Goal: Information Seeking & Learning: Learn about a topic

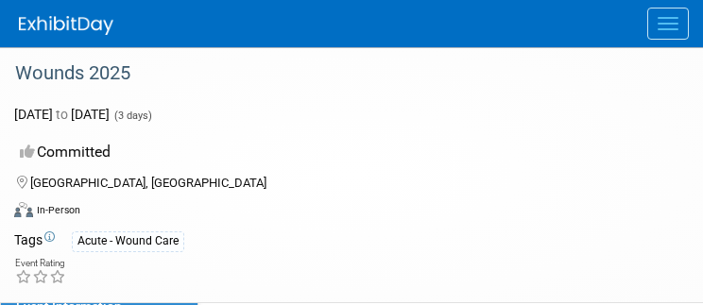
click at [579, 82] on div "Wounds 2025" at bounding box center [337, 74] width 657 height 34
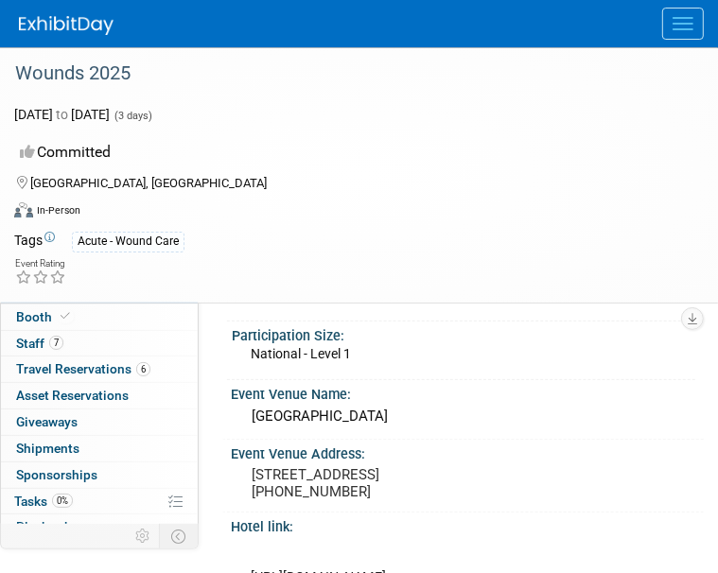
click at [577, 422] on html "Medline Canada Events Recently Viewed Events: Wounds 2025 Toronto, Canada Oct 2…" at bounding box center [359, 135] width 718 height 573
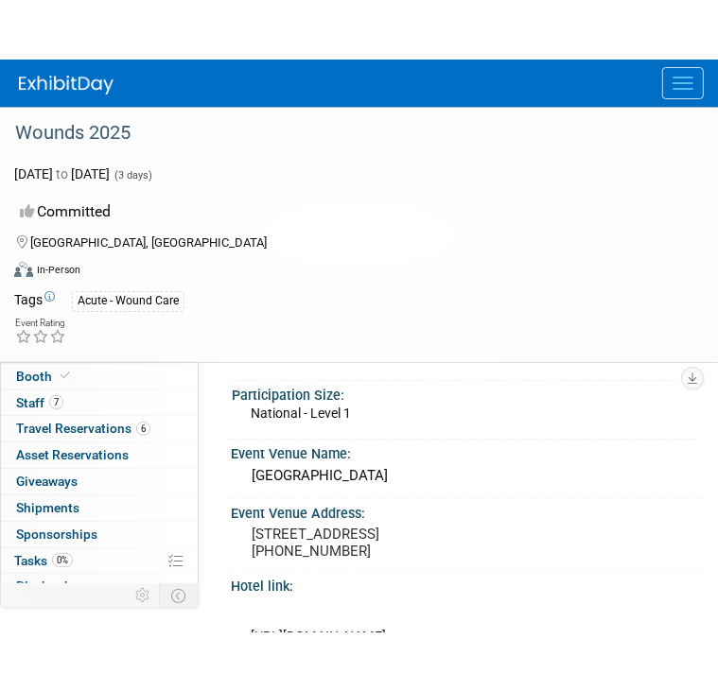
scroll to position [227, 0]
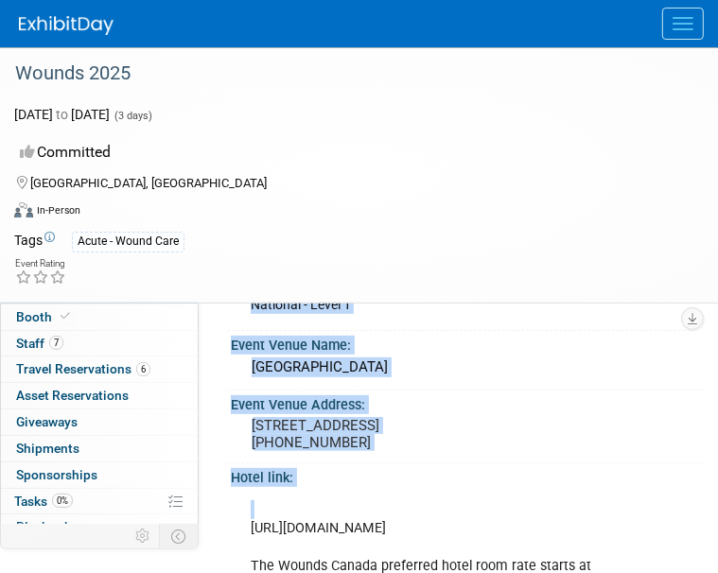
click at [575, 373] on html "Medline Canada Events Recently Viewed Events: Wounds 2025 Toronto, Canada Oct 2…" at bounding box center [359, 86] width 718 height 573
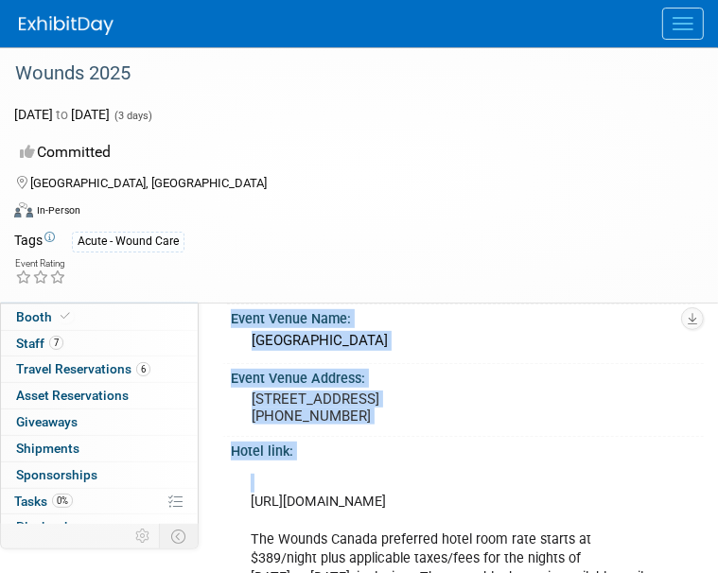
drag, startPoint x: 575, startPoint y: 576, endPoint x: 584, endPoint y: 316, distance: 260.2
click at [584, 316] on div "Event Venue Name:" at bounding box center [467, 316] width 473 height 24
click at [526, 422] on pre "1 Harbour Square, Toronto, ON M5J 1A6 (416) 869-1600" at bounding box center [466, 407] width 431 height 34
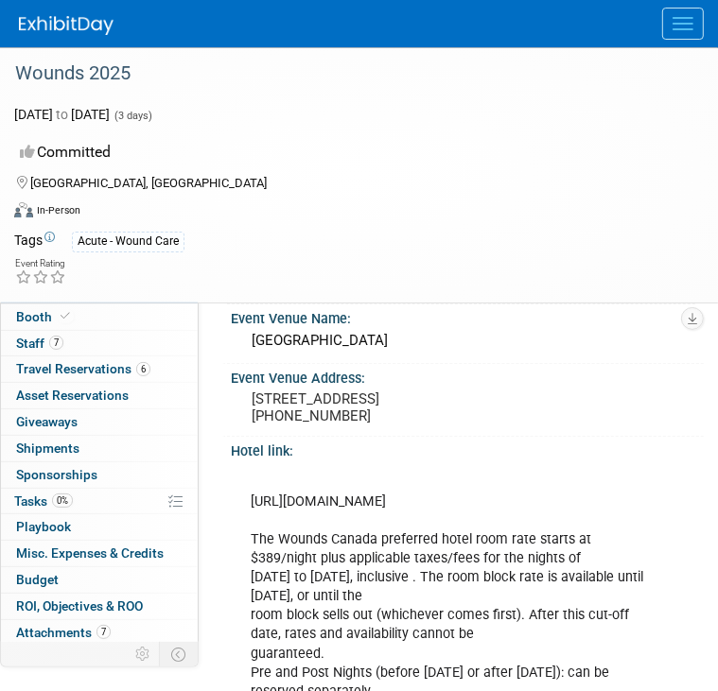
scroll to position [0, 0]
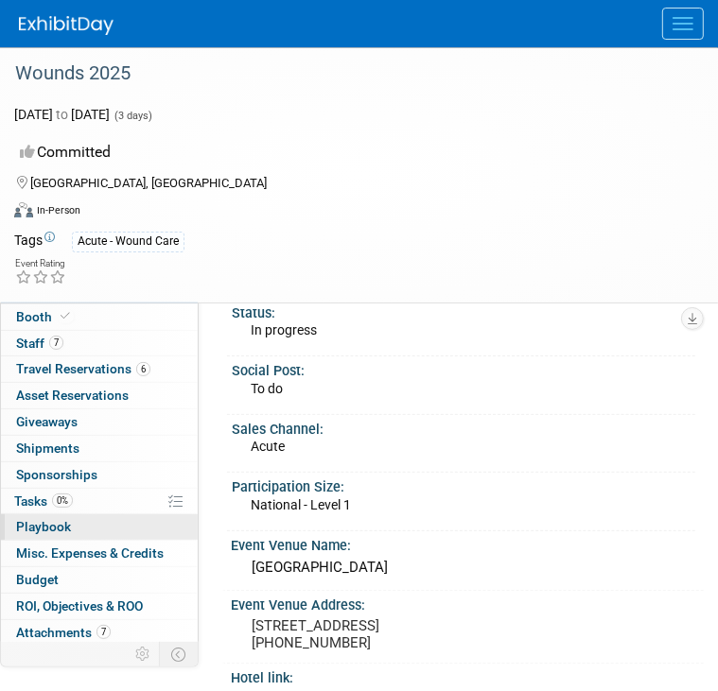
click at [49, 525] on span "Playbook 0" at bounding box center [43, 526] width 55 height 15
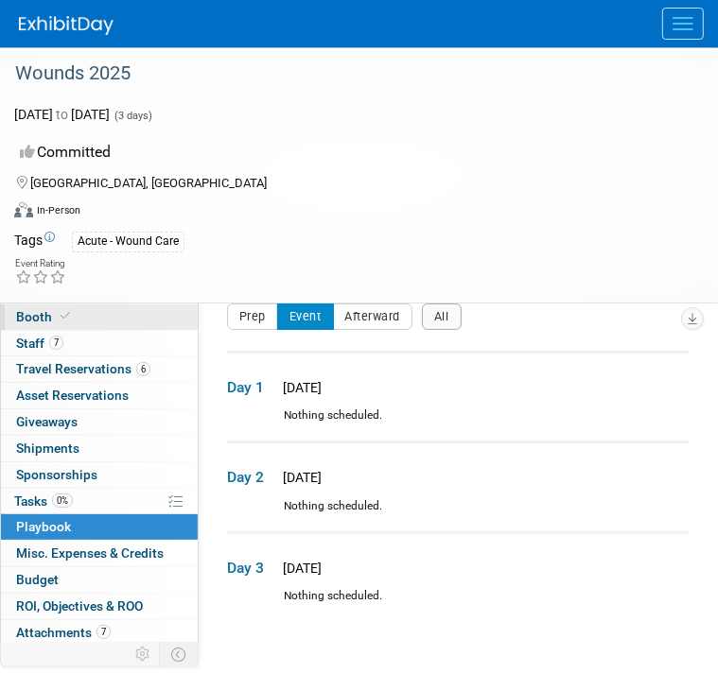
click at [42, 308] on link "Booth" at bounding box center [99, 317] width 197 height 26
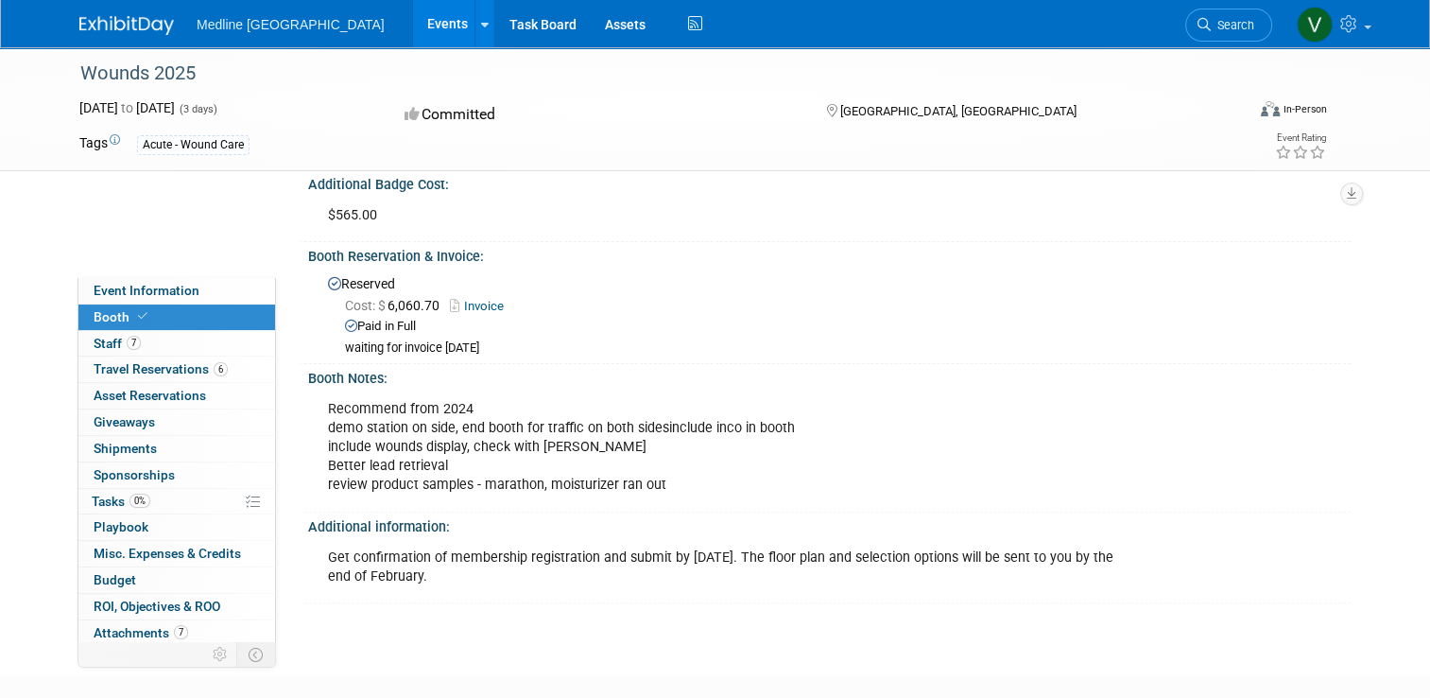
scroll to position [412, 0]
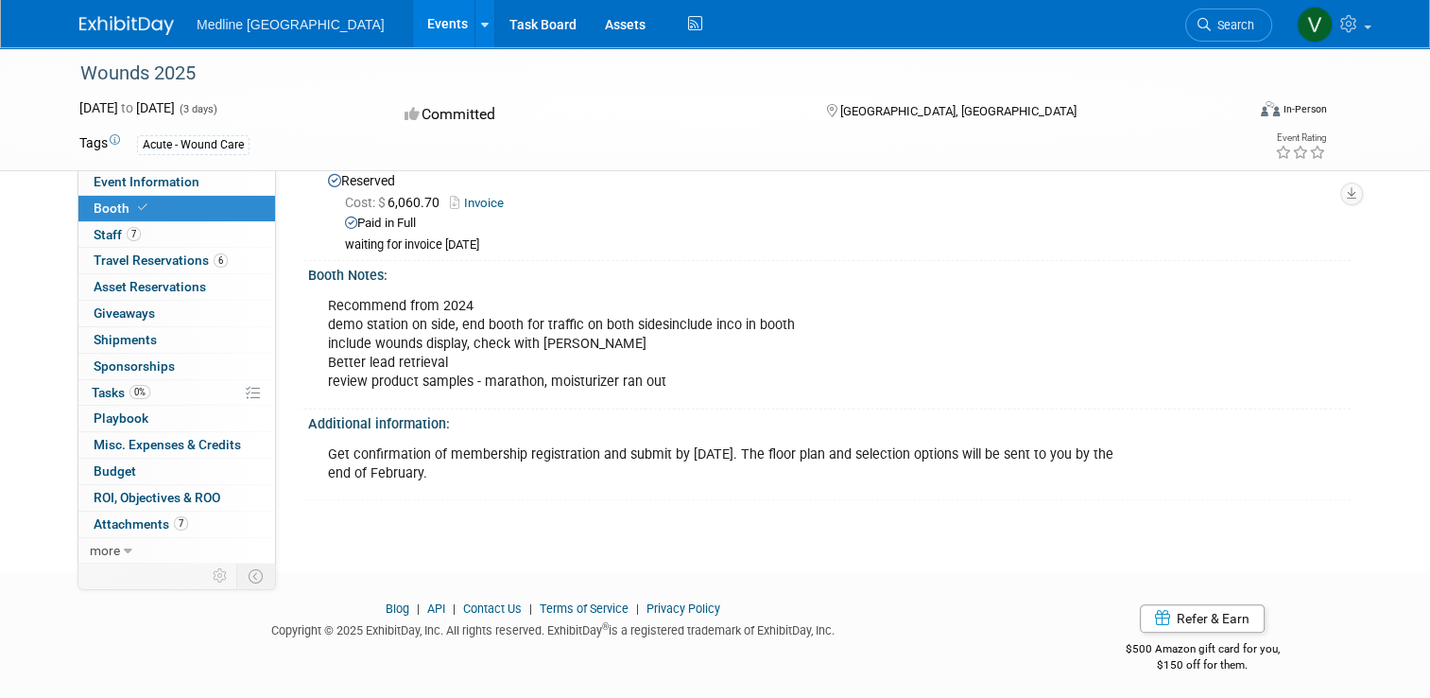
click at [98, 61] on div "Wounds 2025" at bounding box center [648, 74] width 1148 height 34
click at [208, 28] on span "Medline [GEOGRAPHIC_DATA]" at bounding box center [291, 24] width 188 height 15
click at [181, 63] on div "Wounds 2025" at bounding box center [648, 74] width 1148 height 34
click at [154, 78] on div "Wounds 2025" at bounding box center [648, 74] width 1148 height 34
click at [135, 22] on img at bounding box center [126, 25] width 95 height 19
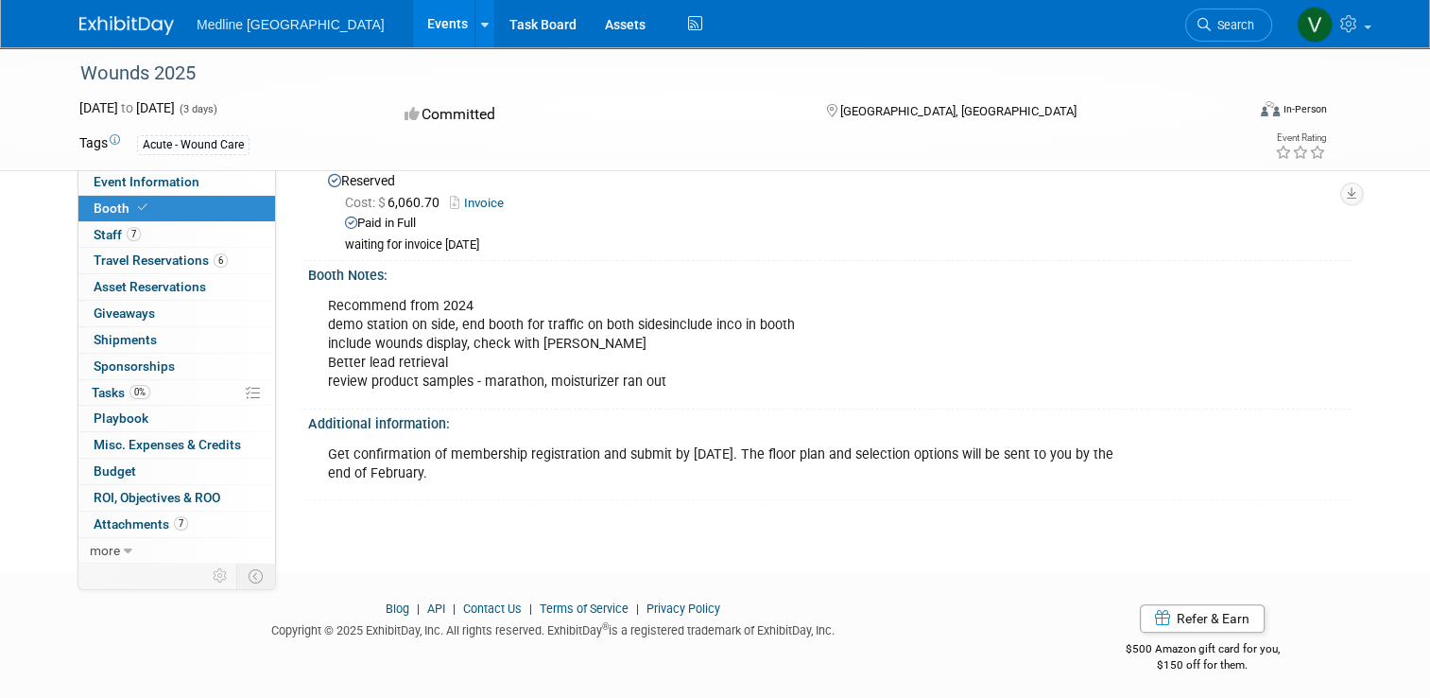
click at [104, 38] on div "Medline Canada Events Recently Viewed Events: Wounds 2025 Toronto, Canada Oct 2…" at bounding box center [715, 23] width 1272 height 47
click at [106, 35] on img at bounding box center [126, 25] width 95 height 19
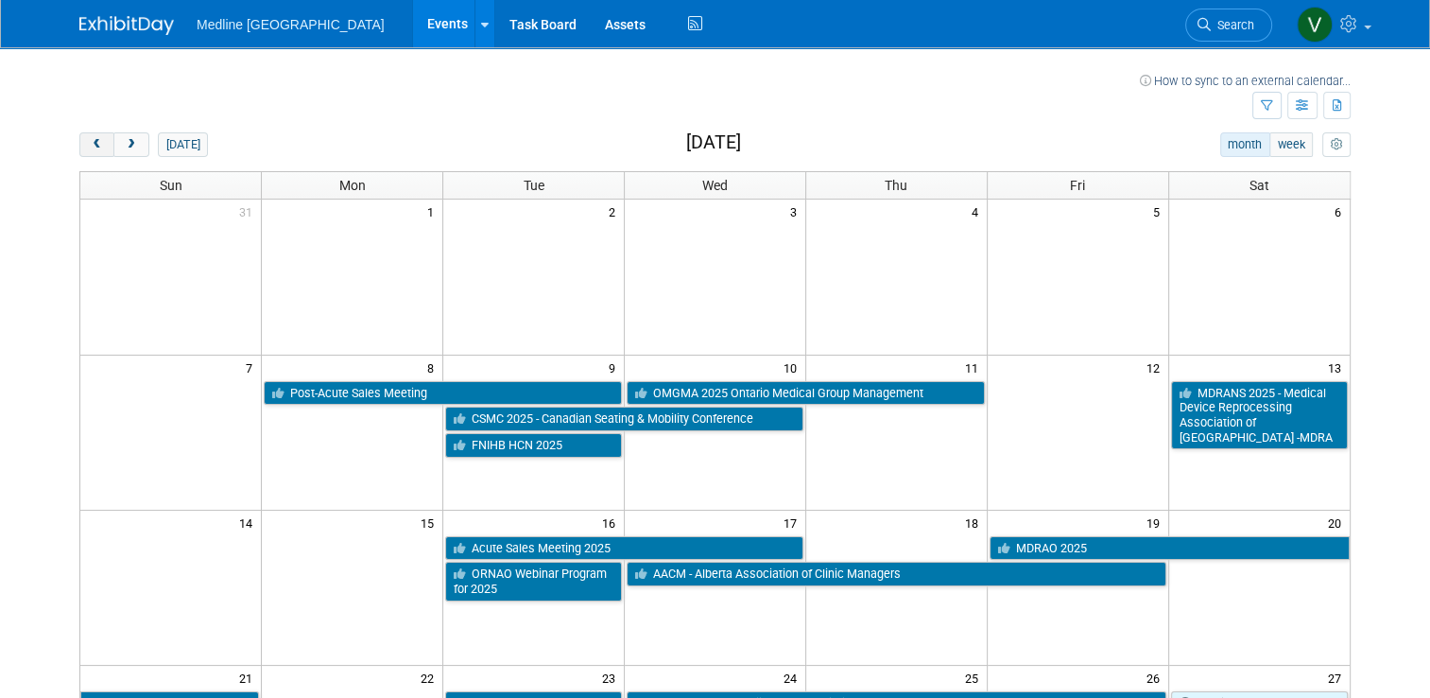
click at [90, 140] on span "prev" at bounding box center [97, 145] width 14 height 12
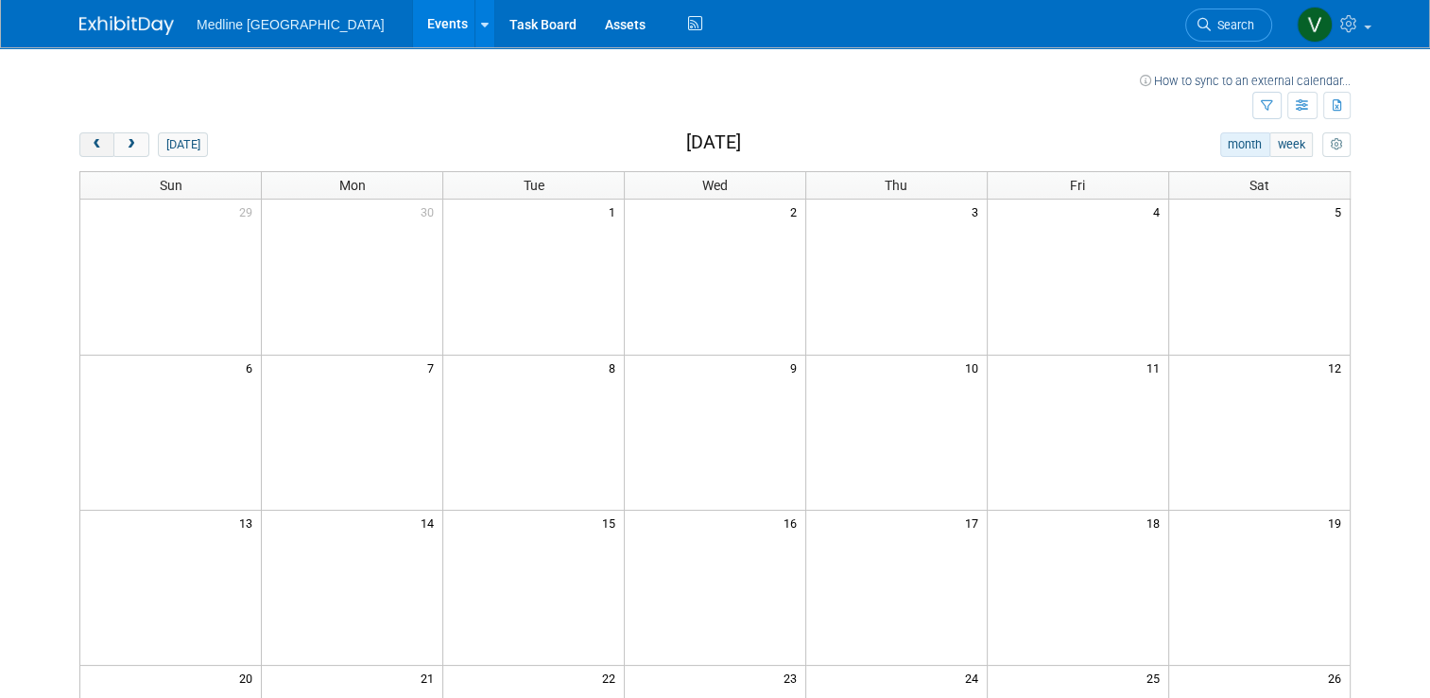
click at [90, 140] on span "prev" at bounding box center [97, 145] width 14 height 12
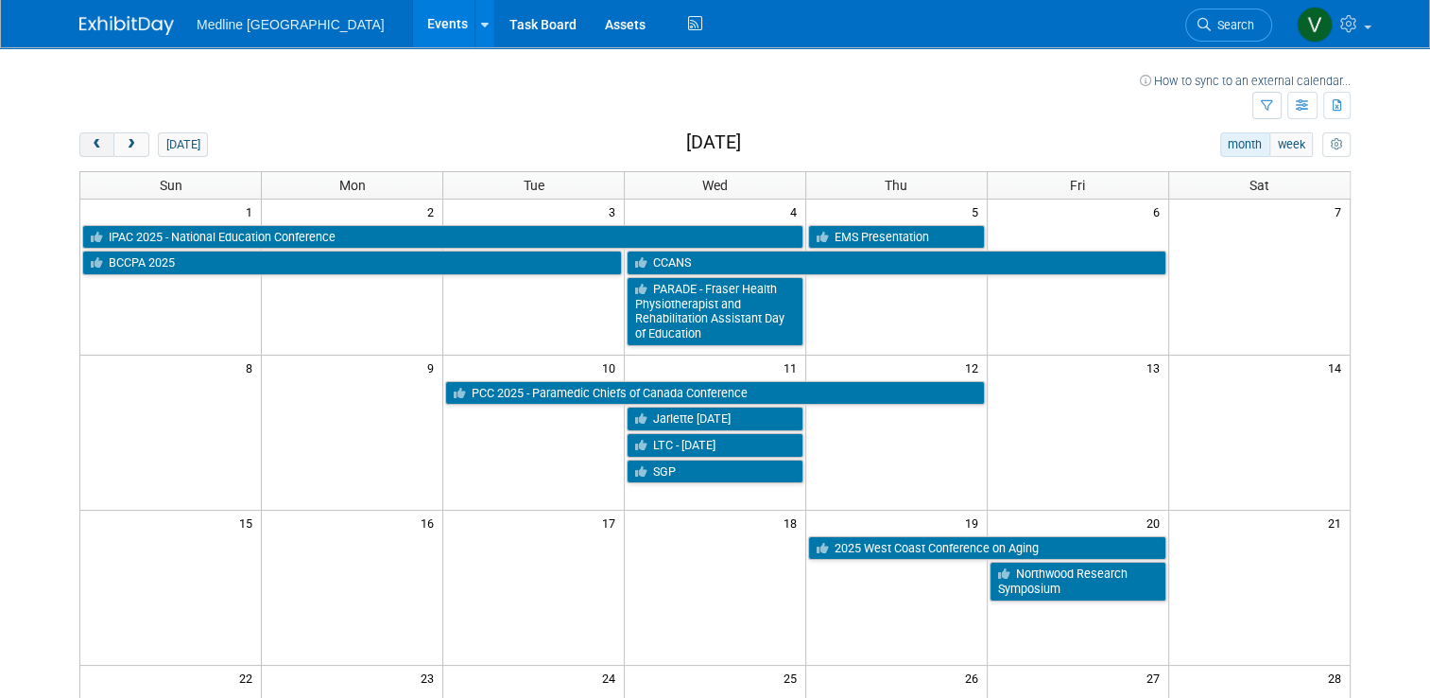
click at [90, 140] on span "prev" at bounding box center [97, 145] width 14 height 12
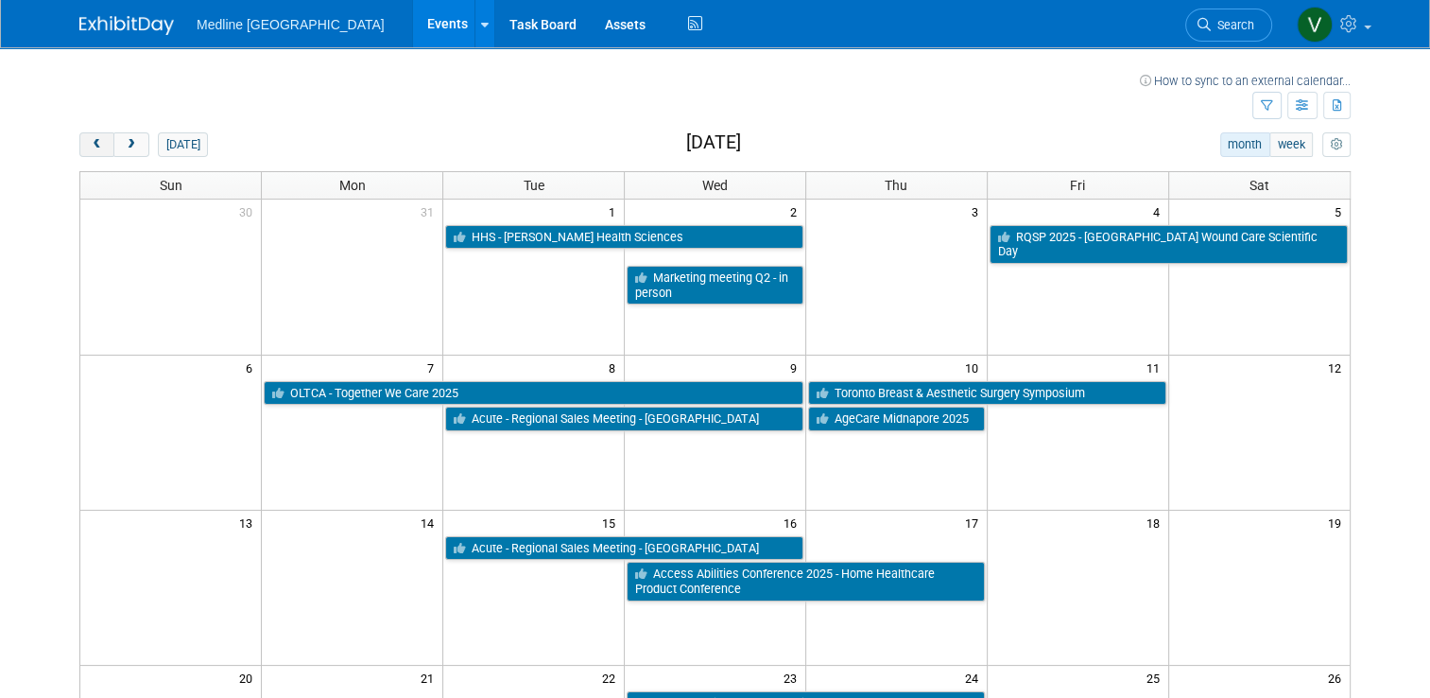
click at [90, 140] on span "prev" at bounding box center [97, 145] width 14 height 12
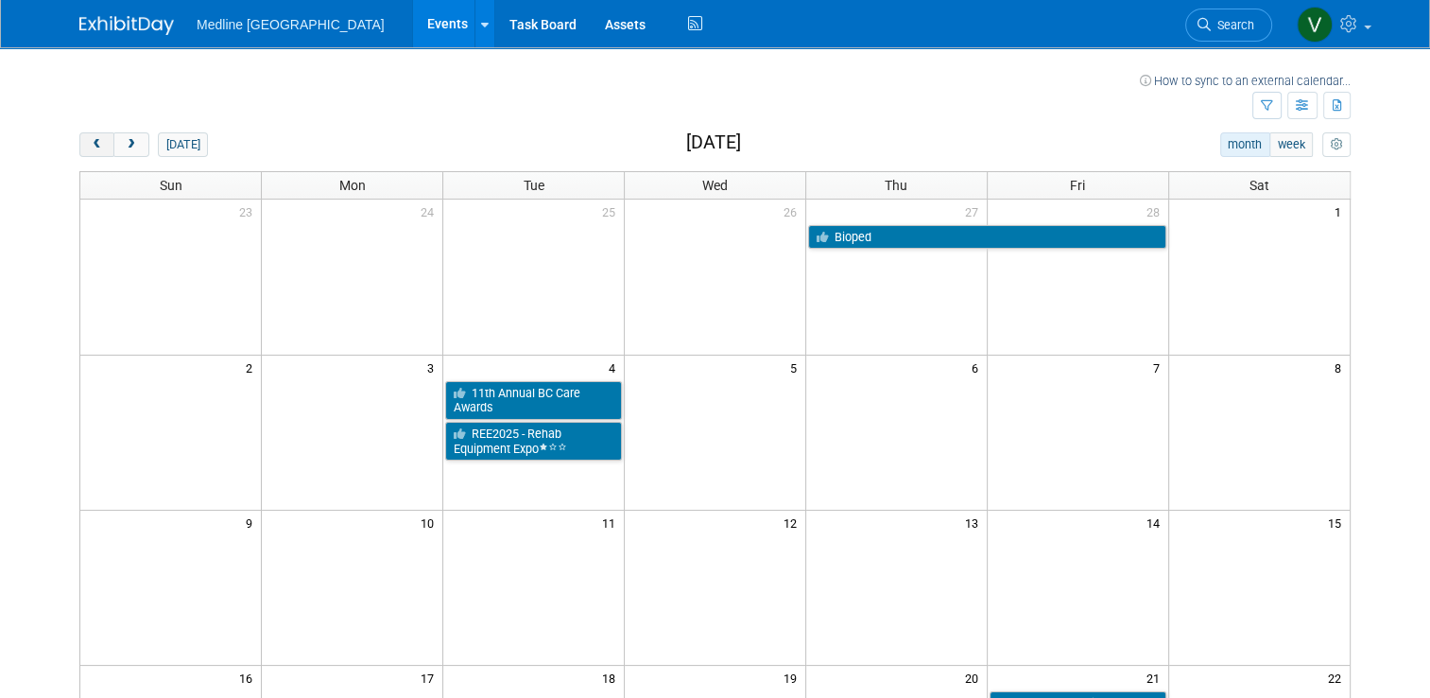
click at [90, 140] on span "prev" at bounding box center [97, 145] width 14 height 12
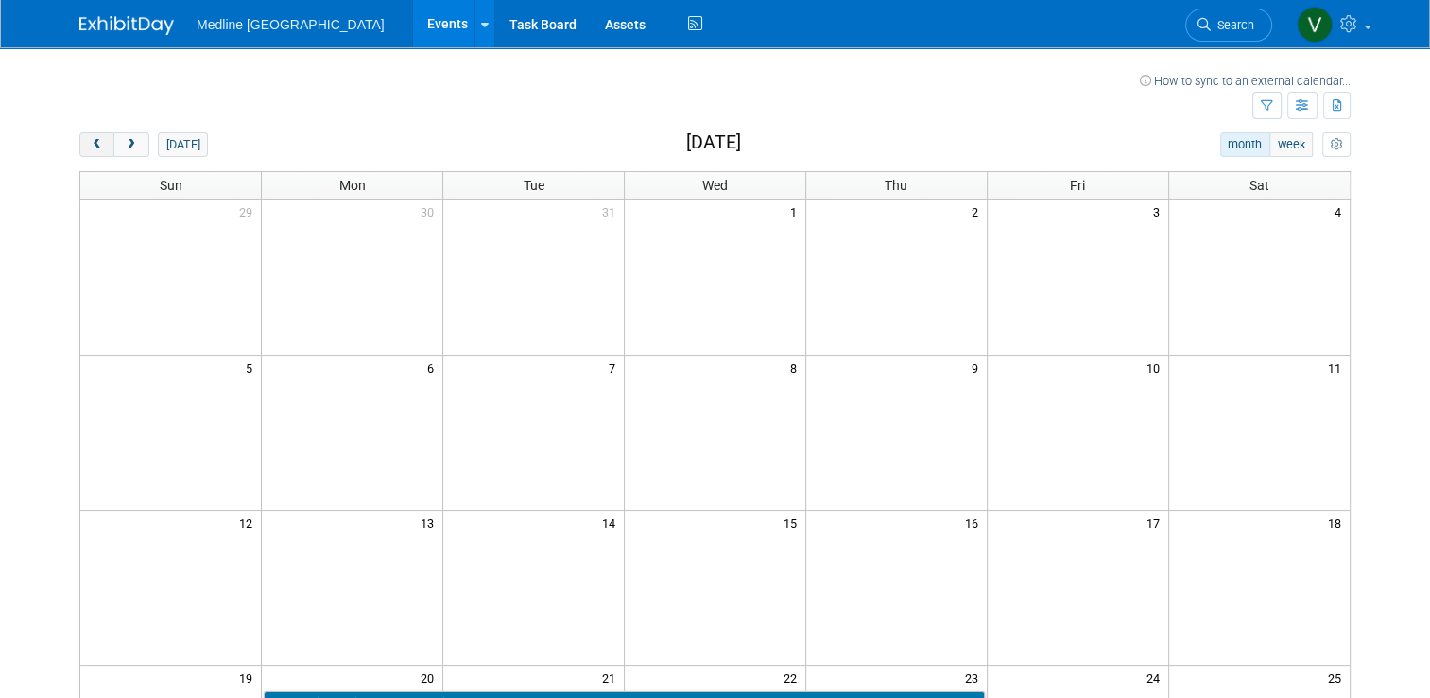
click at [90, 140] on span "prev" at bounding box center [97, 145] width 14 height 12
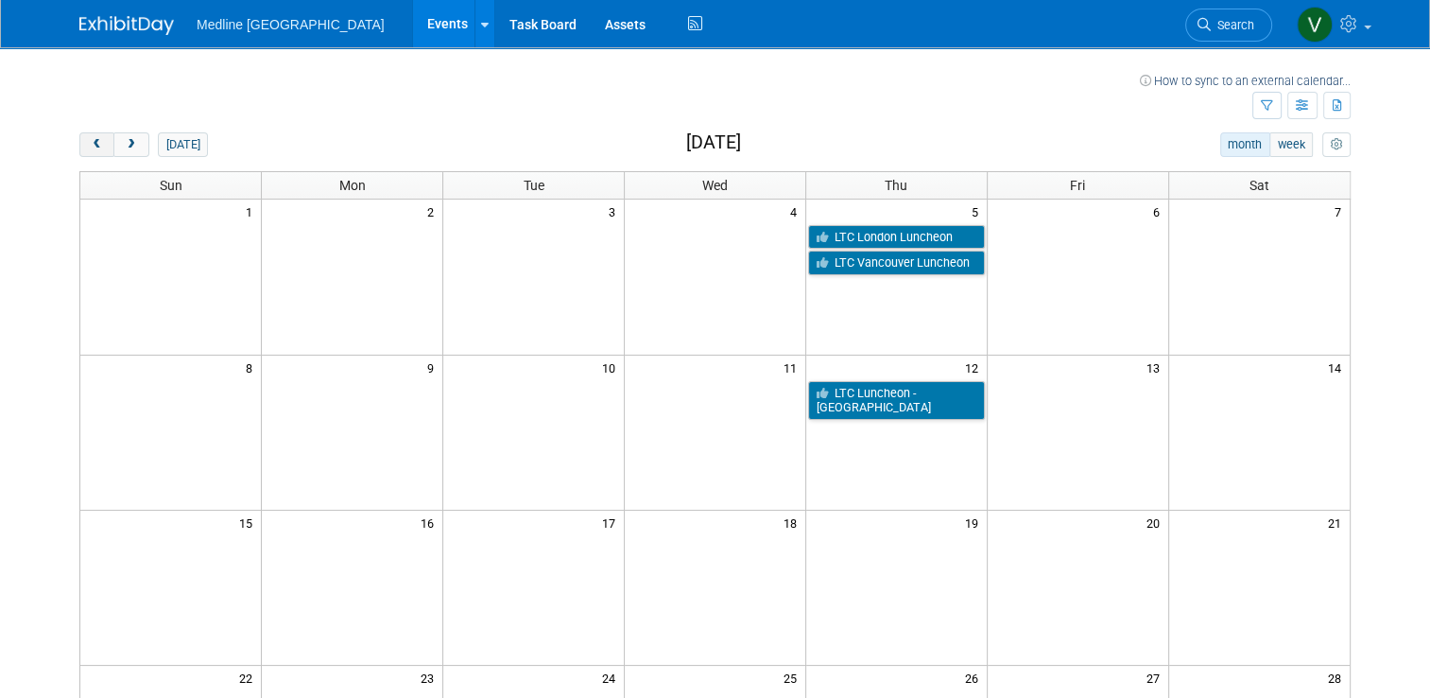
click at [90, 140] on span "prev" at bounding box center [97, 145] width 14 height 12
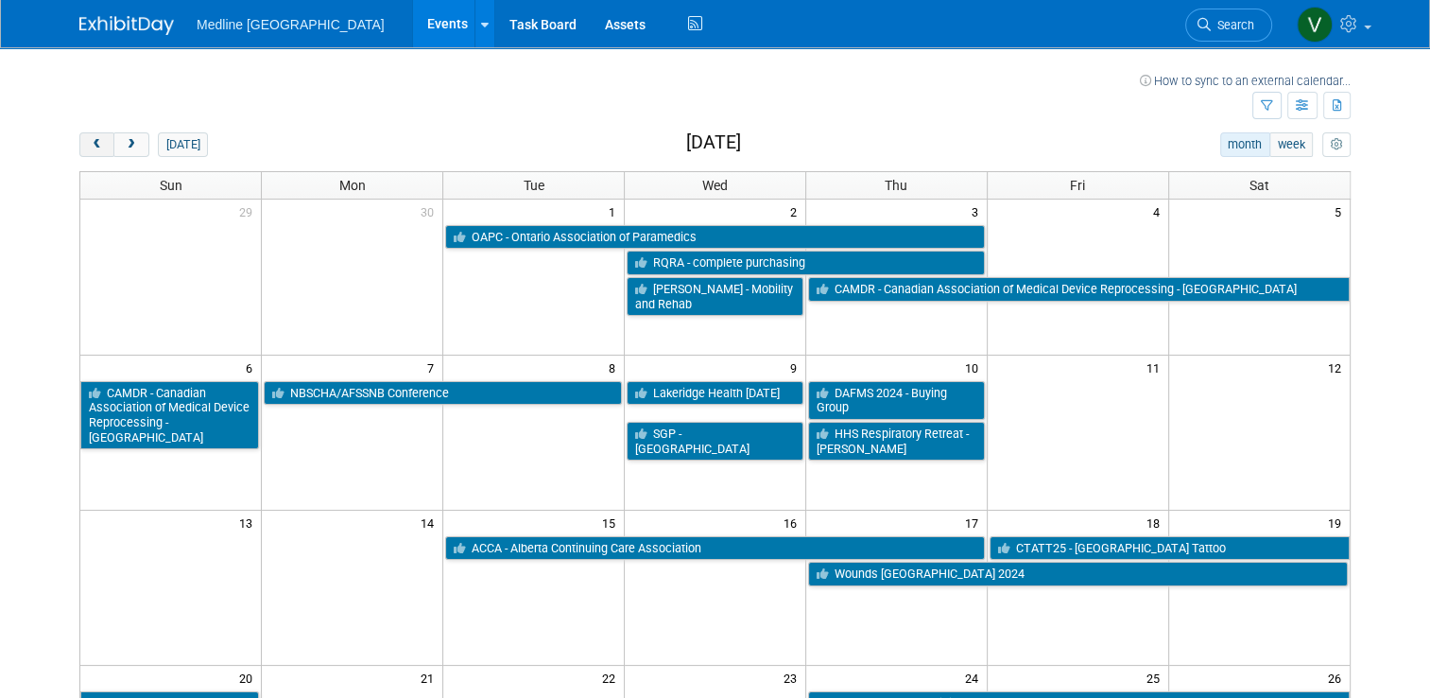
click at [90, 140] on span "prev" at bounding box center [97, 145] width 14 height 12
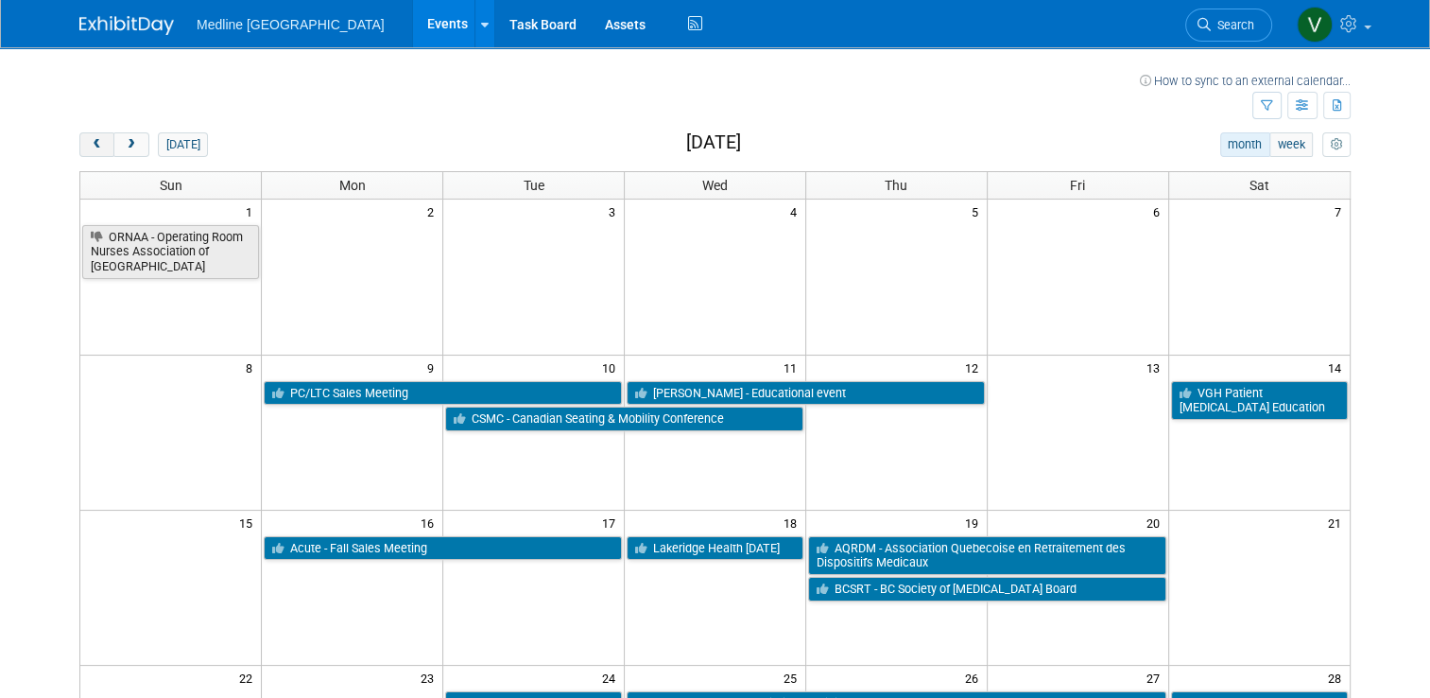
click at [90, 140] on span "prev" at bounding box center [97, 145] width 14 height 12
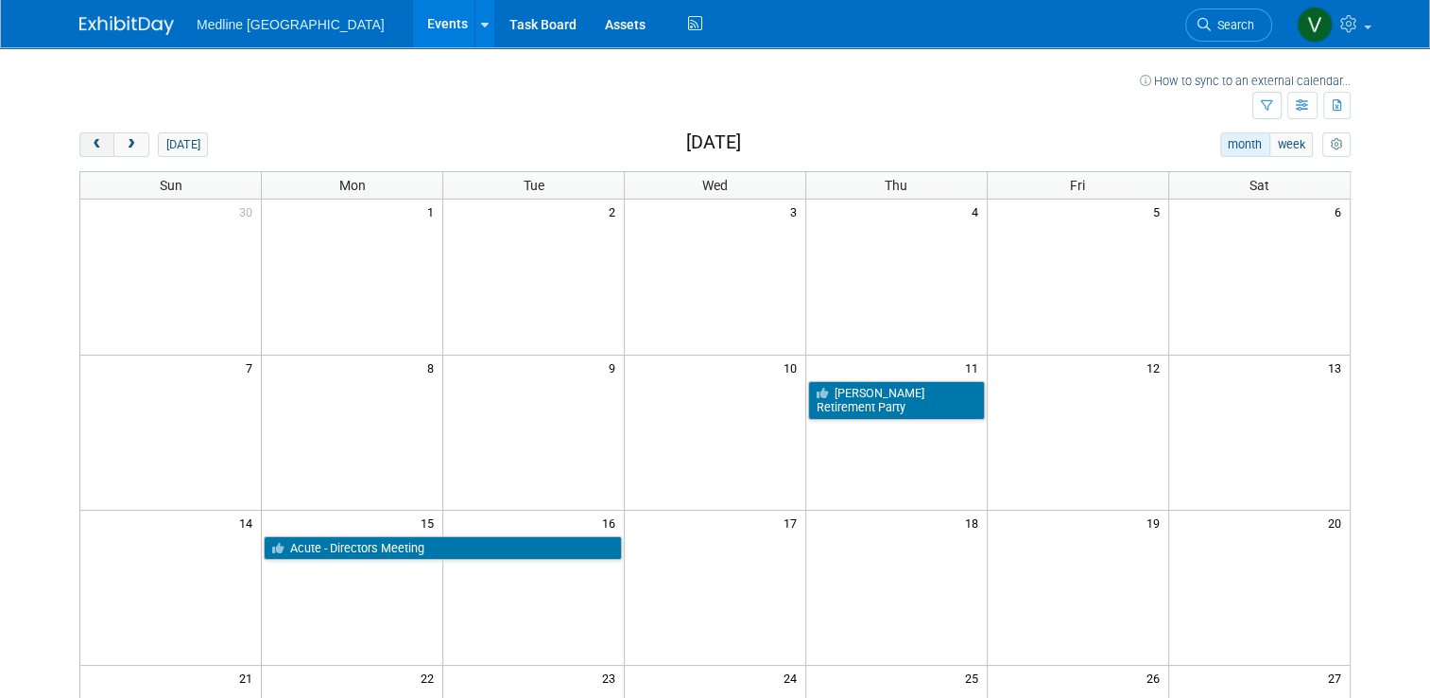
click at [90, 140] on span "prev" at bounding box center [97, 145] width 14 height 12
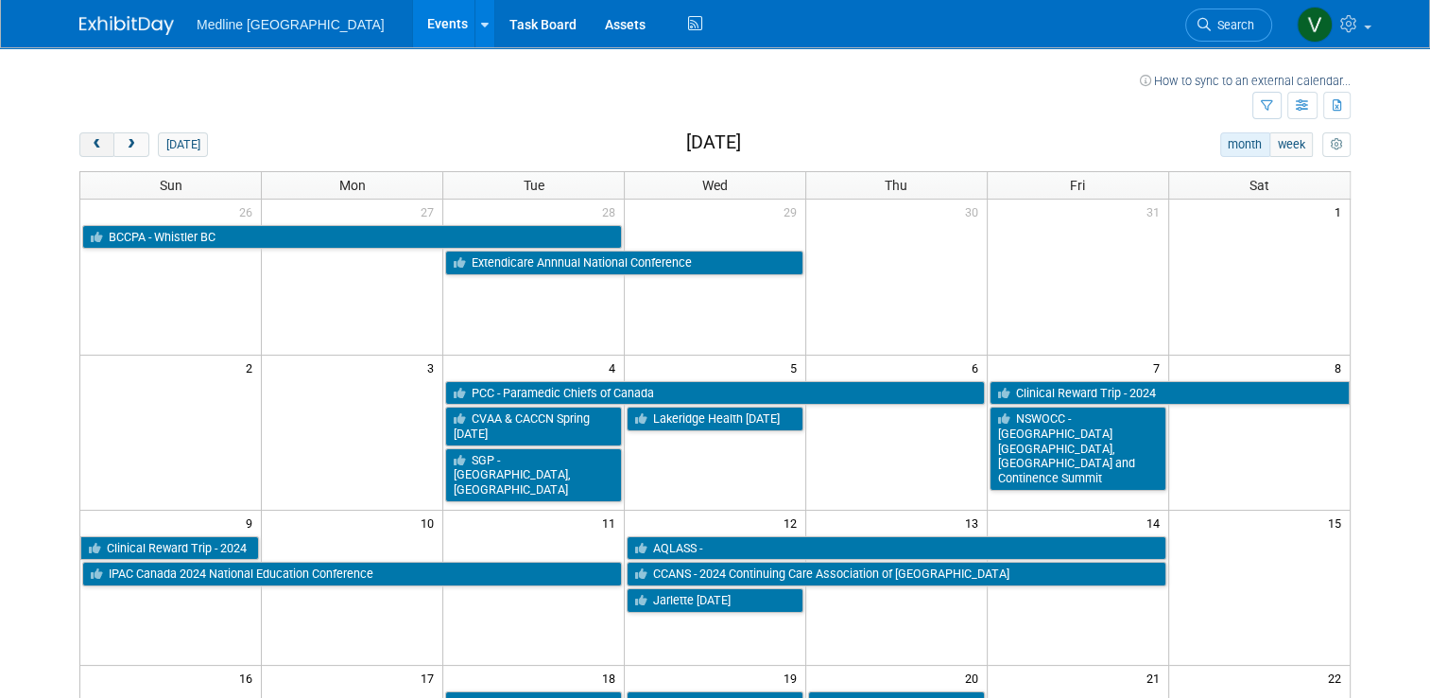
click at [90, 140] on span "prev" at bounding box center [97, 145] width 14 height 12
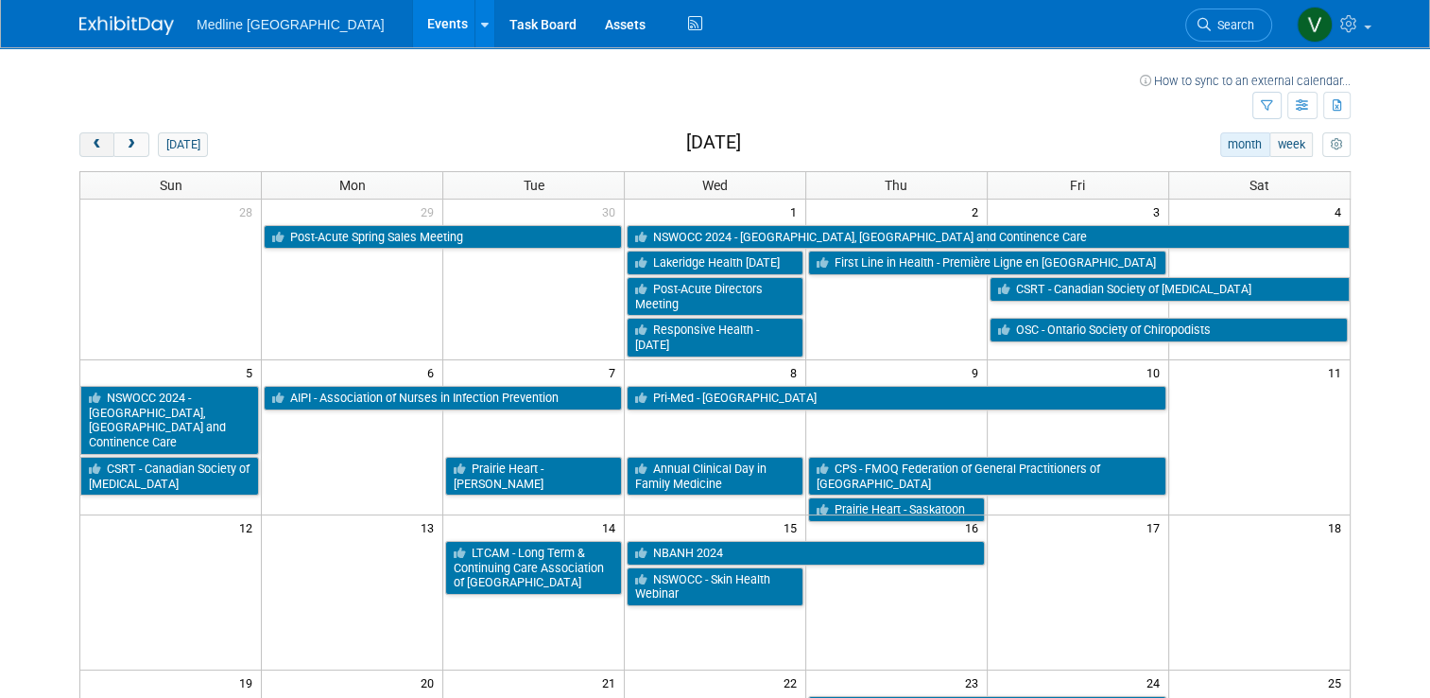
click at [90, 140] on span "prev" at bounding box center [97, 145] width 14 height 12
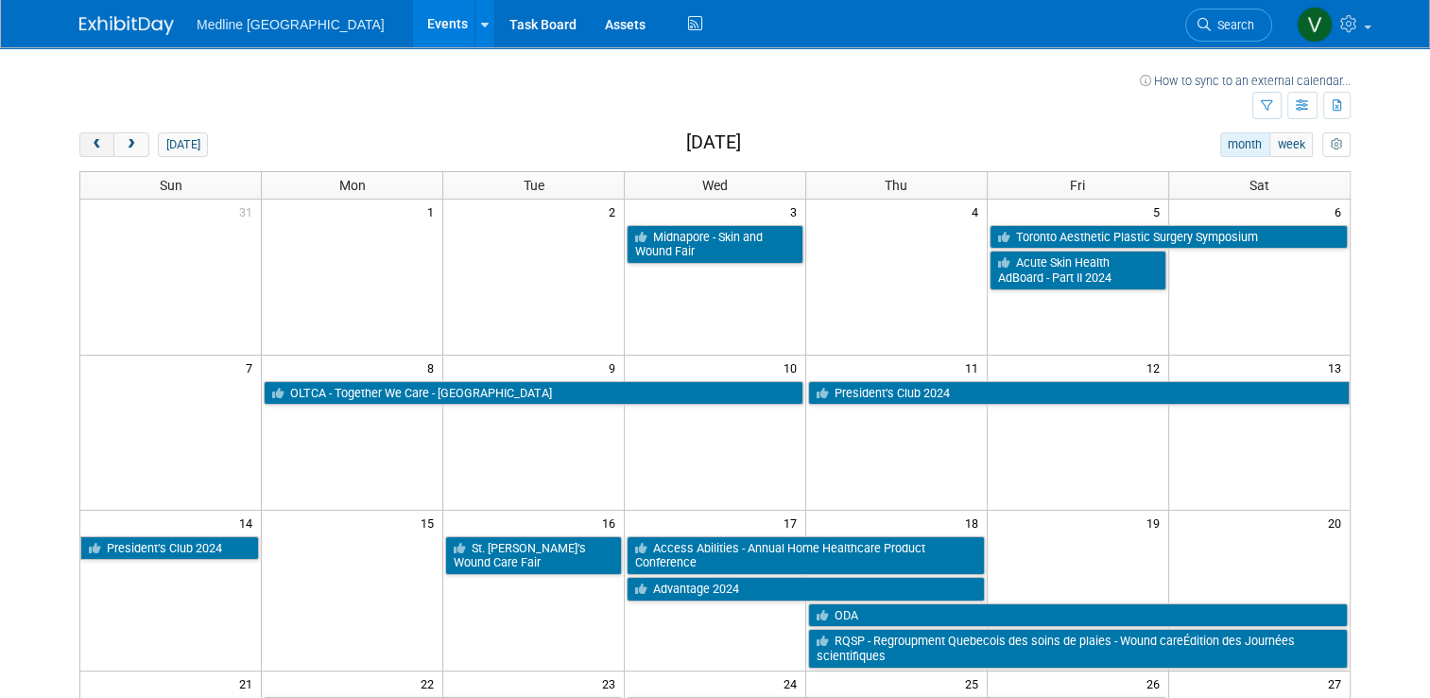
click at [90, 140] on span "prev" at bounding box center [97, 145] width 14 height 12
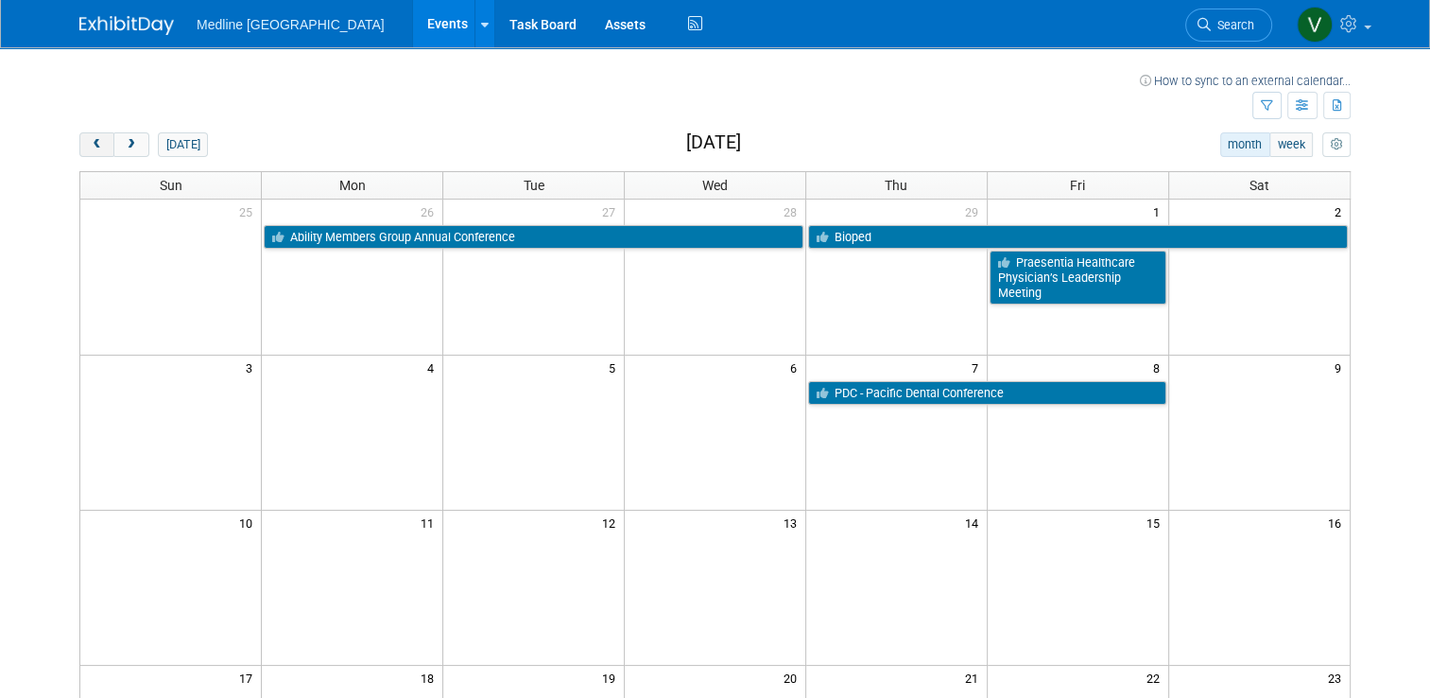
click at [90, 140] on span "prev" at bounding box center [97, 145] width 14 height 12
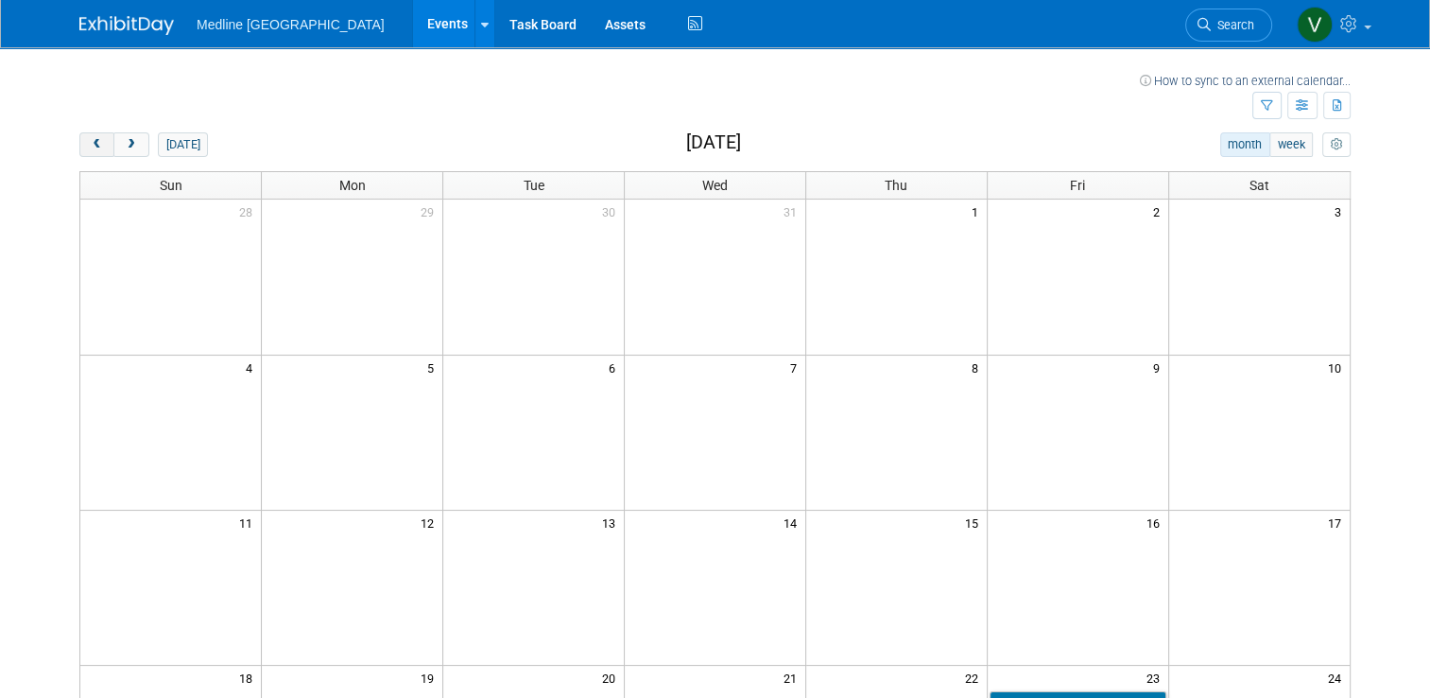
click at [90, 140] on span "prev" at bounding box center [97, 145] width 14 height 12
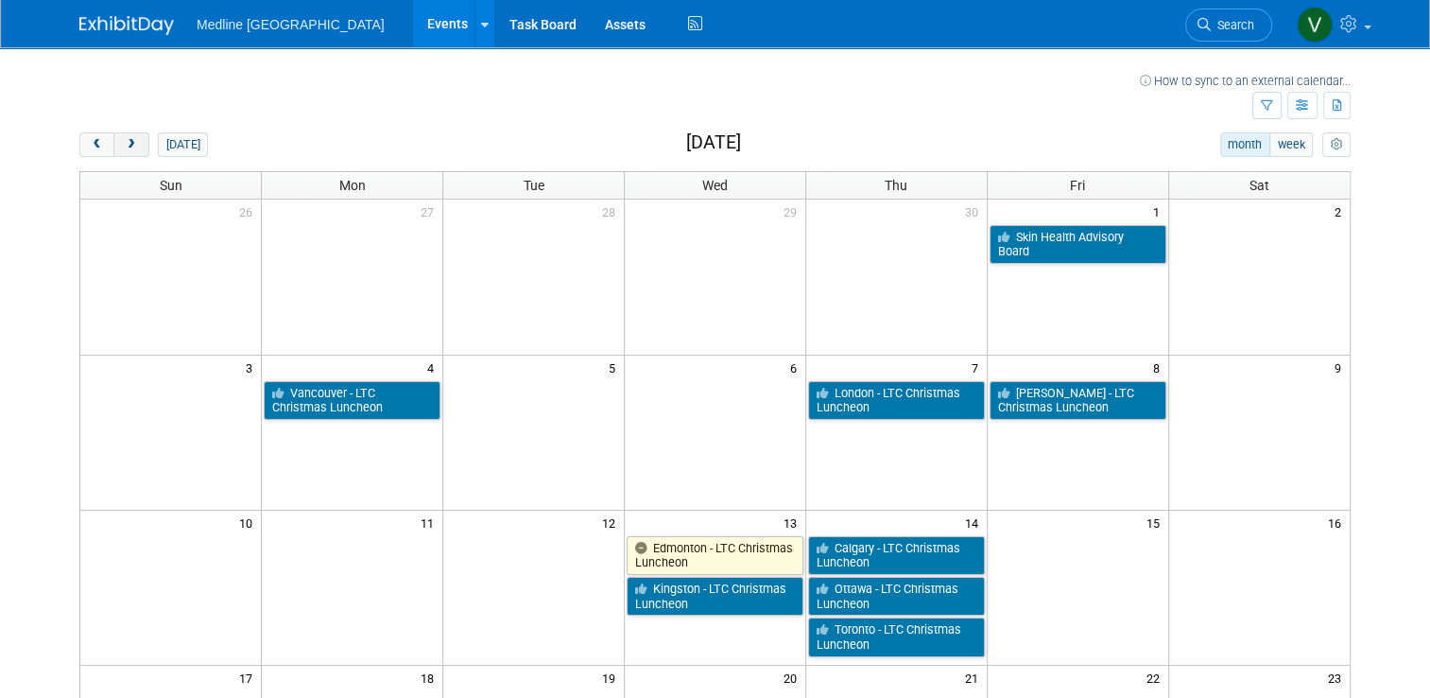
click at [128, 142] on button "next" at bounding box center [130, 144] width 35 height 25
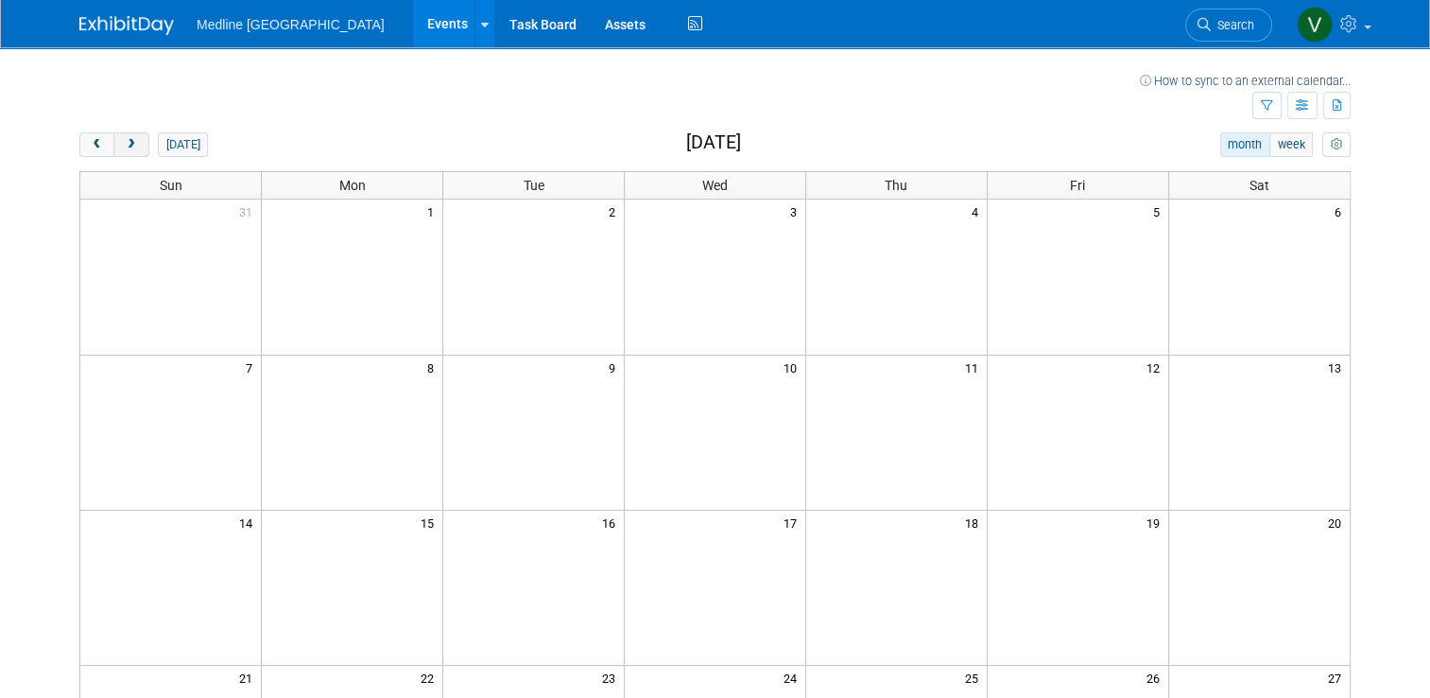
click at [128, 142] on button "next" at bounding box center [130, 144] width 35 height 25
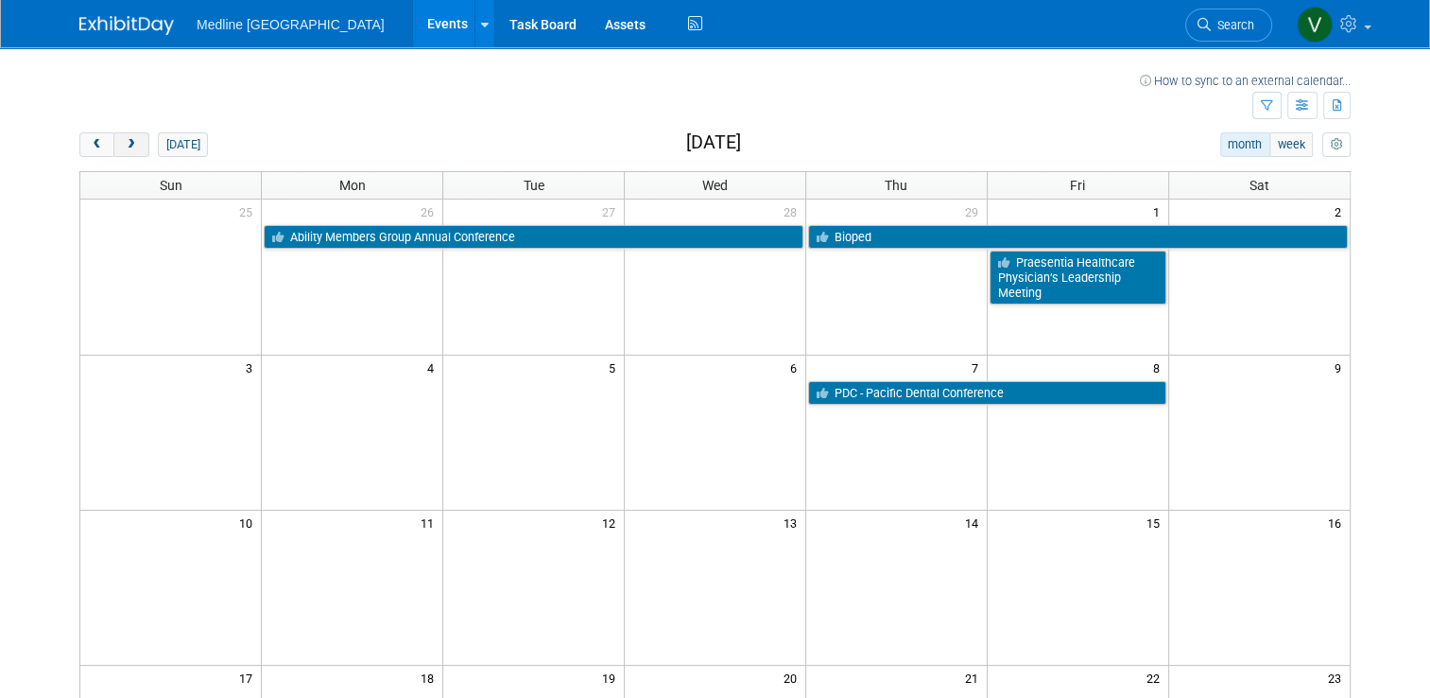
click at [128, 142] on button "next" at bounding box center [130, 144] width 35 height 25
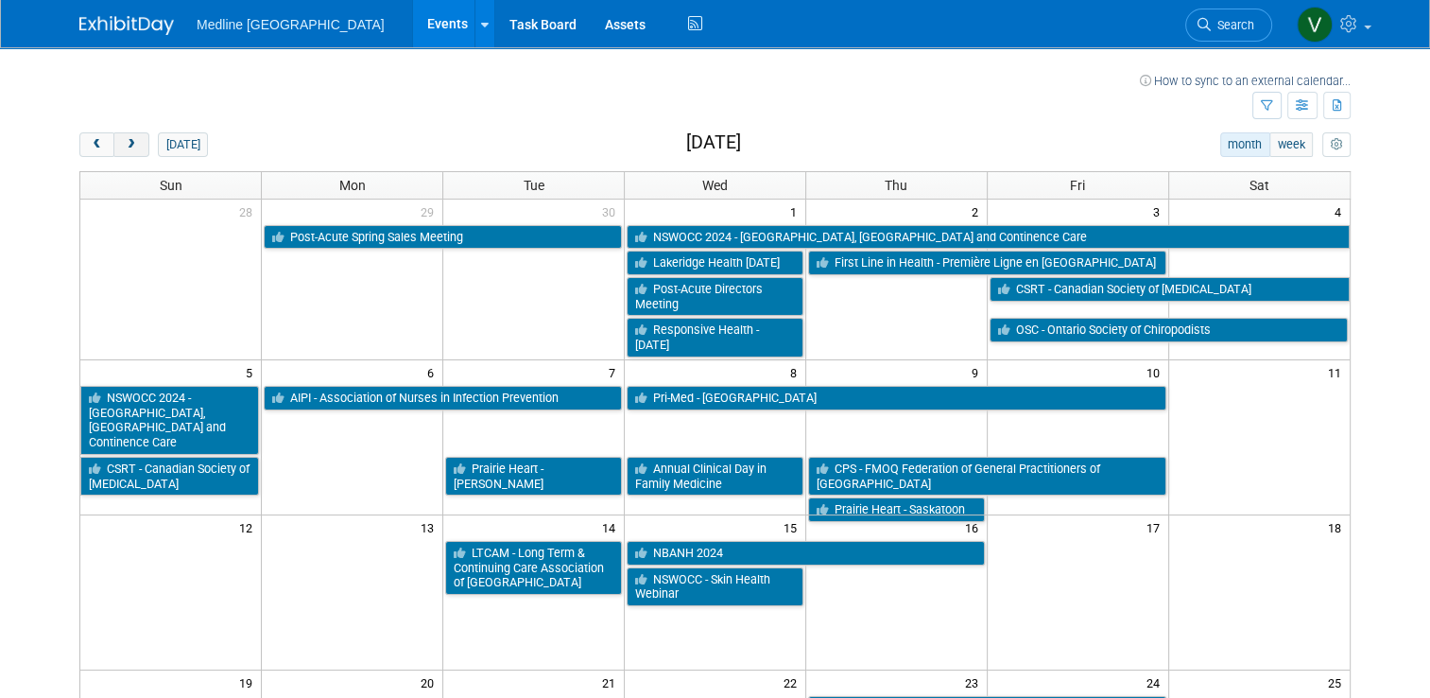
click at [128, 142] on button "next" at bounding box center [130, 144] width 35 height 25
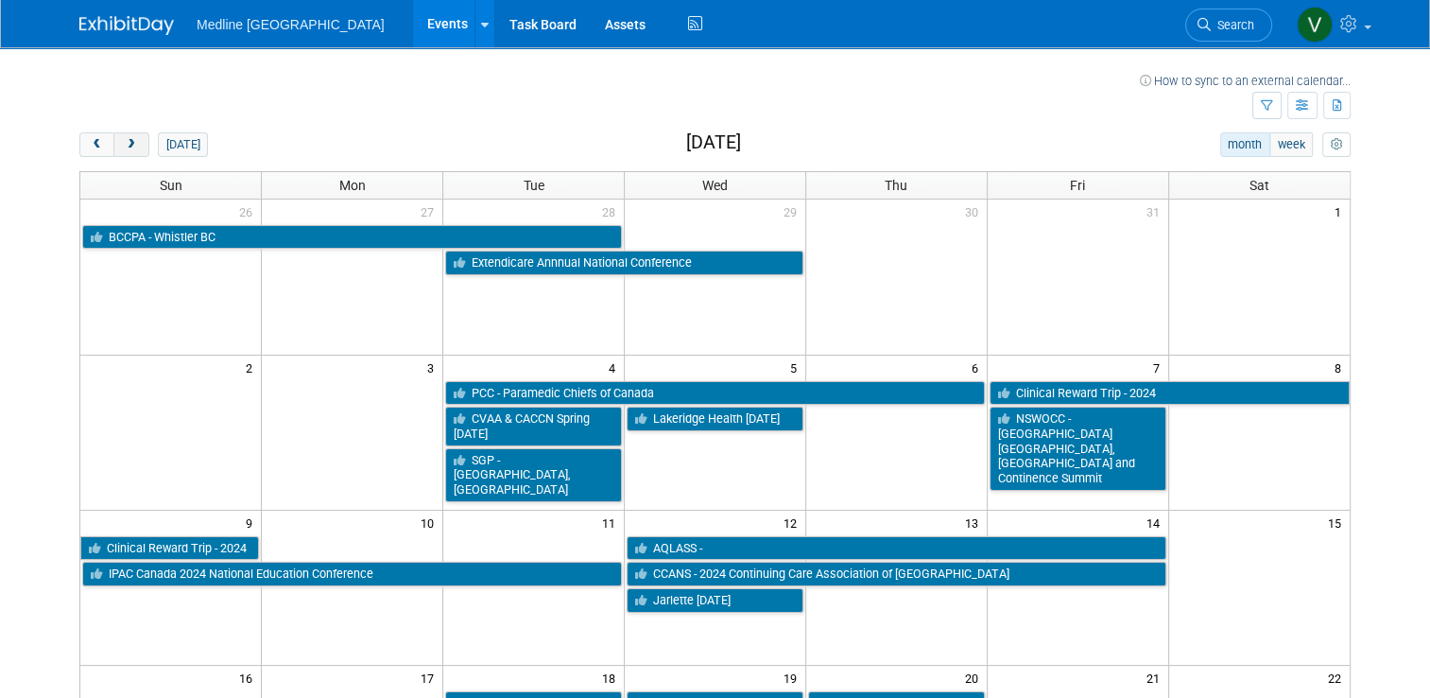
click at [128, 142] on button "next" at bounding box center [130, 144] width 35 height 25
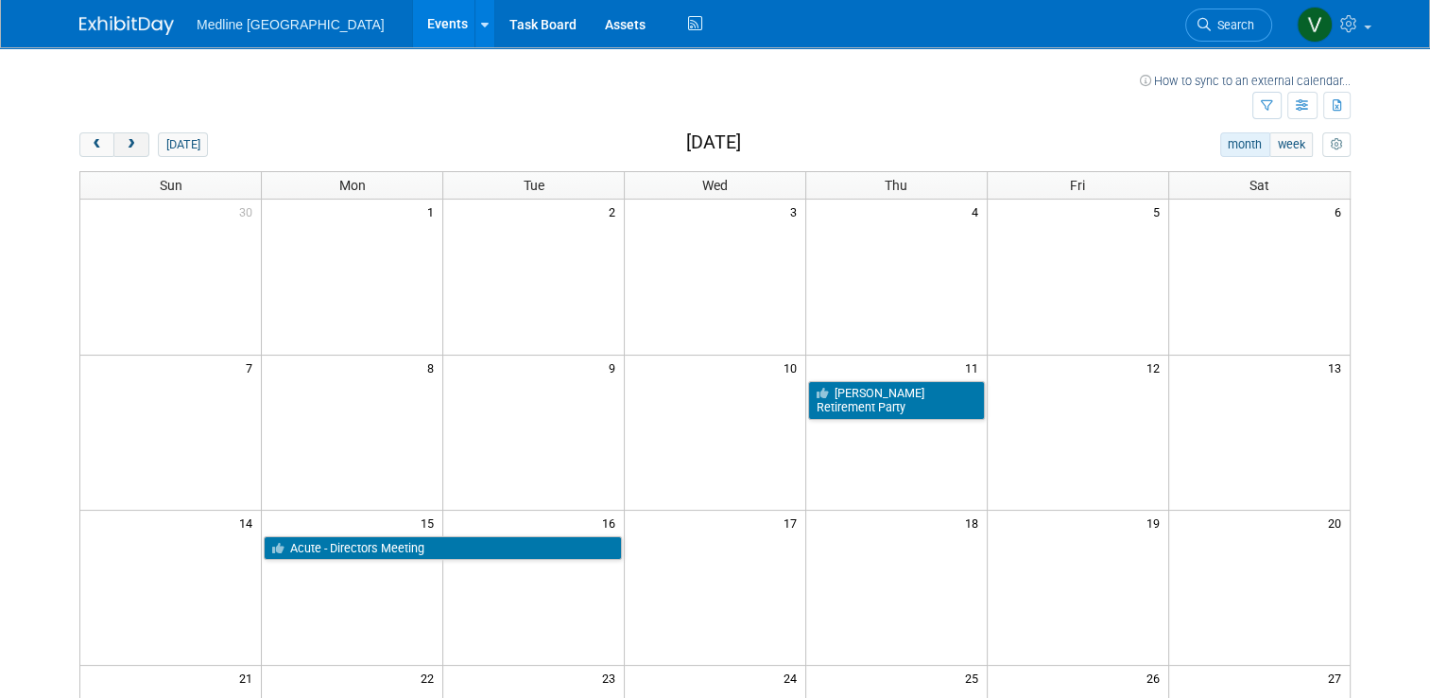
click at [128, 142] on button "next" at bounding box center [130, 144] width 35 height 25
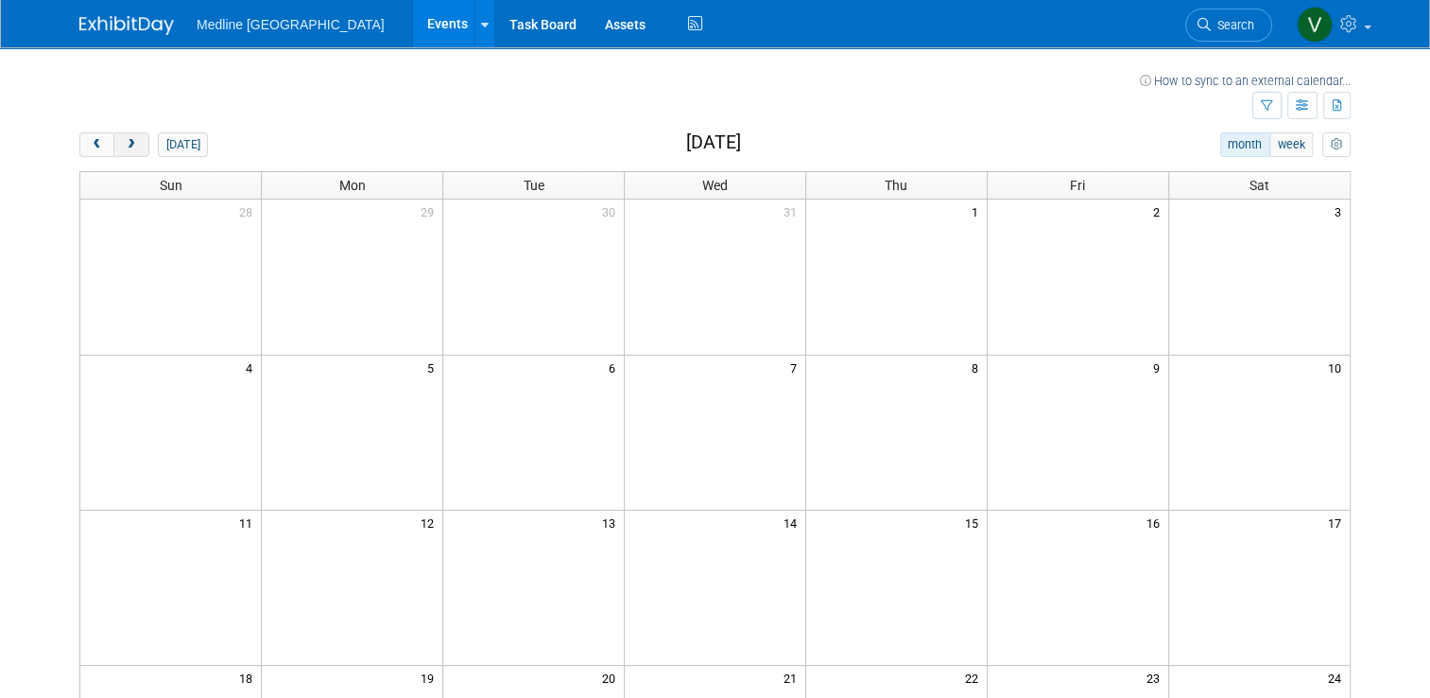
click at [128, 142] on button "next" at bounding box center [130, 144] width 35 height 25
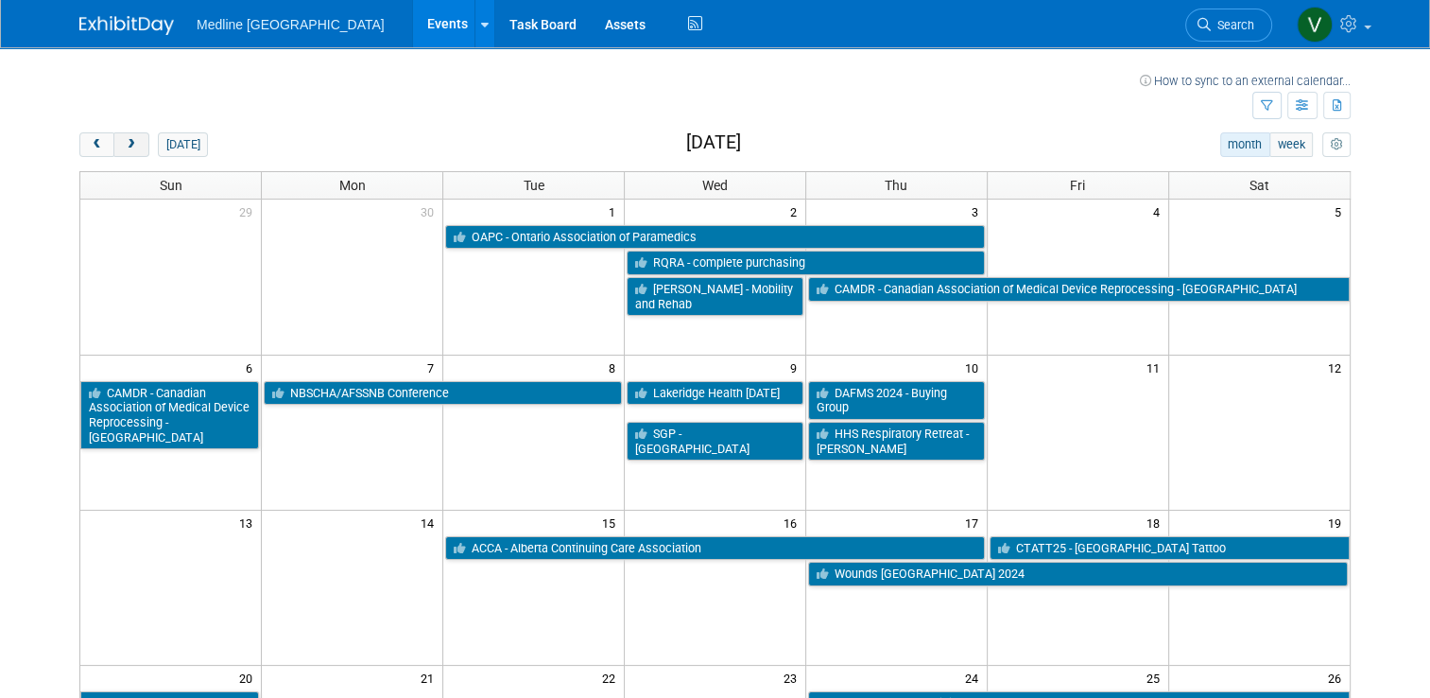
click at [128, 142] on button "next" at bounding box center [130, 144] width 35 height 25
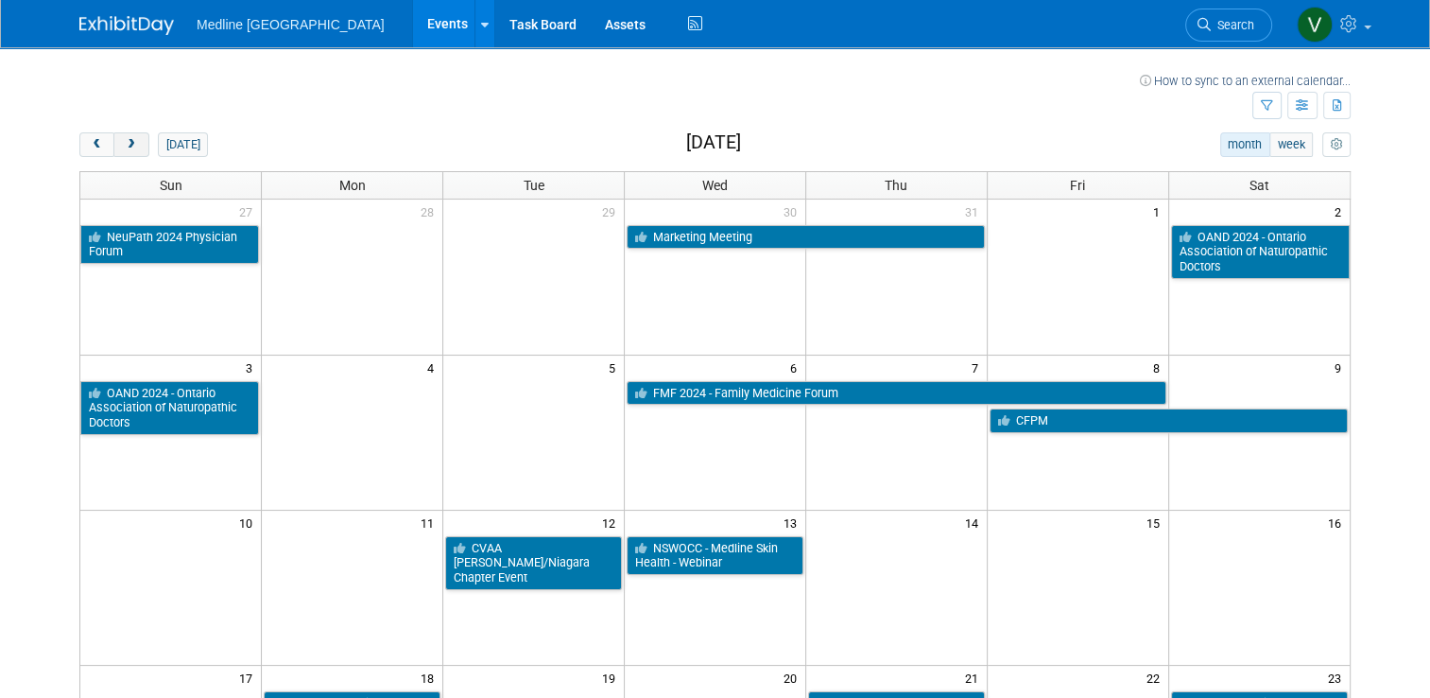
click at [128, 142] on button "next" at bounding box center [130, 144] width 35 height 25
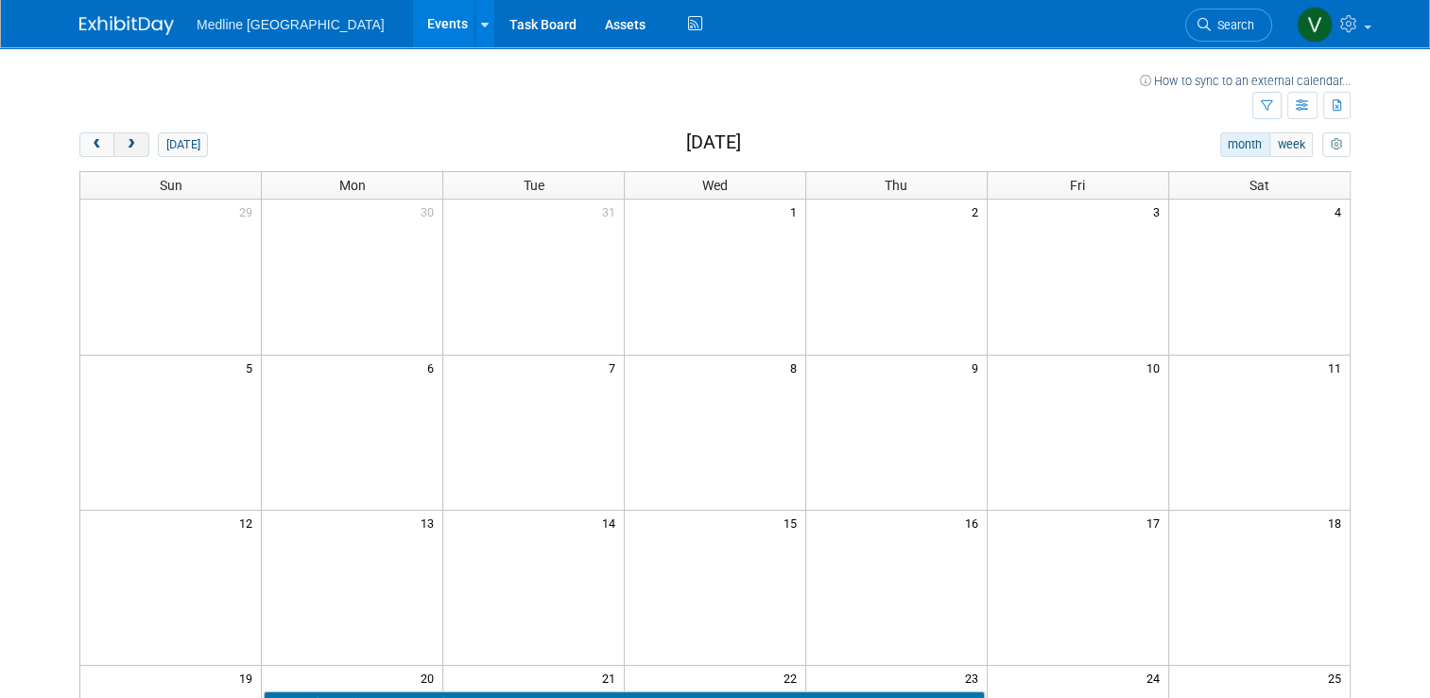
click at [128, 142] on button "next" at bounding box center [130, 144] width 35 height 25
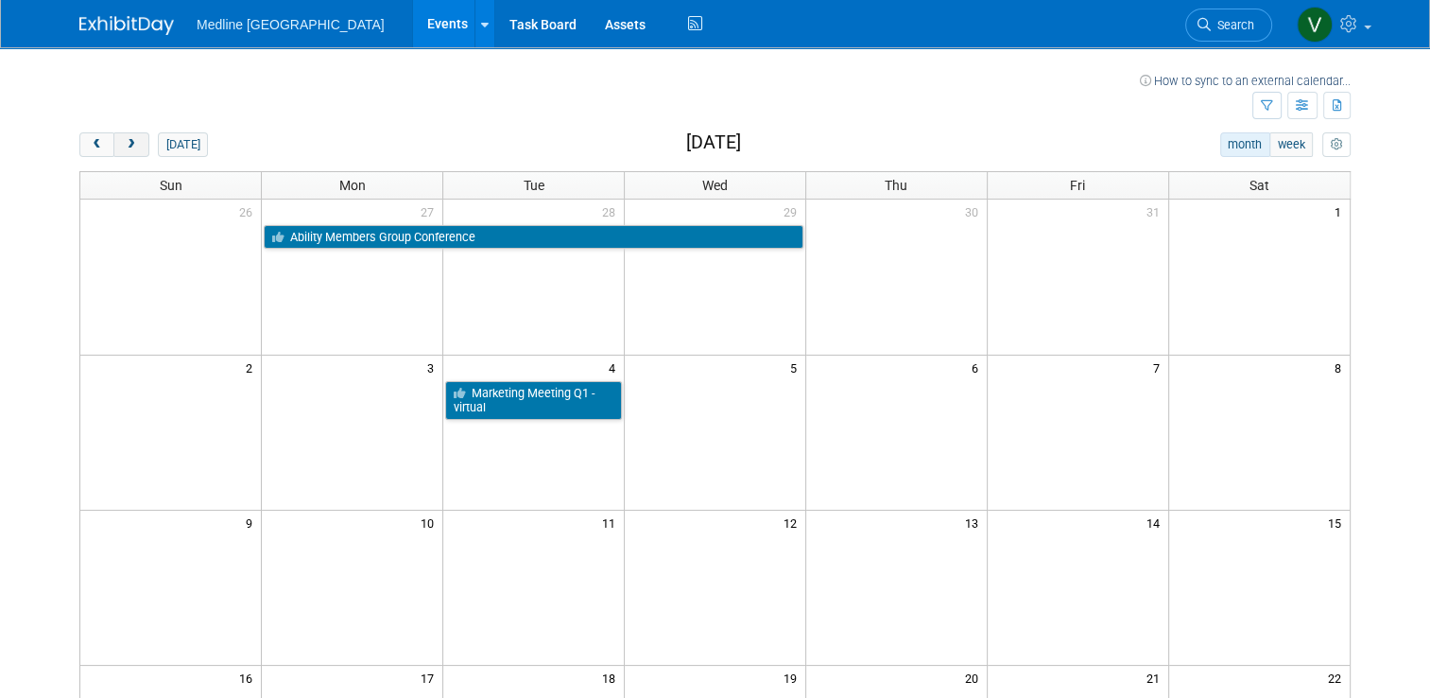
click at [128, 142] on button "next" at bounding box center [130, 144] width 35 height 25
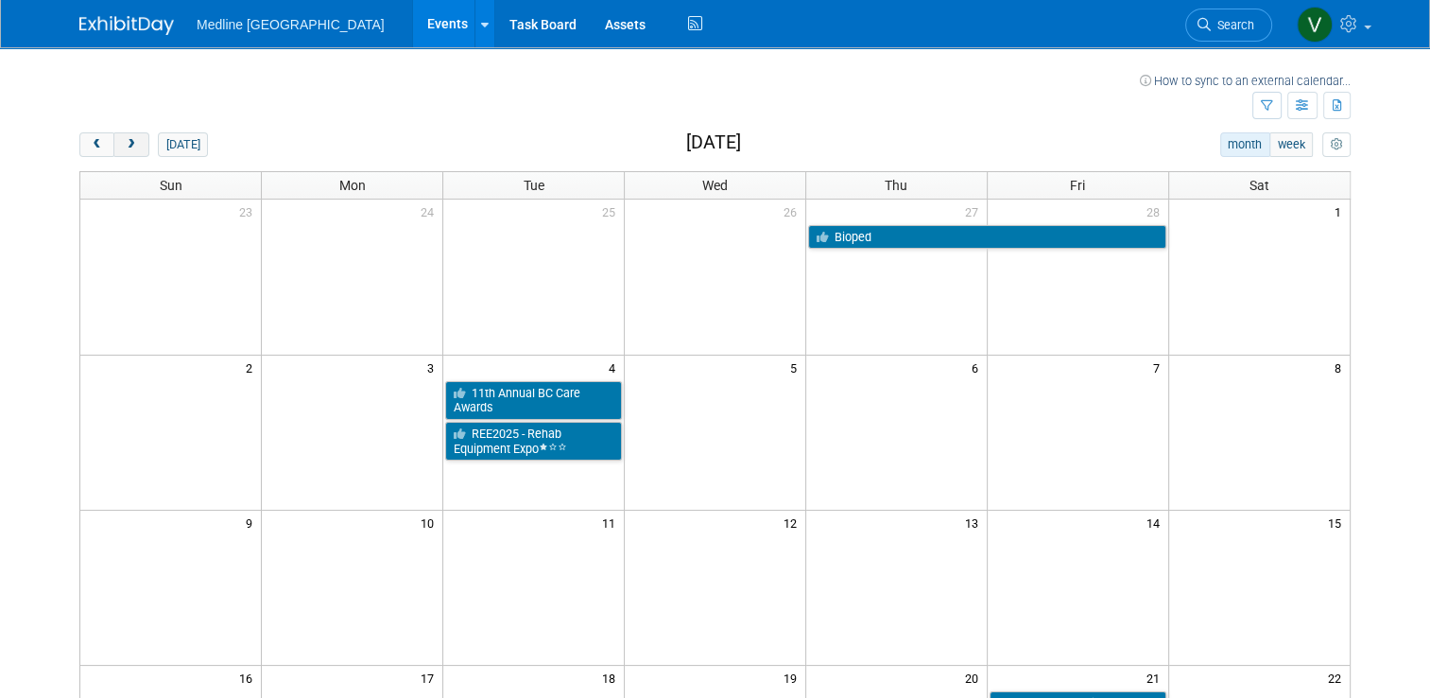
click at [128, 142] on button "next" at bounding box center [130, 144] width 35 height 25
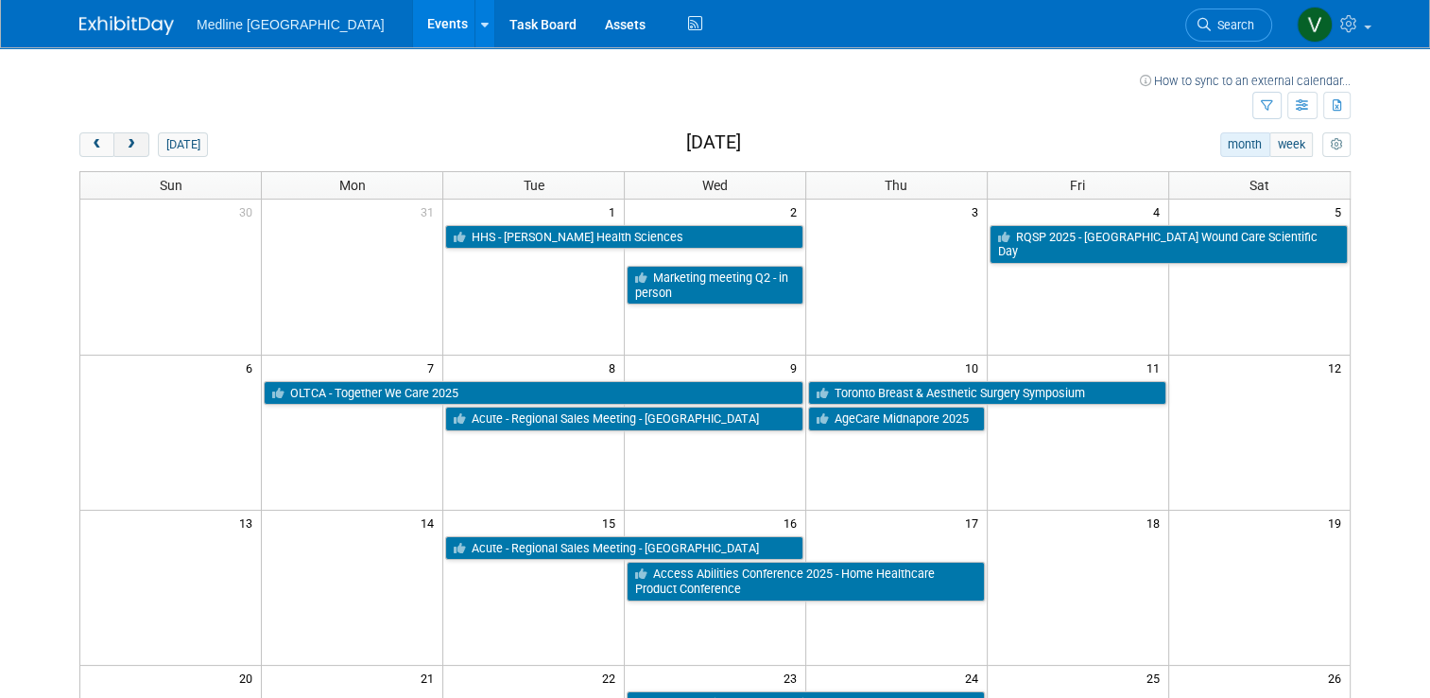
click at [128, 142] on button "next" at bounding box center [130, 144] width 35 height 25
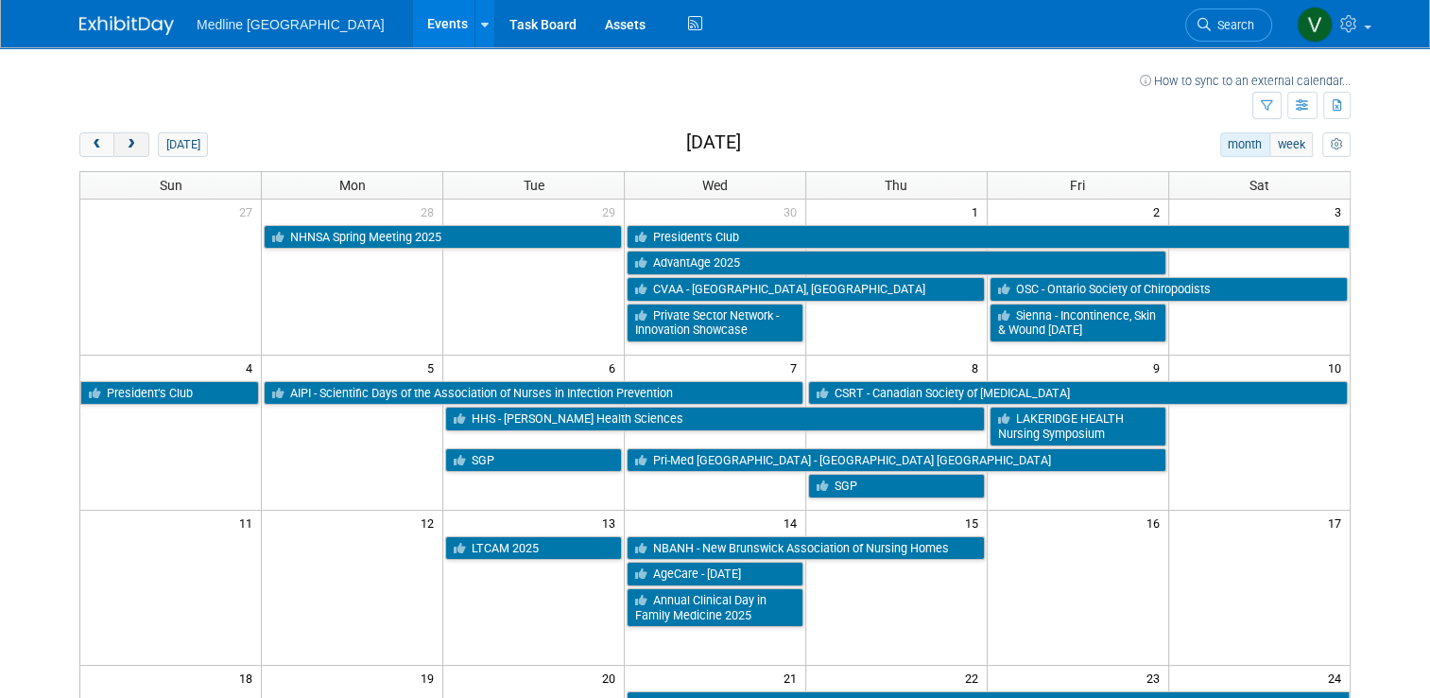
click at [128, 142] on button "next" at bounding box center [130, 144] width 35 height 25
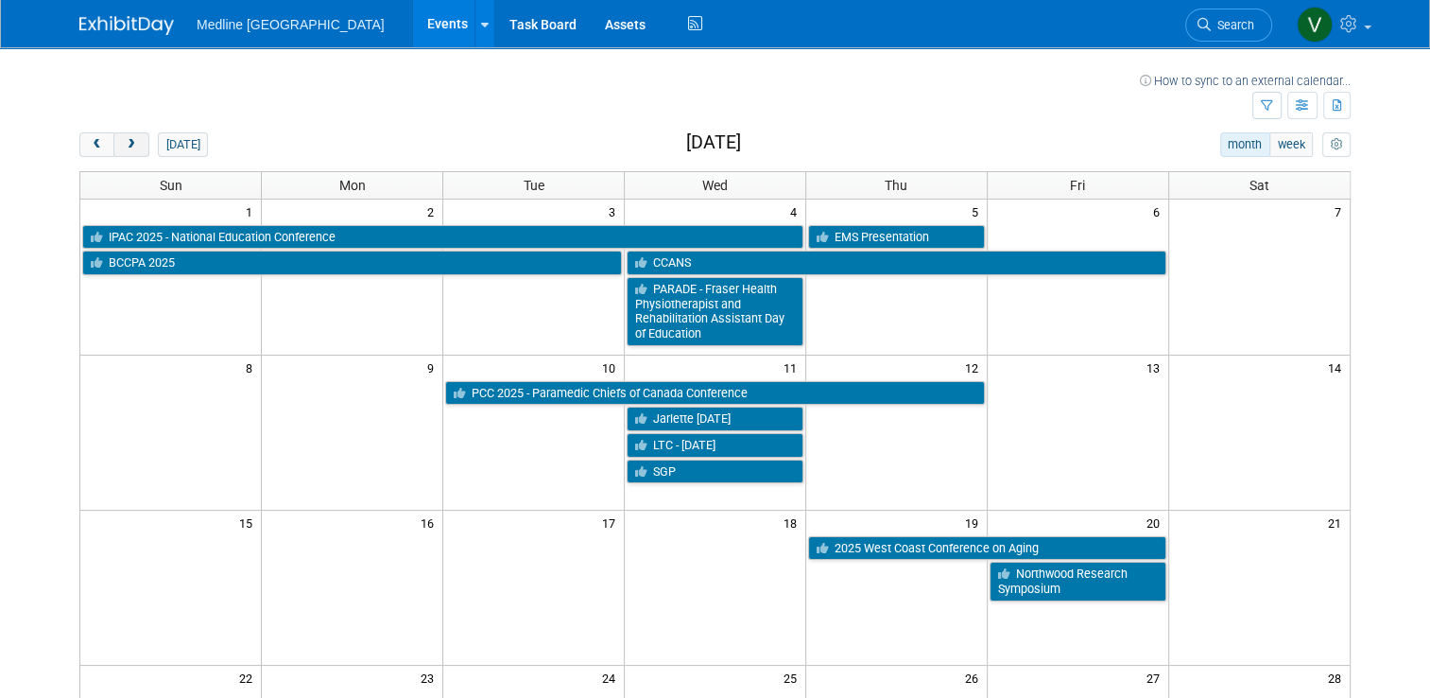
click at [128, 142] on button "next" at bounding box center [130, 144] width 35 height 25
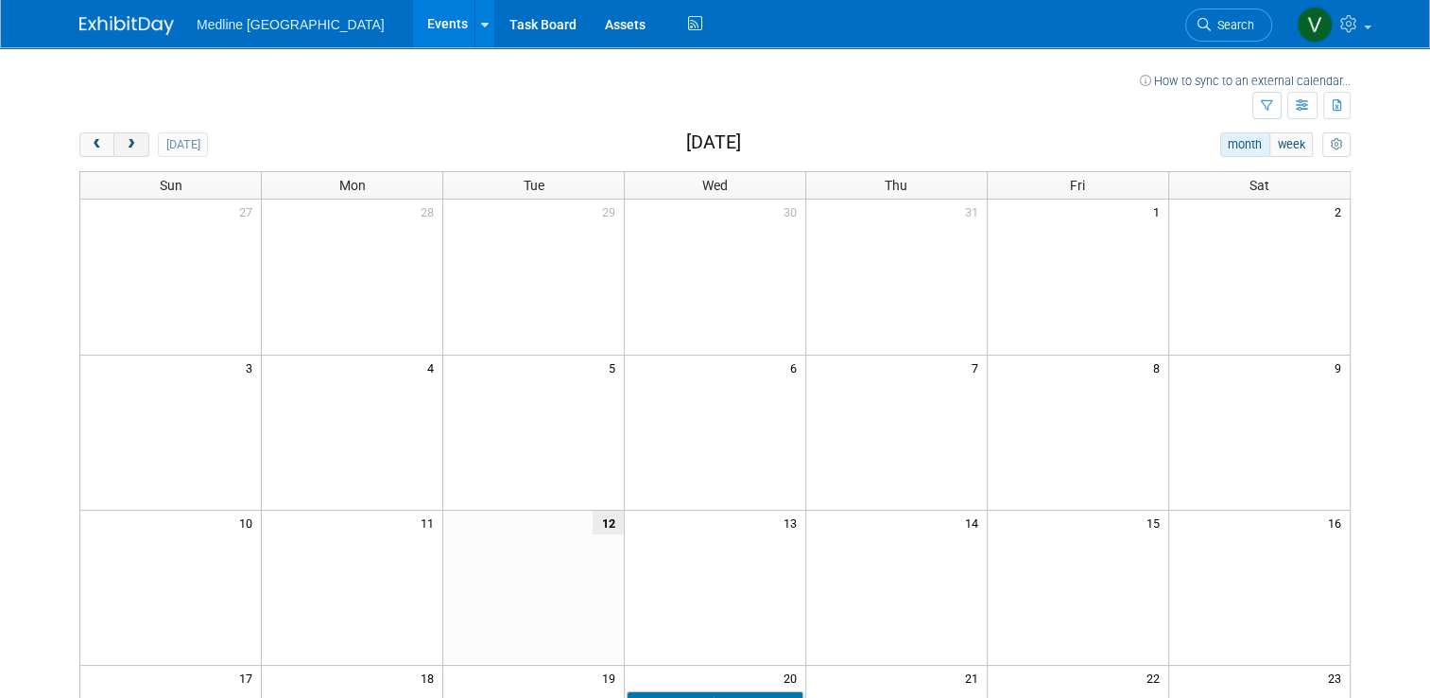
click at [128, 142] on button "next" at bounding box center [130, 144] width 35 height 25
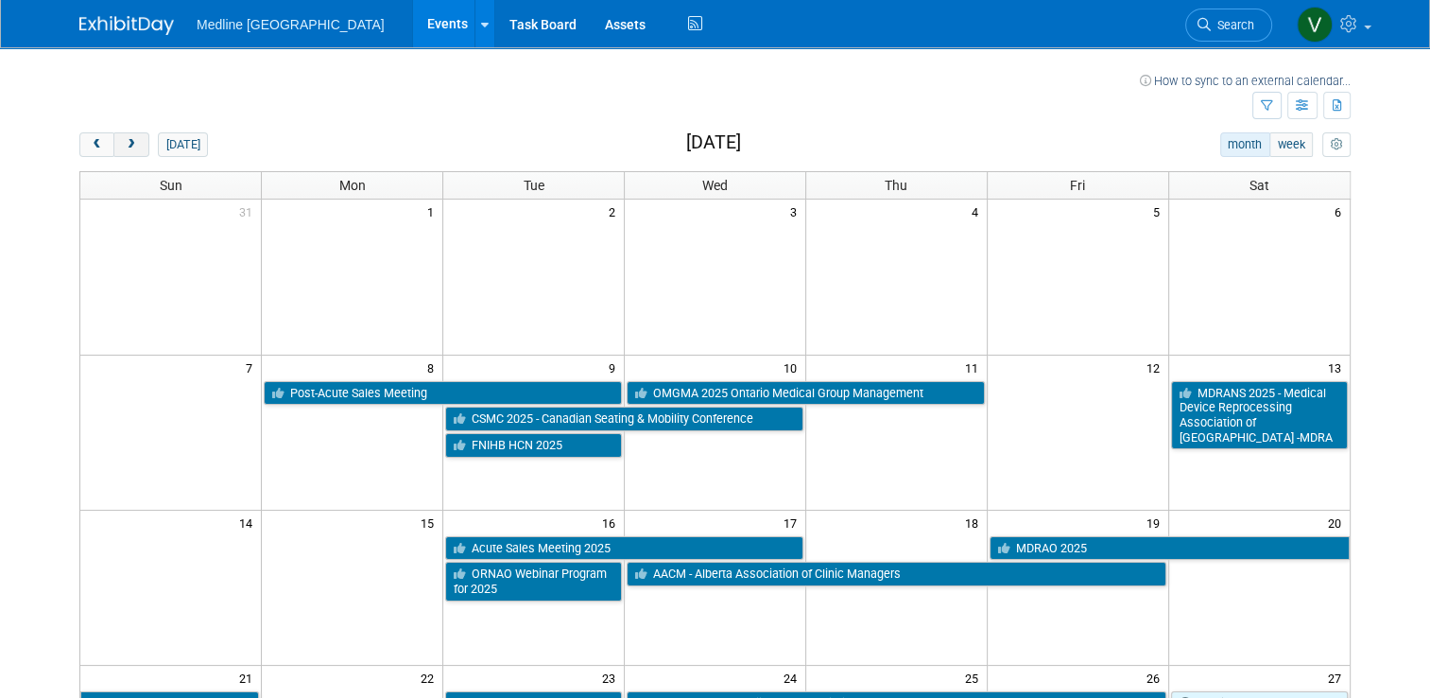
click at [124, 149] on span "next" at bounding box center [131, 145] width 14 height 12
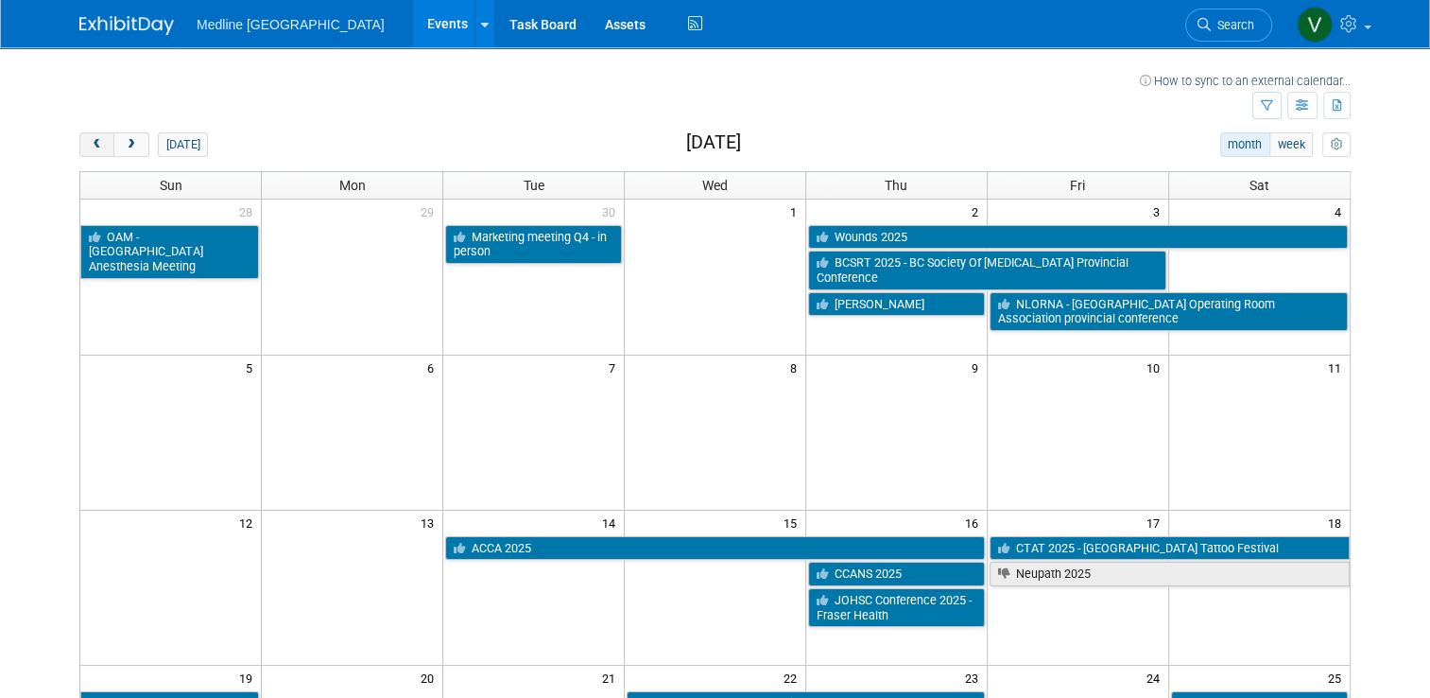
click at [93, 143] on button "prev" at bounding box center [96, 144] width 35 height 25
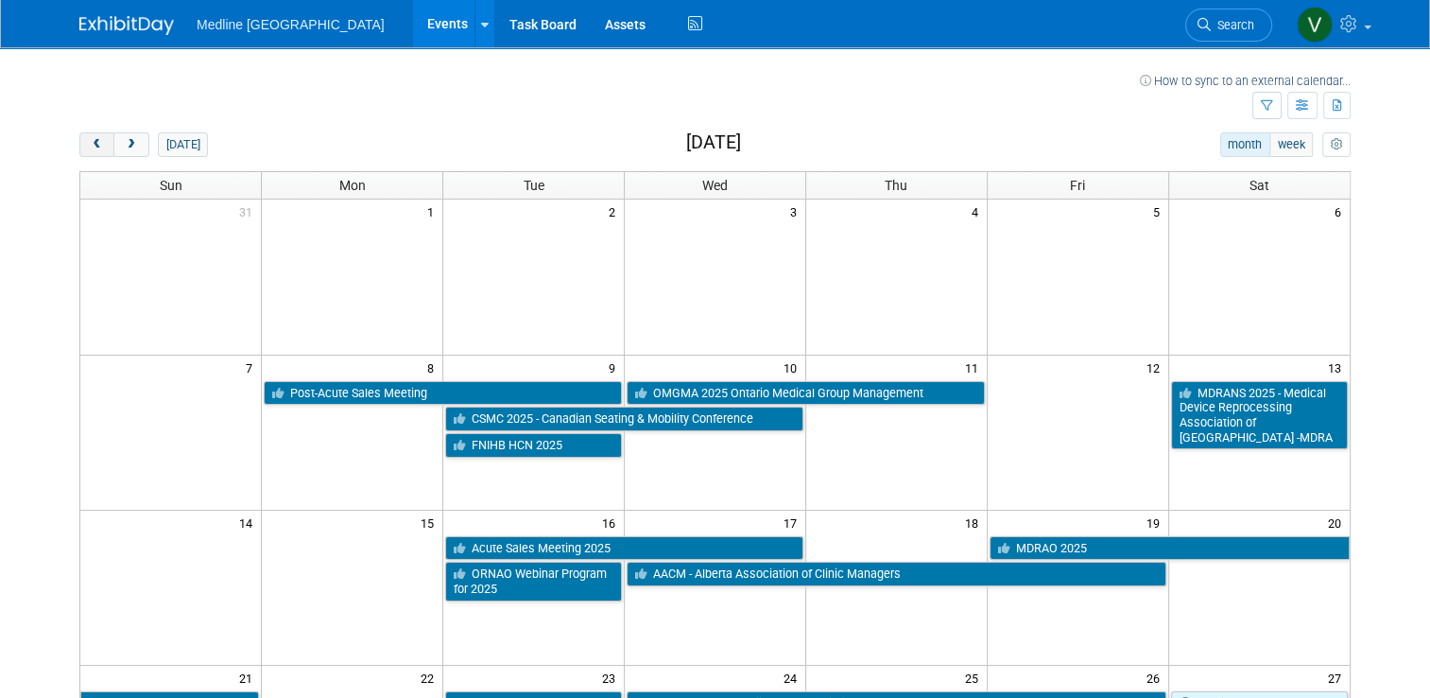
click at [93, 143] on button "prev" at bounding box center [96, 144] width 35 height 25
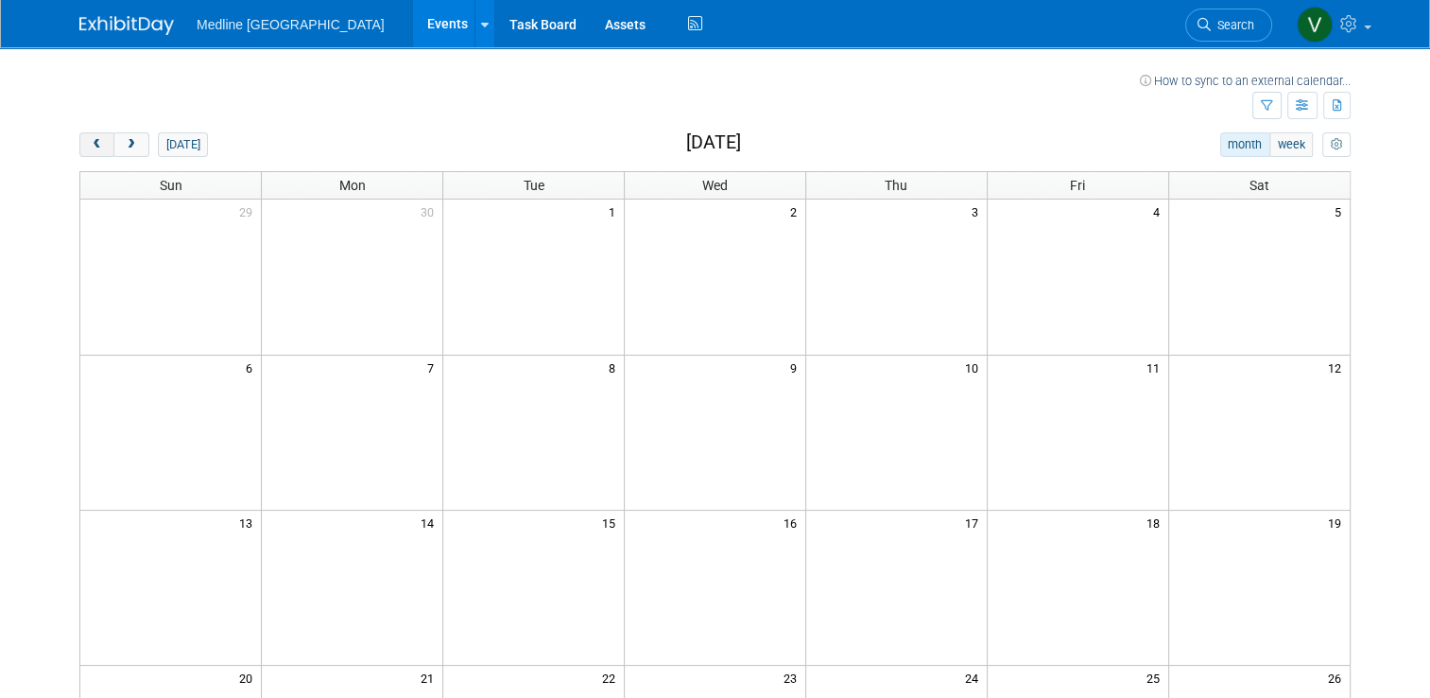
click at [93, 143] on button "prev" at bounding box center [96, 144] width 35 height 25
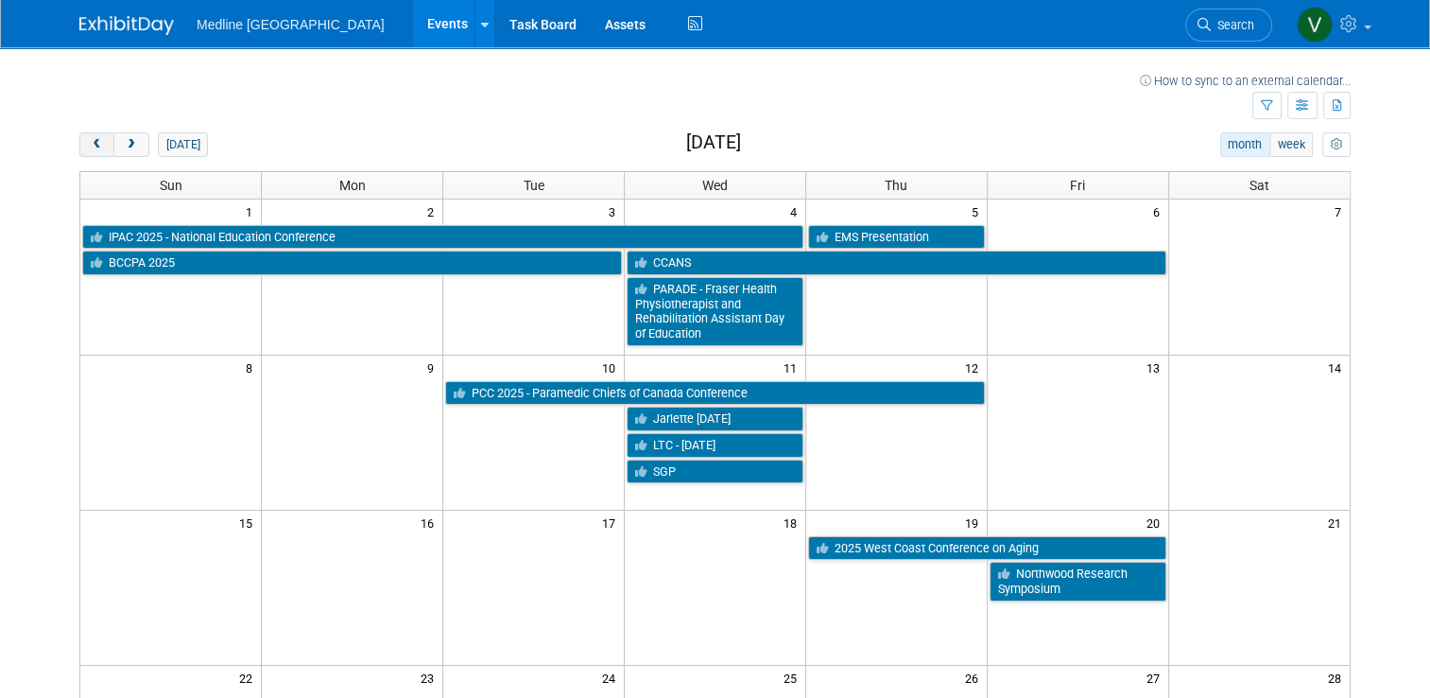
click at [93, 143] on button "prev" at bounding box center [96, 144] width 35 height 25
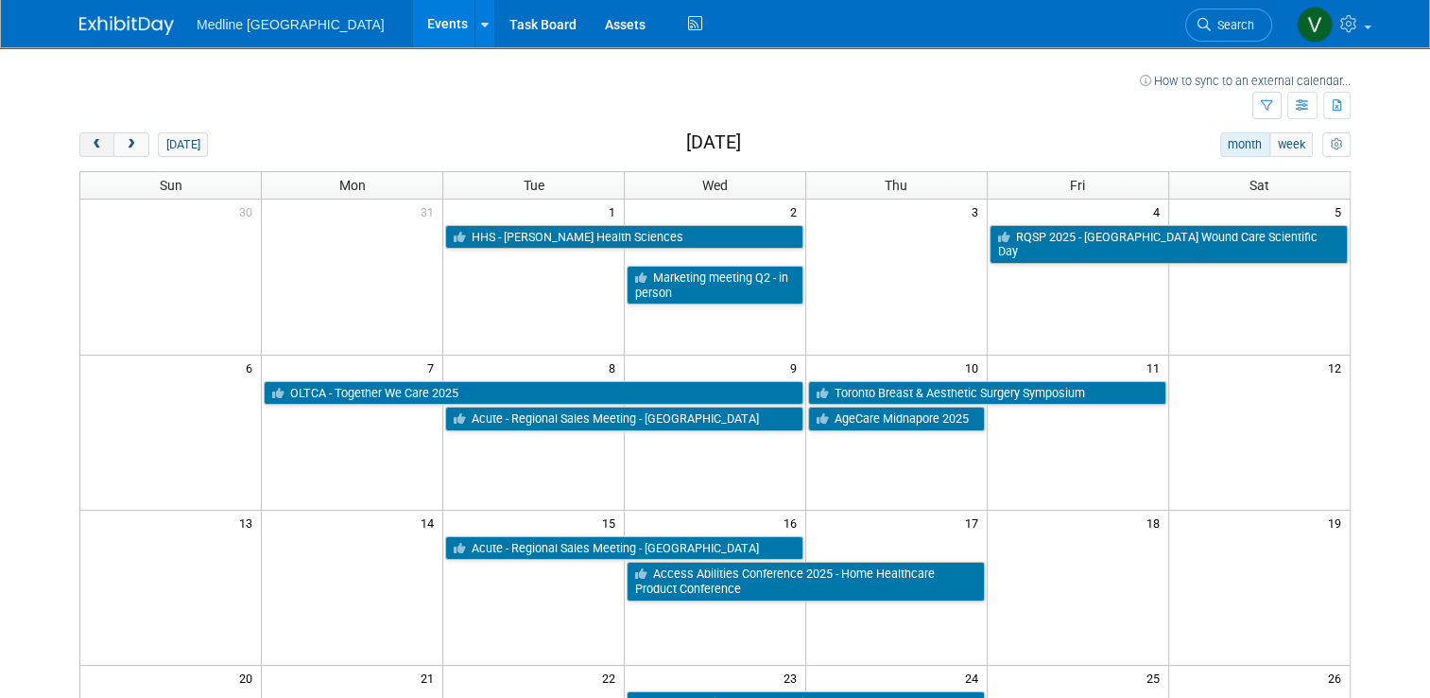
click at [93, 143] on button "prev" at bounding box center [96, 144] width 35 height 25
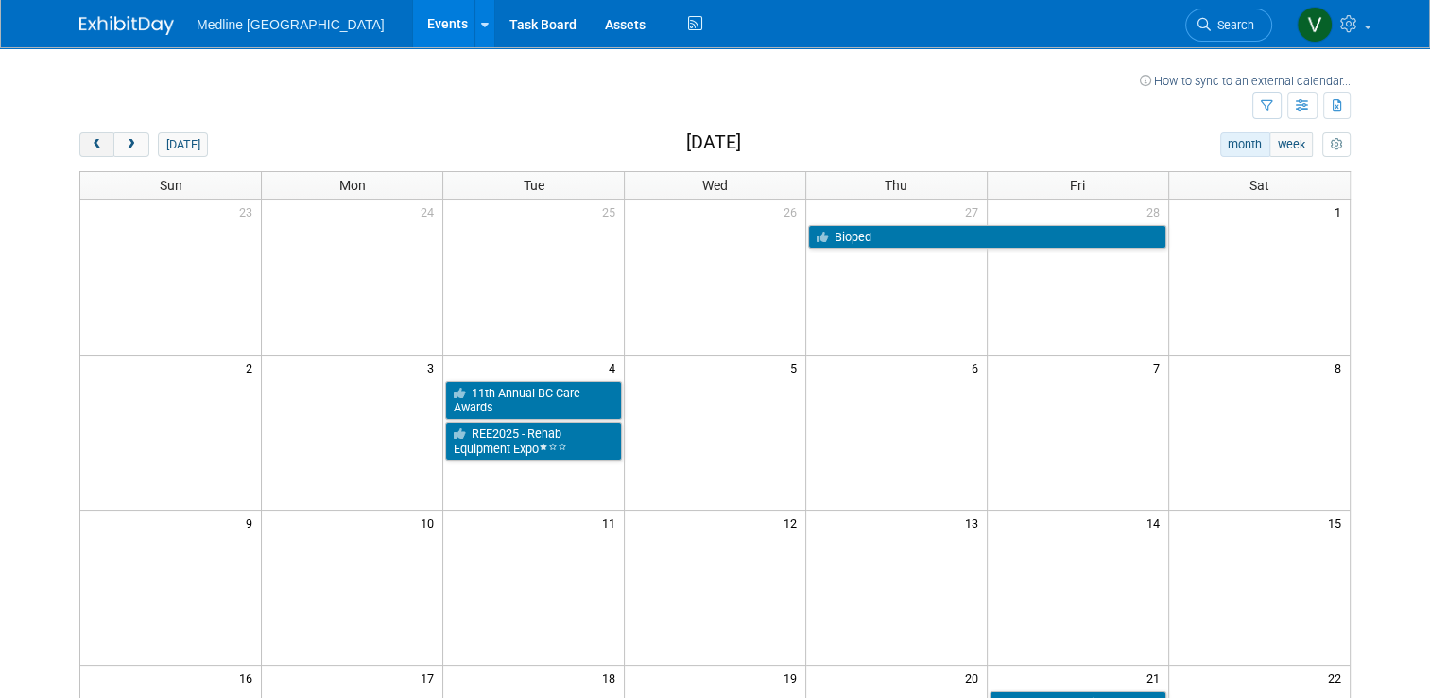
click at [93, 143] on button "prev" at bounding box center [96, 144] width 35 height 25
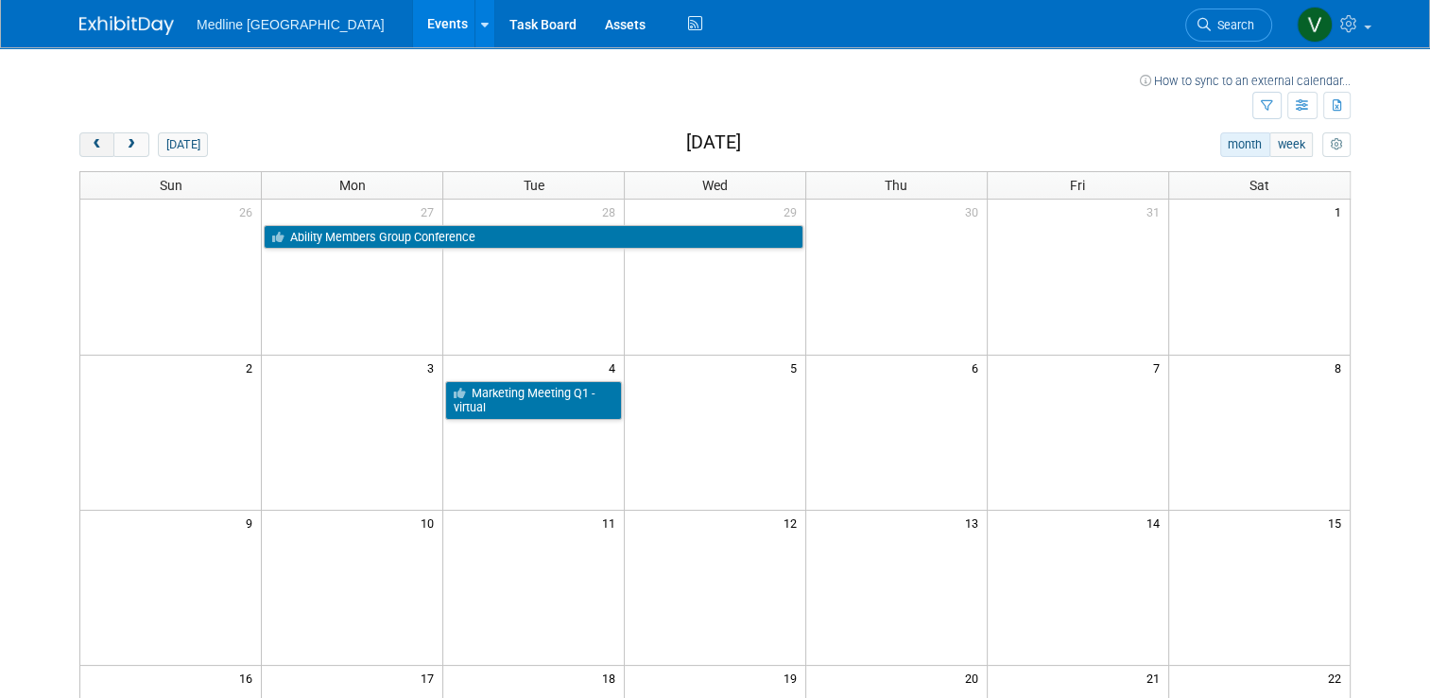
click at [93, 143] on button "prev" at bounding box center [96, 144] width 35 height 25
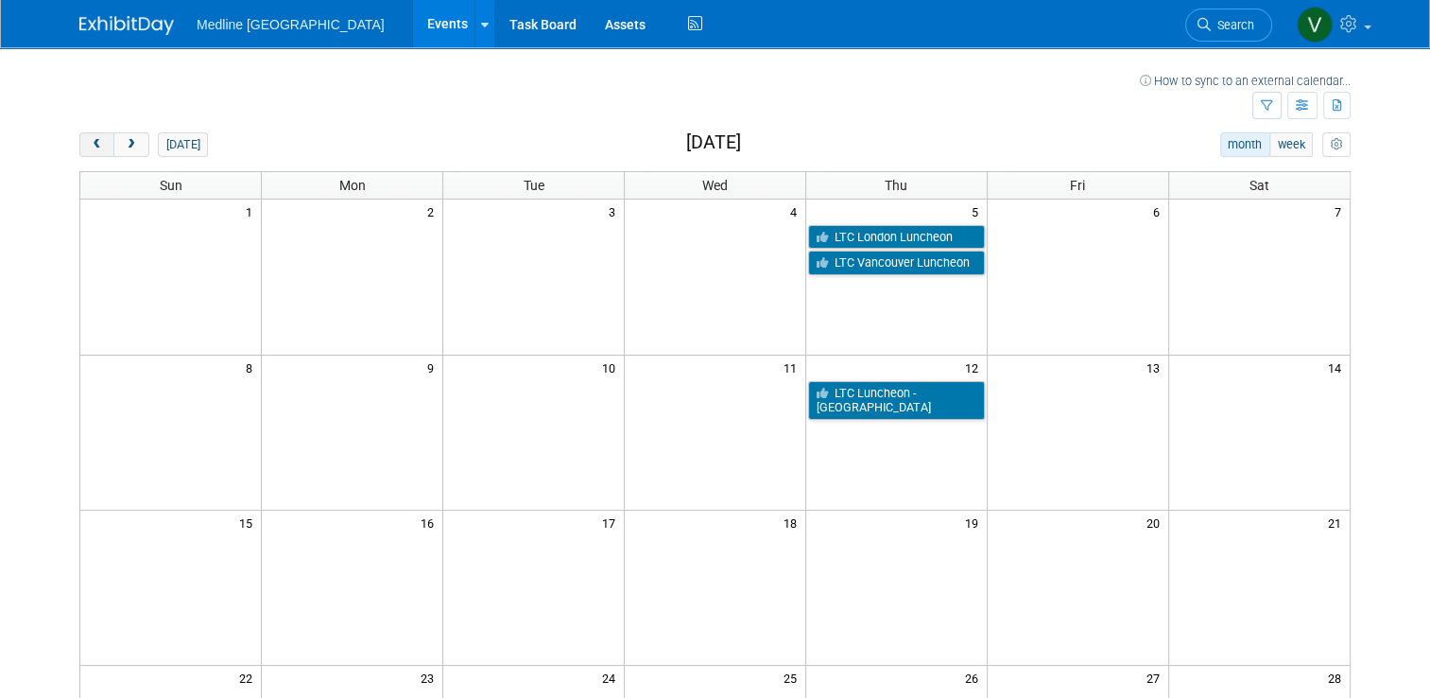
click at [93, 143] on button "prev" at bounding box center [96, 144] width 35 height 25
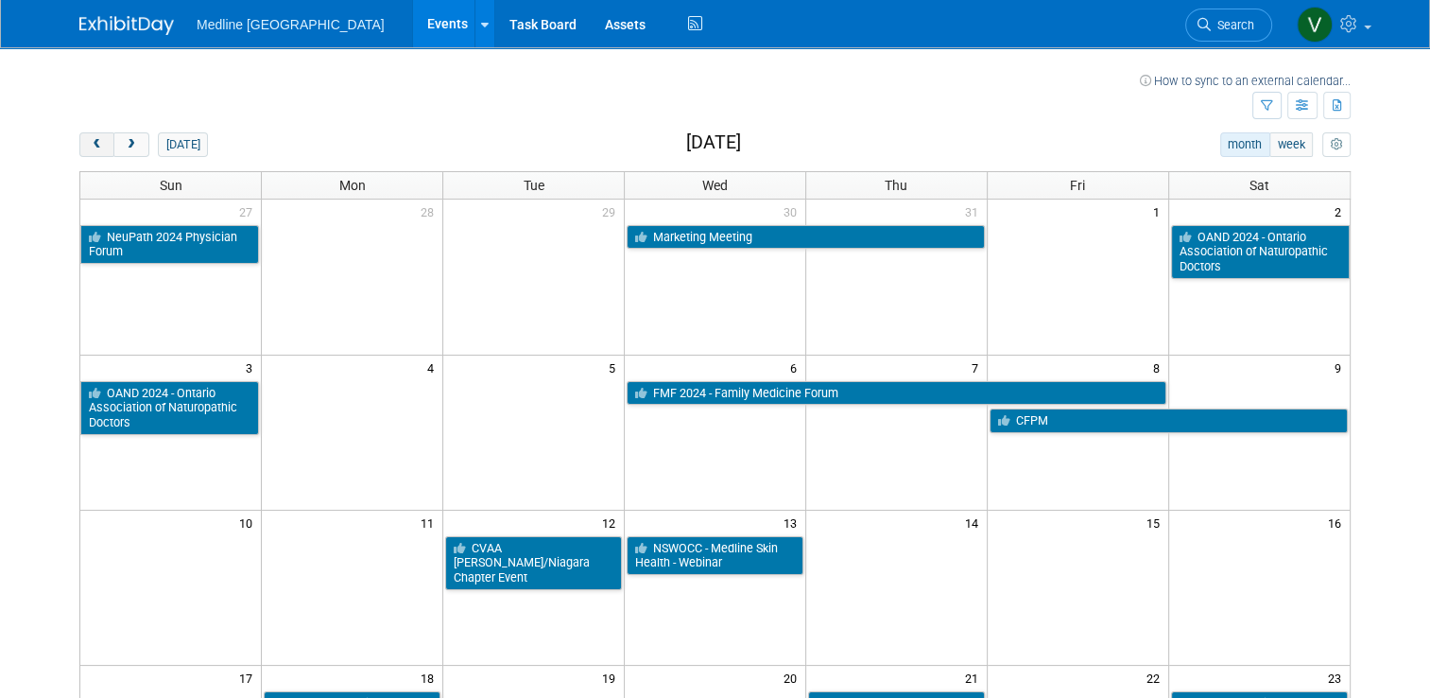
click at [93, 143] on button "prev" at bounding box center [96, 144] width 35 height 25
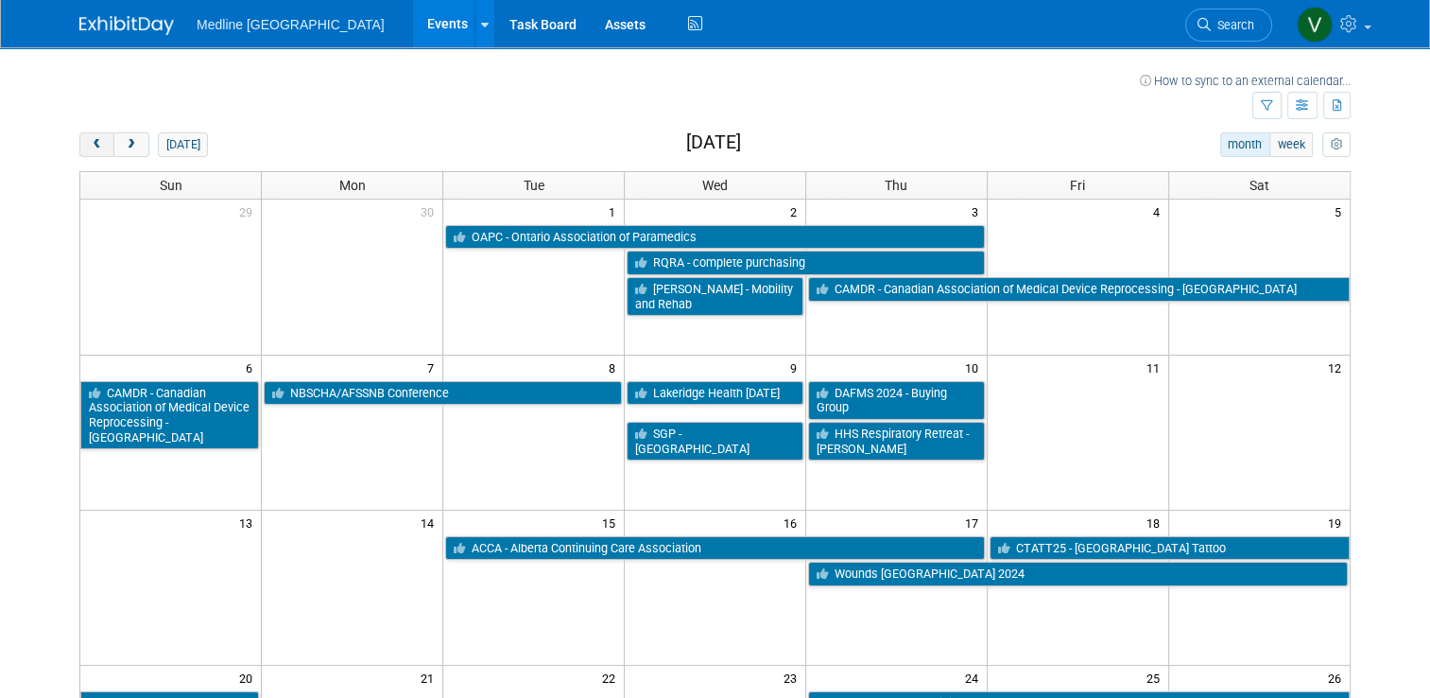
click at [93, 143] on button "prev" at bounding box center [96, 144] width 35 height 25
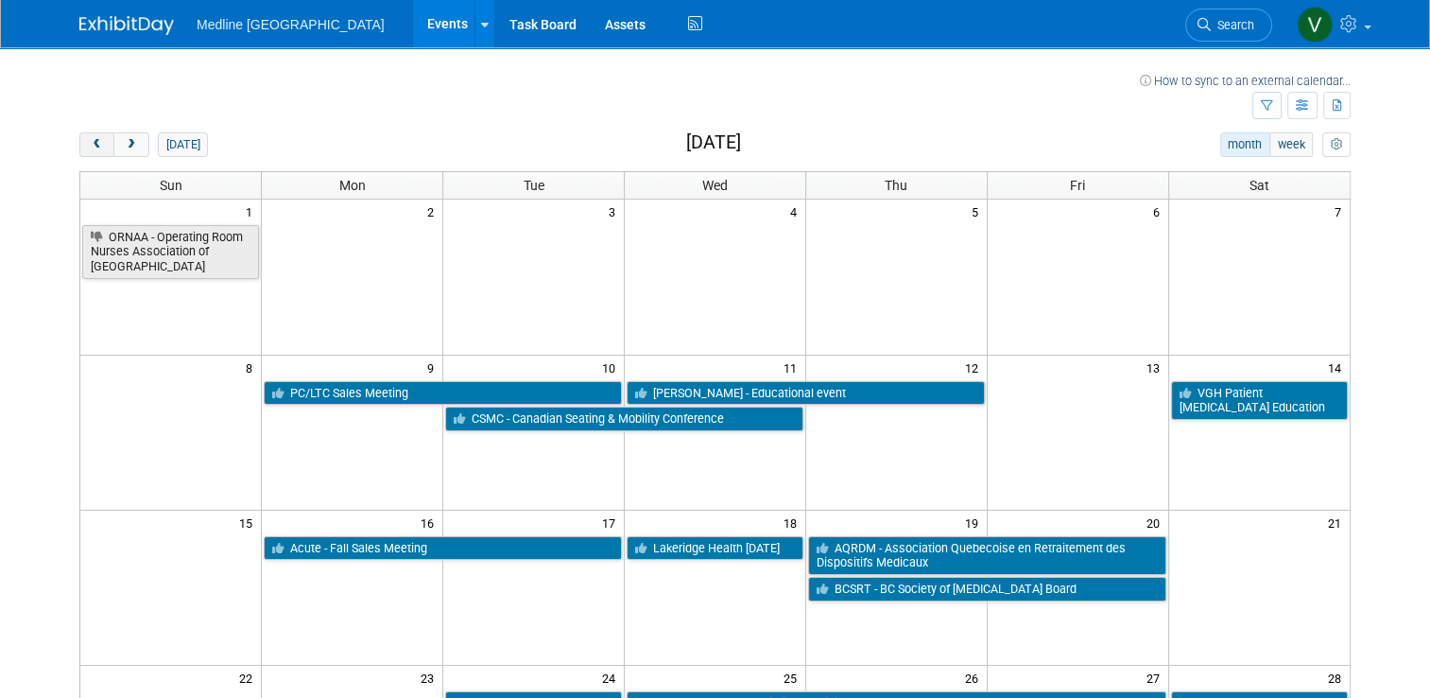
click at [93, 143] on button "prev" at bounding box center [96, 144] width 35 height 25
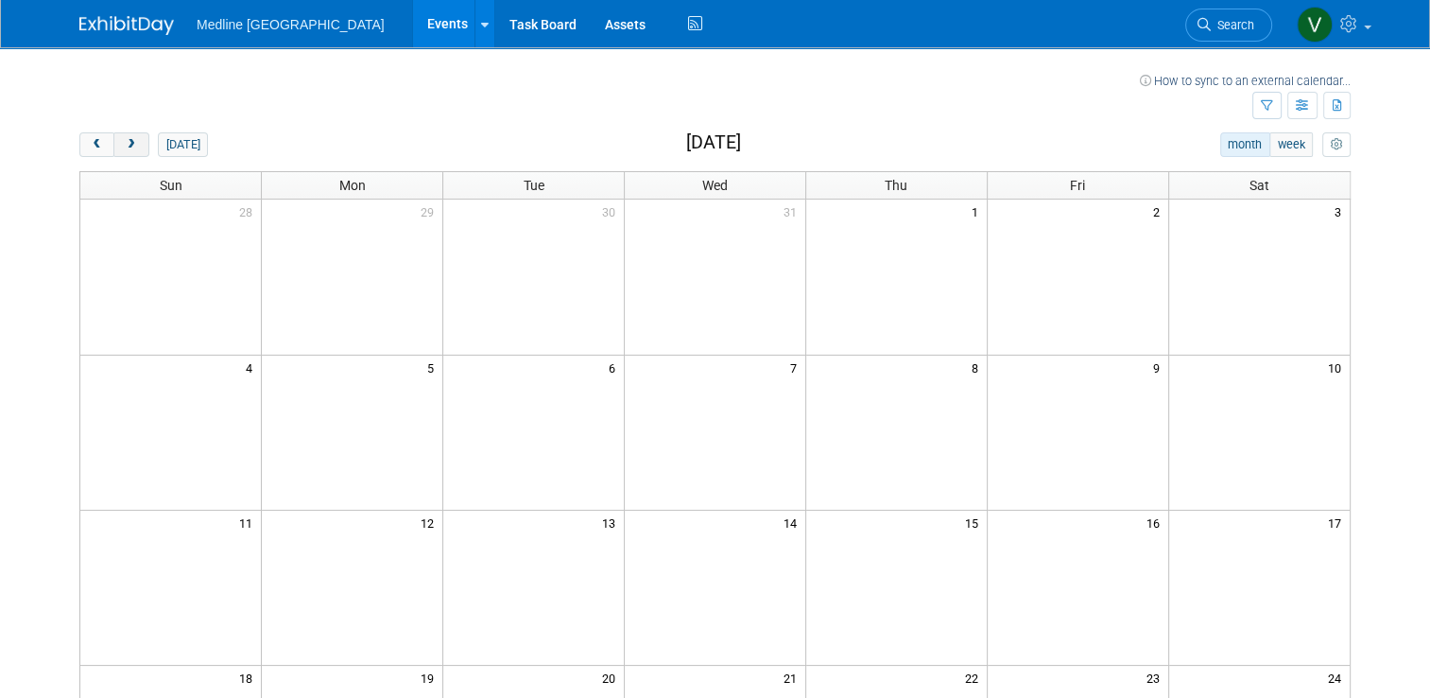
click at [124, 146] on span "next" at bounding box center [131, 145] width 14 height 12
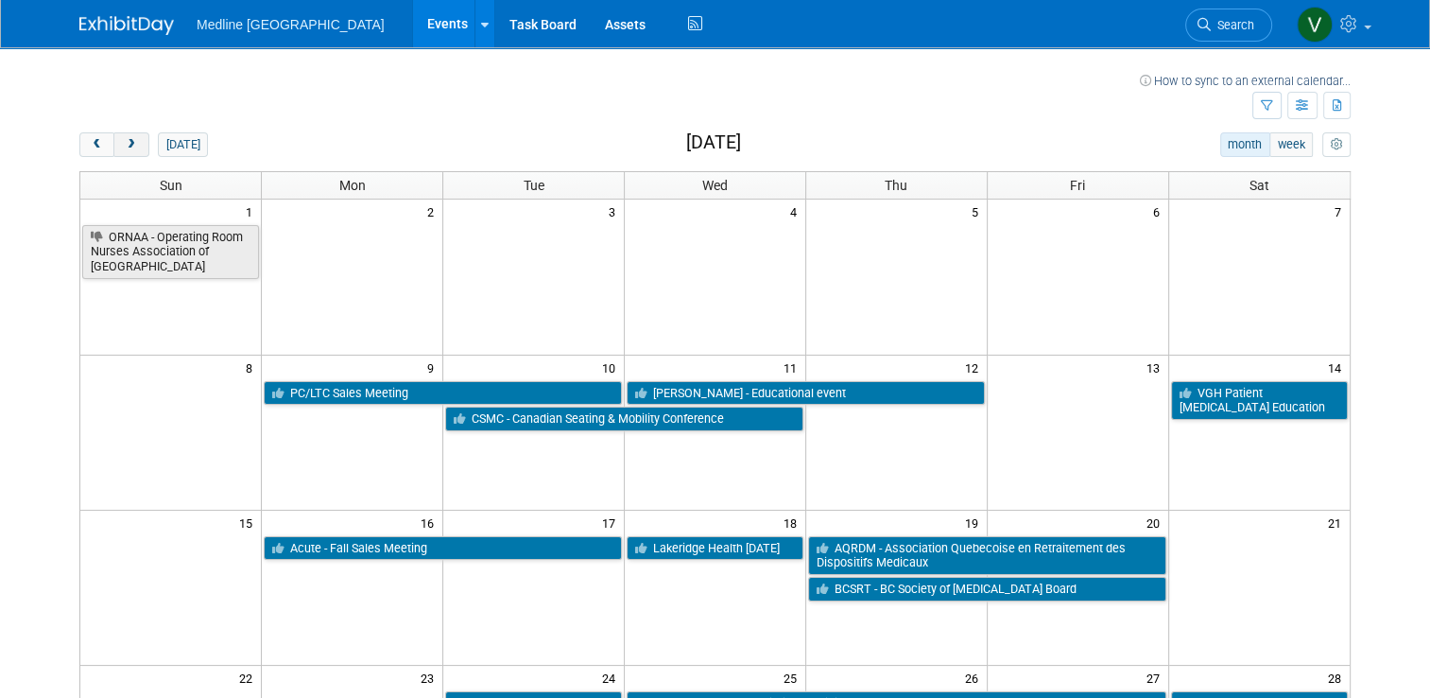
click at [125, 146] on span "next" at bounding box center [131, 145] width 14 height 12
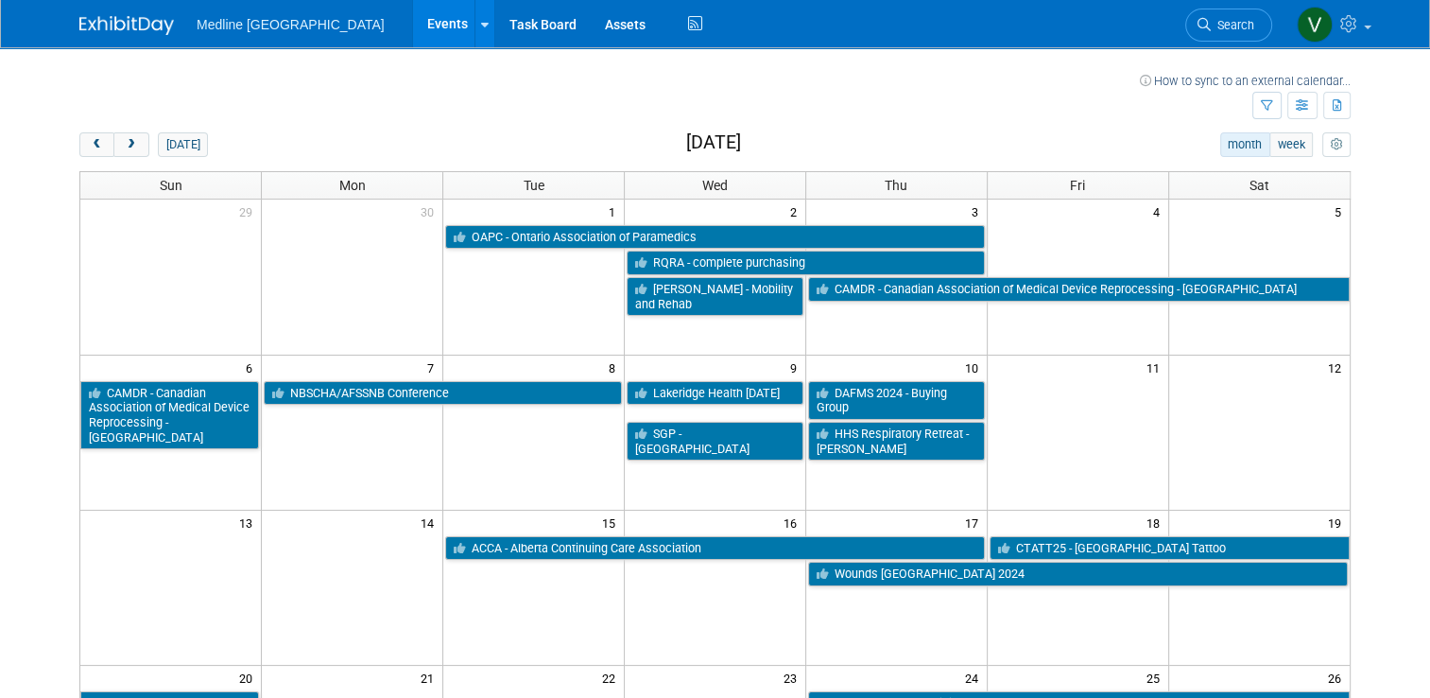
scroll to position [95, 0]
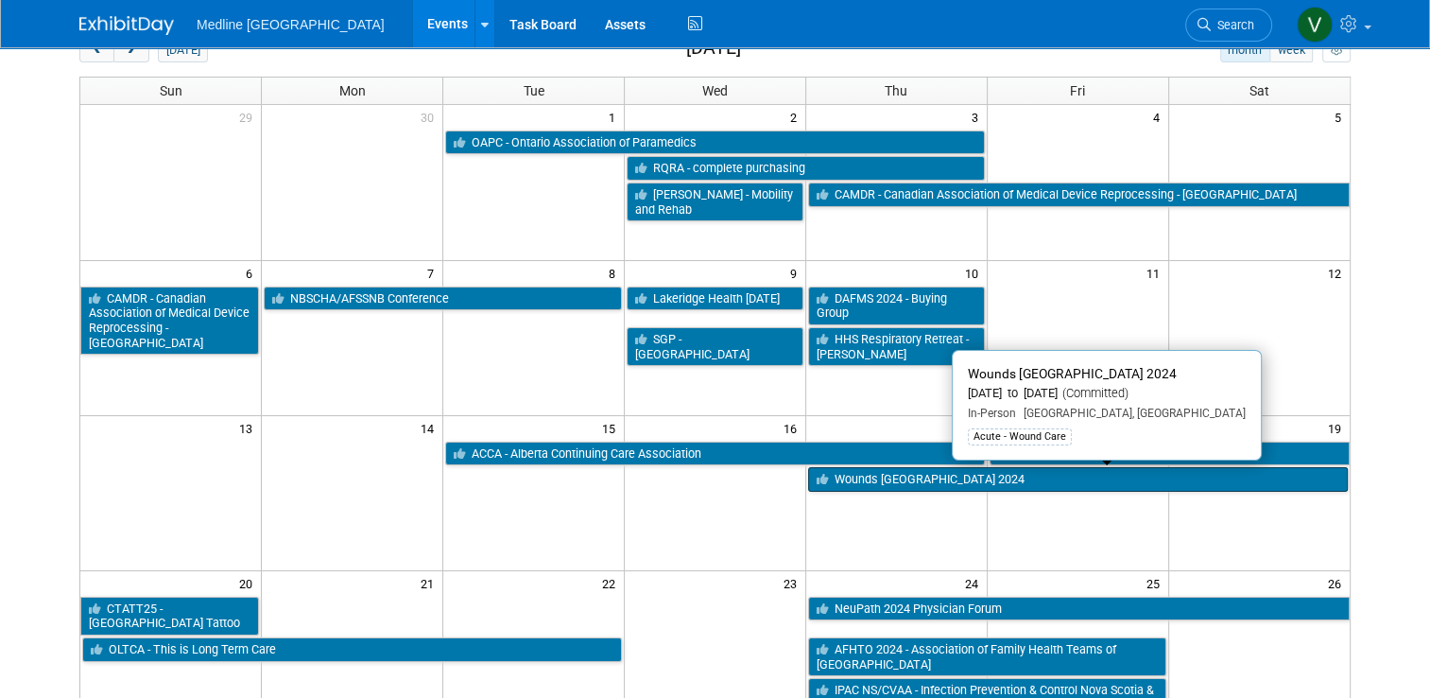
click at [903, 477] on link "Wounds Canada 2024" at bounding box center [1078, 479] width 540 height 25
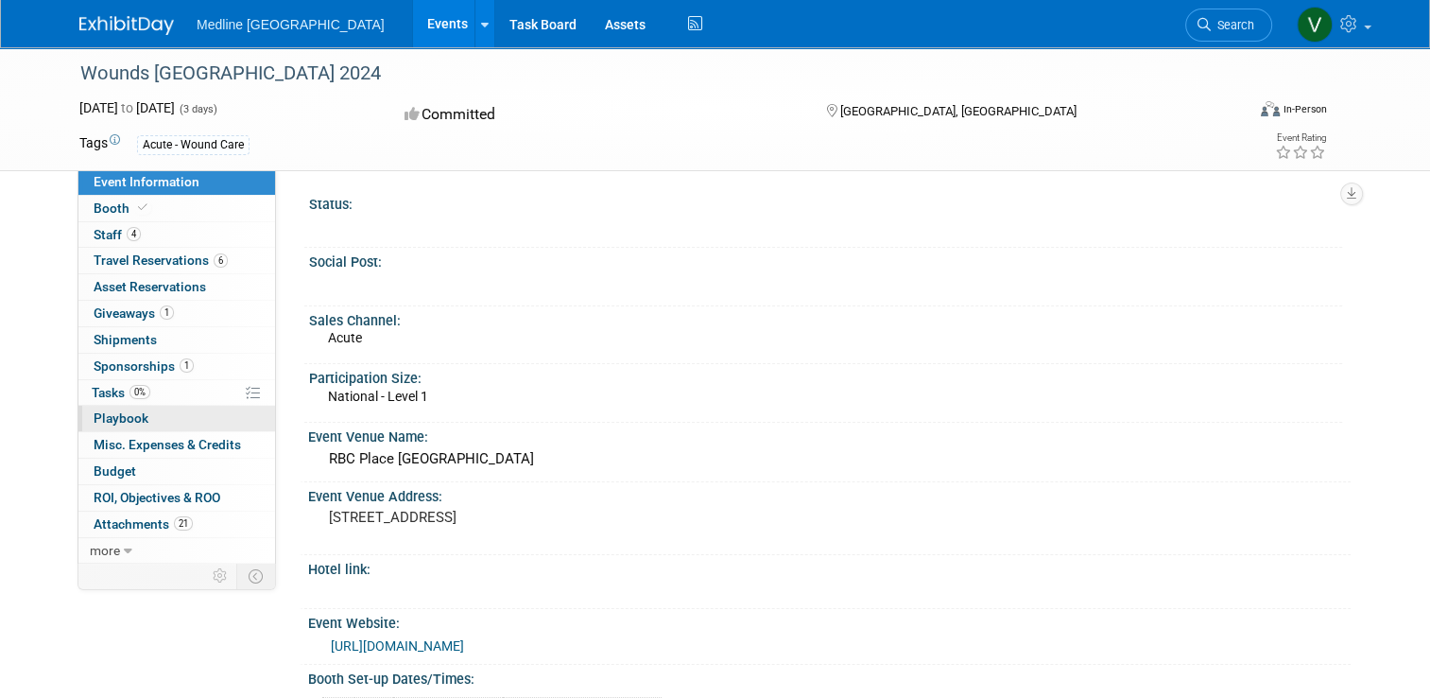
click at [111, 419] on span "Playbook 0" at bounding box center [121, 417] width 55 height 15
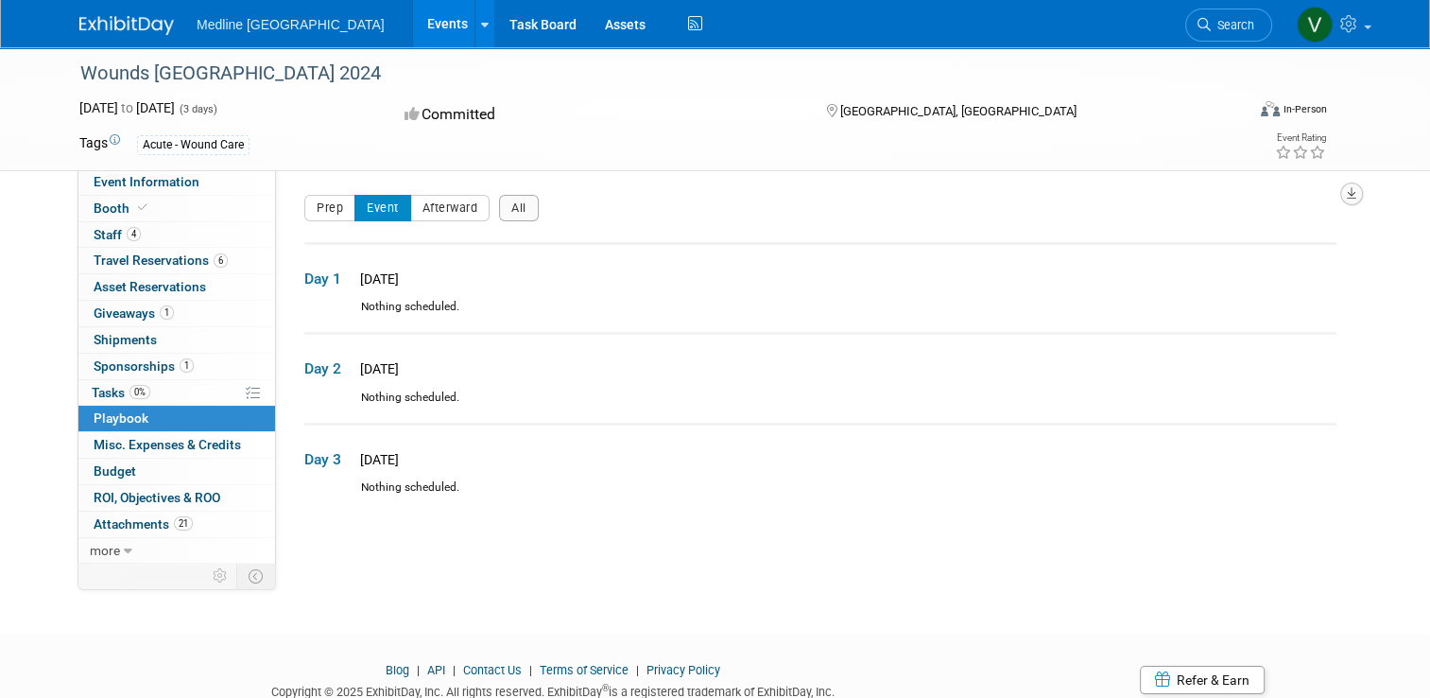
click at [1363, 196] on button "button" at bounding box center [1352, 193] width 23 height 23
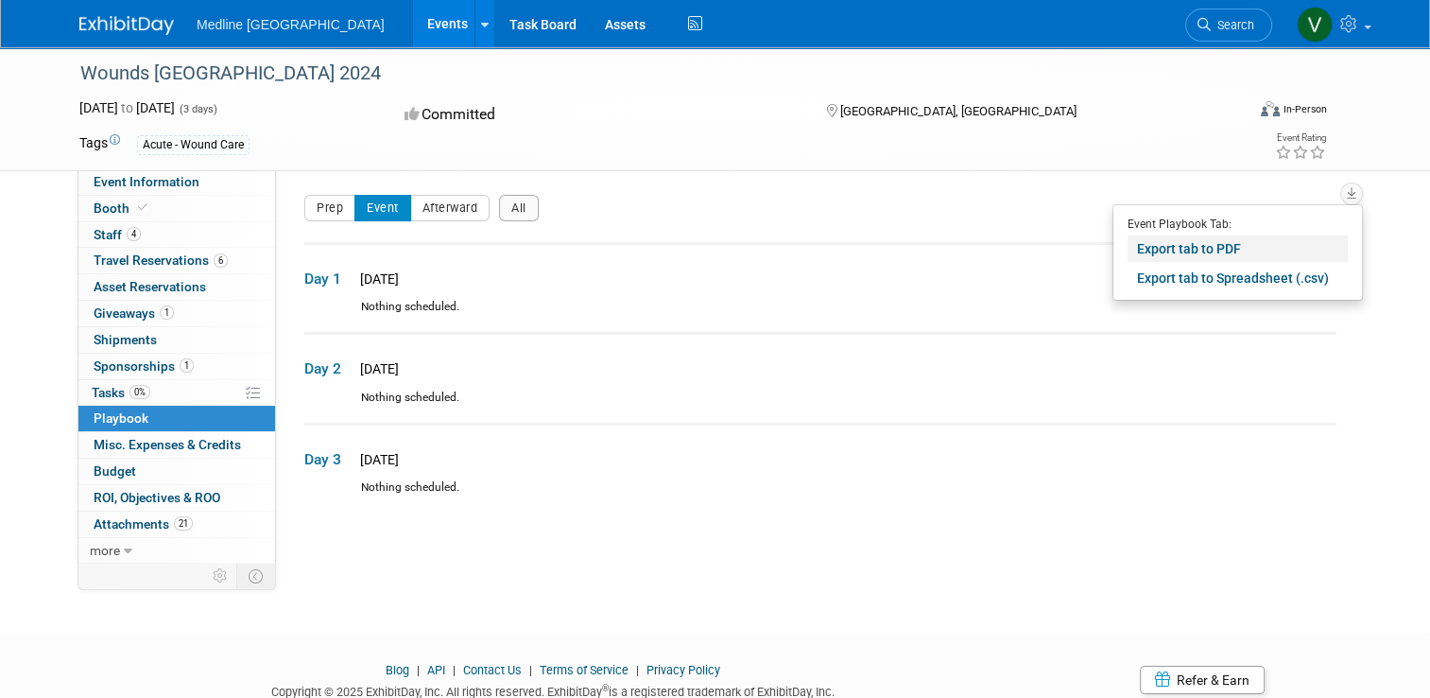
click at [1194, 244] on link "Export tab to PDF" at bounding box center [1238, 248] width 220 height 26
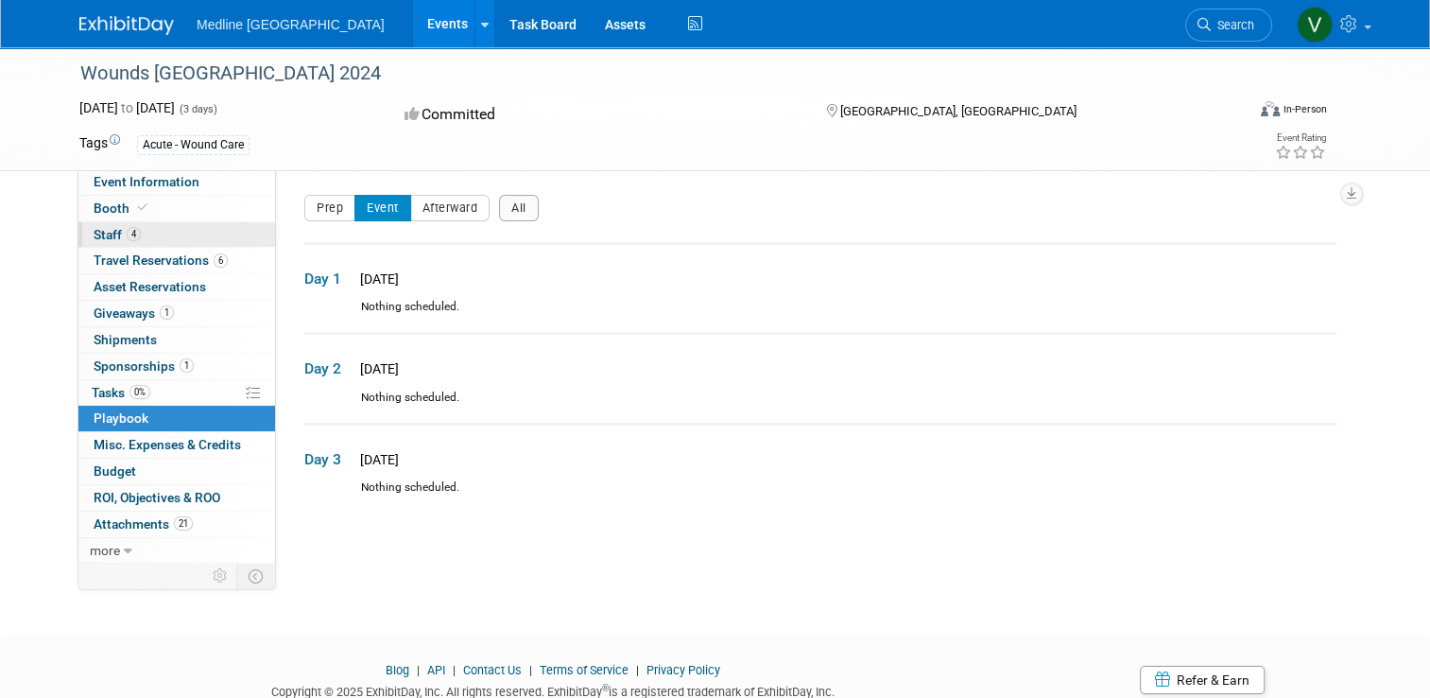
click at [99, 234] on span "Staff 4" at bounding box center [117, 234] width 47 height 15
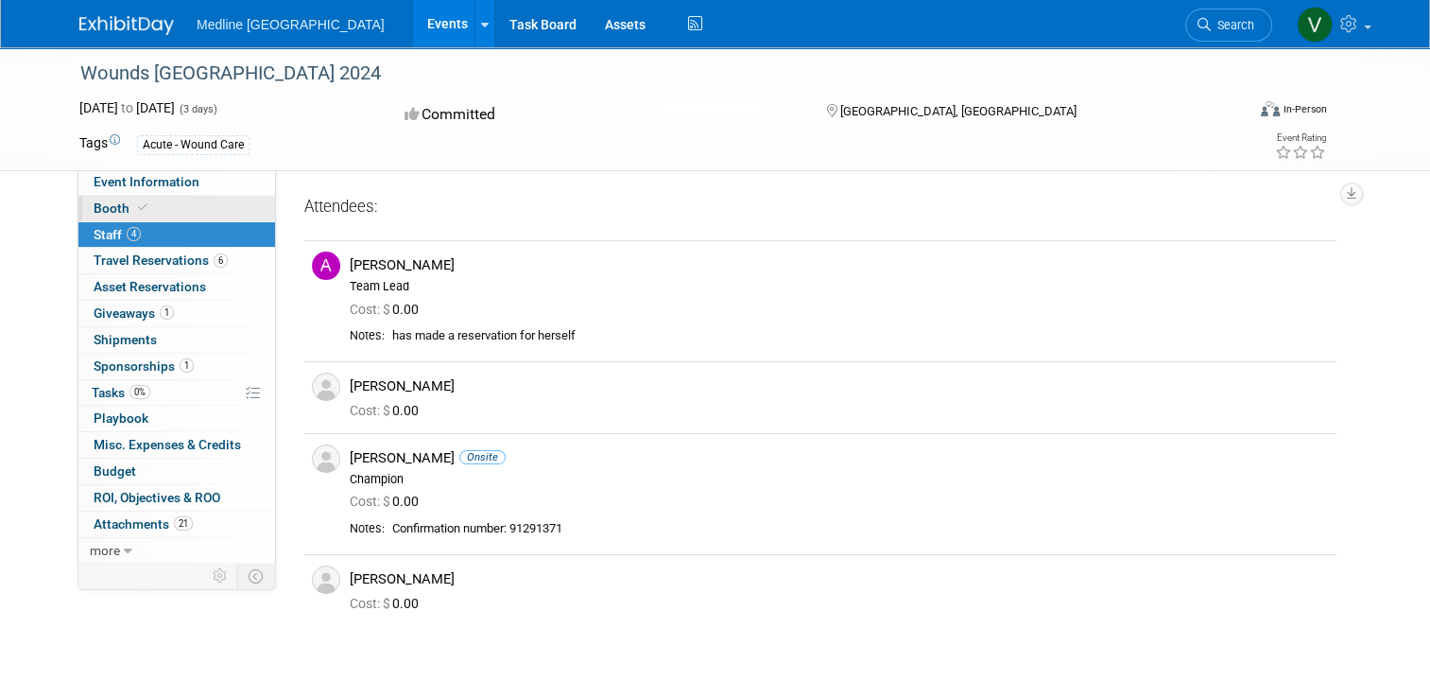
click at [94, 203] on span "Booth" at bounding box center [123, 207] width 58 height 15
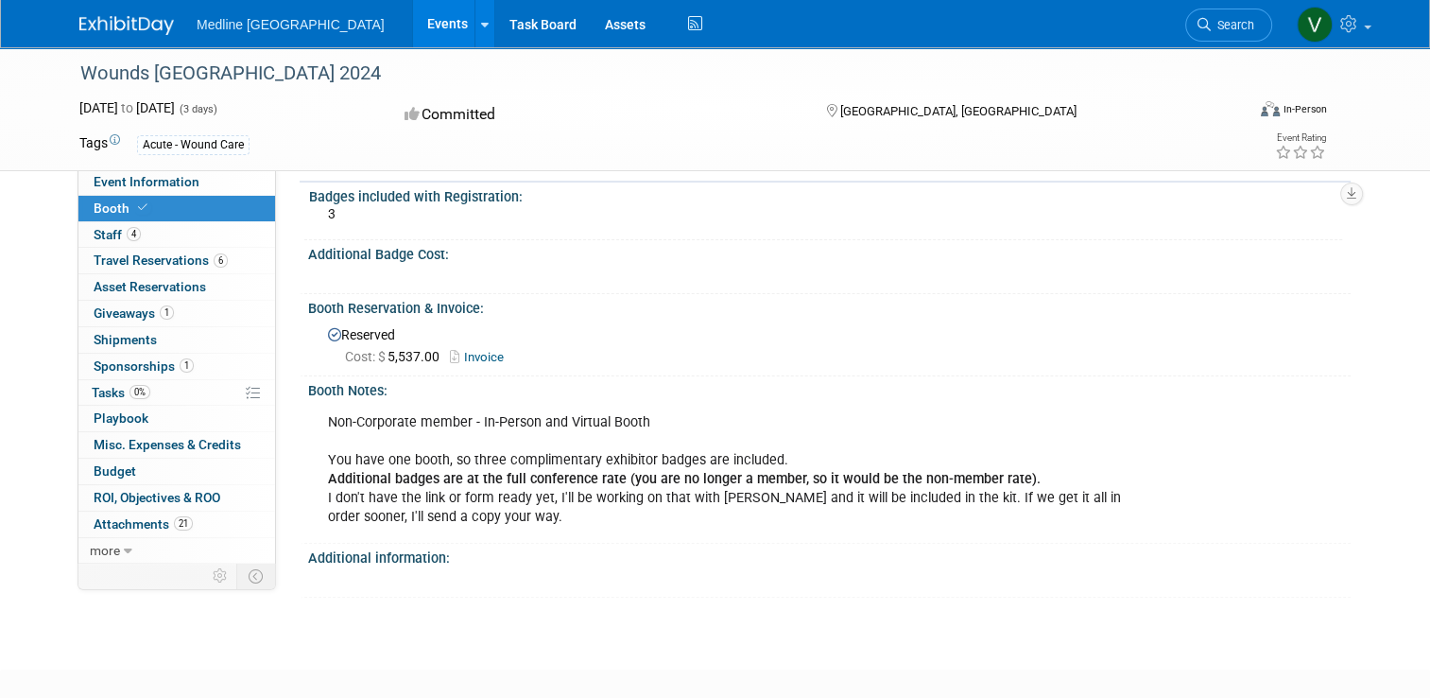
scroll to position [476, 0]
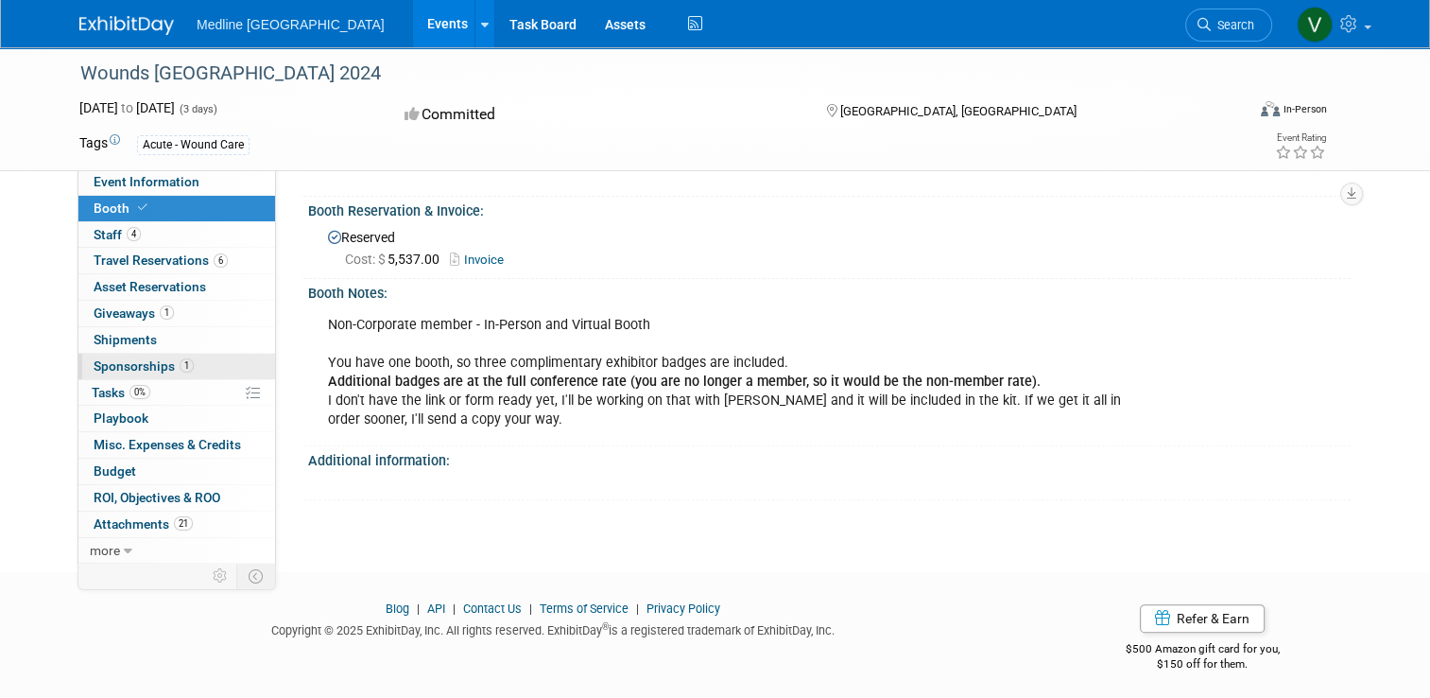
click at [113, 363] on span "Sponsorships 1" at bounding box center [144, 365] width 100 height 15
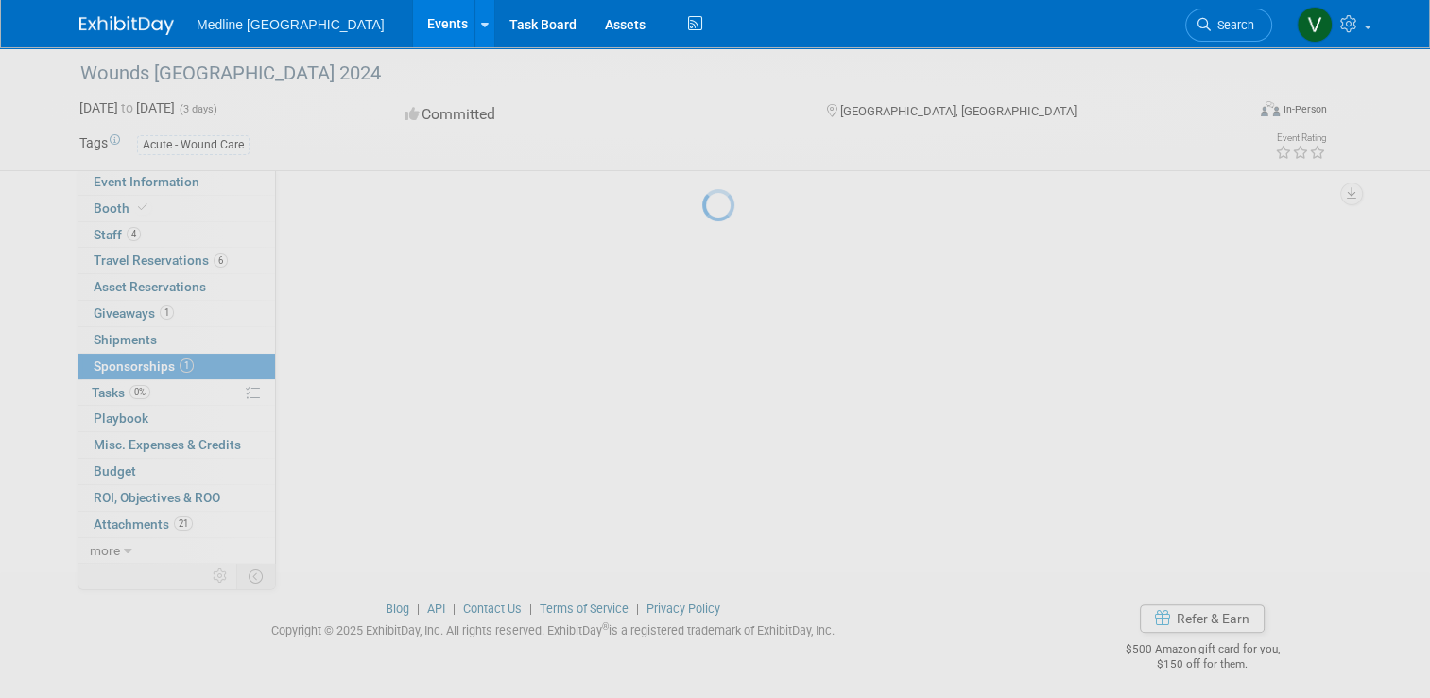
scroll to position [0, 0]
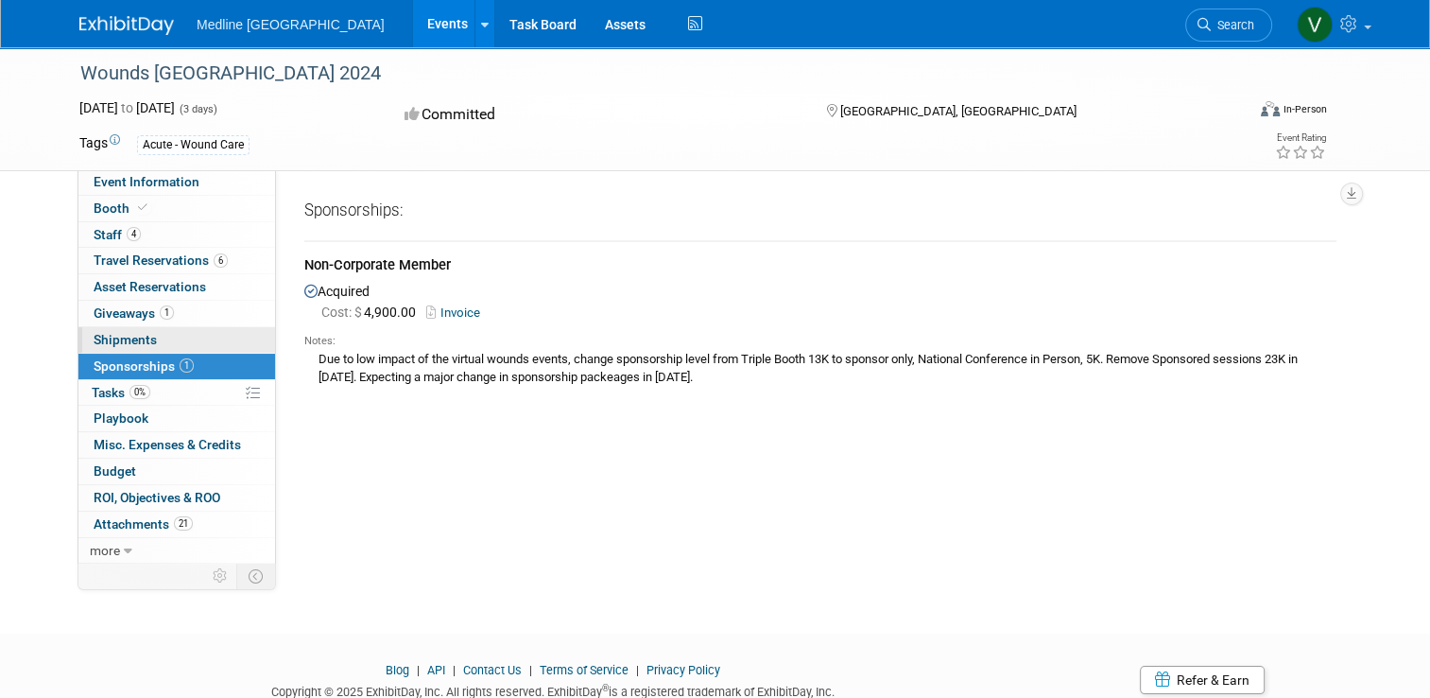
click at [113, 342] on span "Shipments 0" at bounding box center [125, 339] width 63 height 15
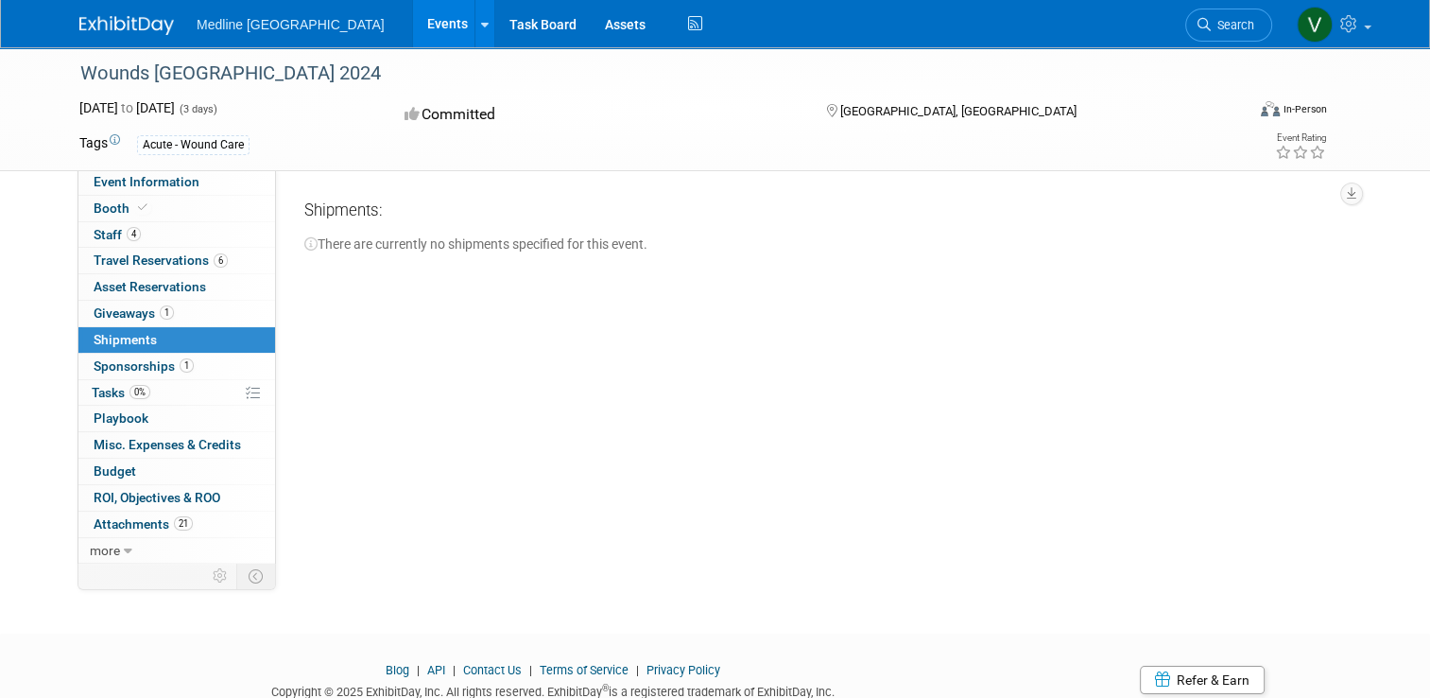
click at [95, 32] on img at bounding box center [126, 25] width 95 height 19
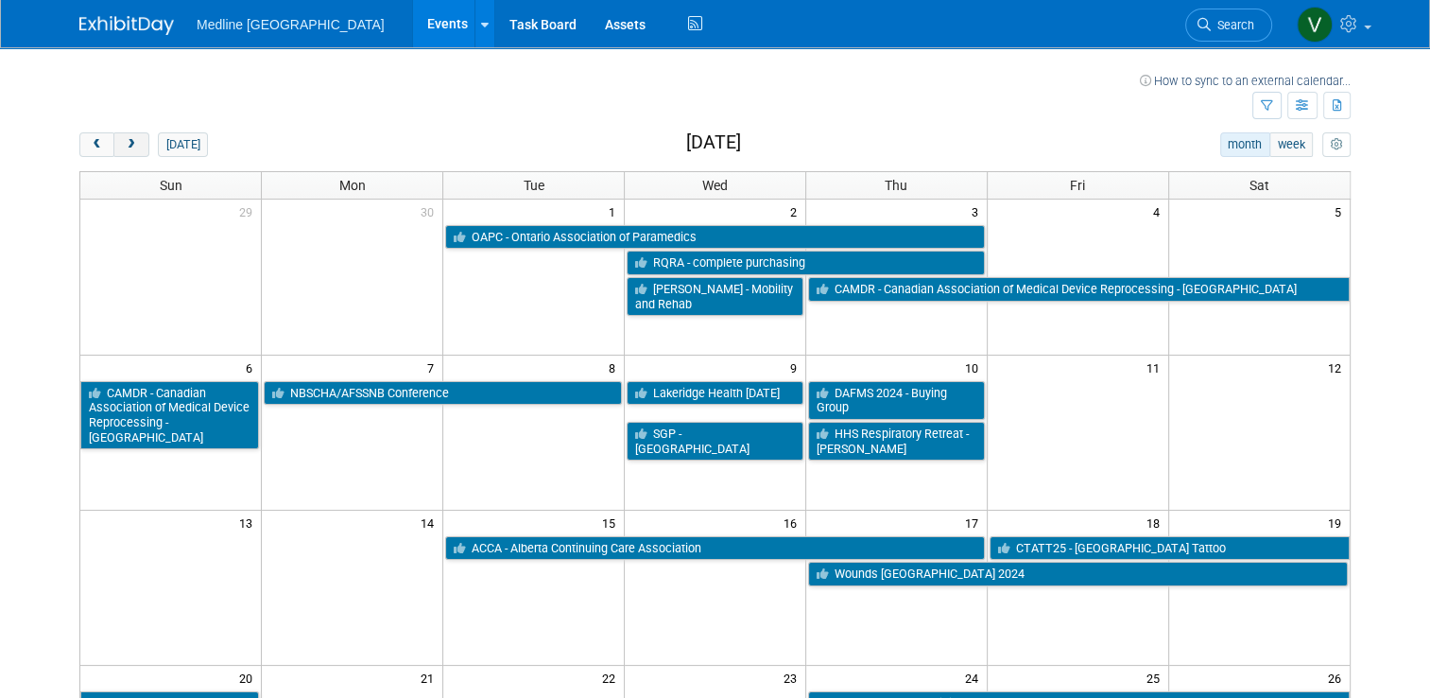
click at [124, 144] on span "next" at bounding box center [131, 145] width 14 height 12
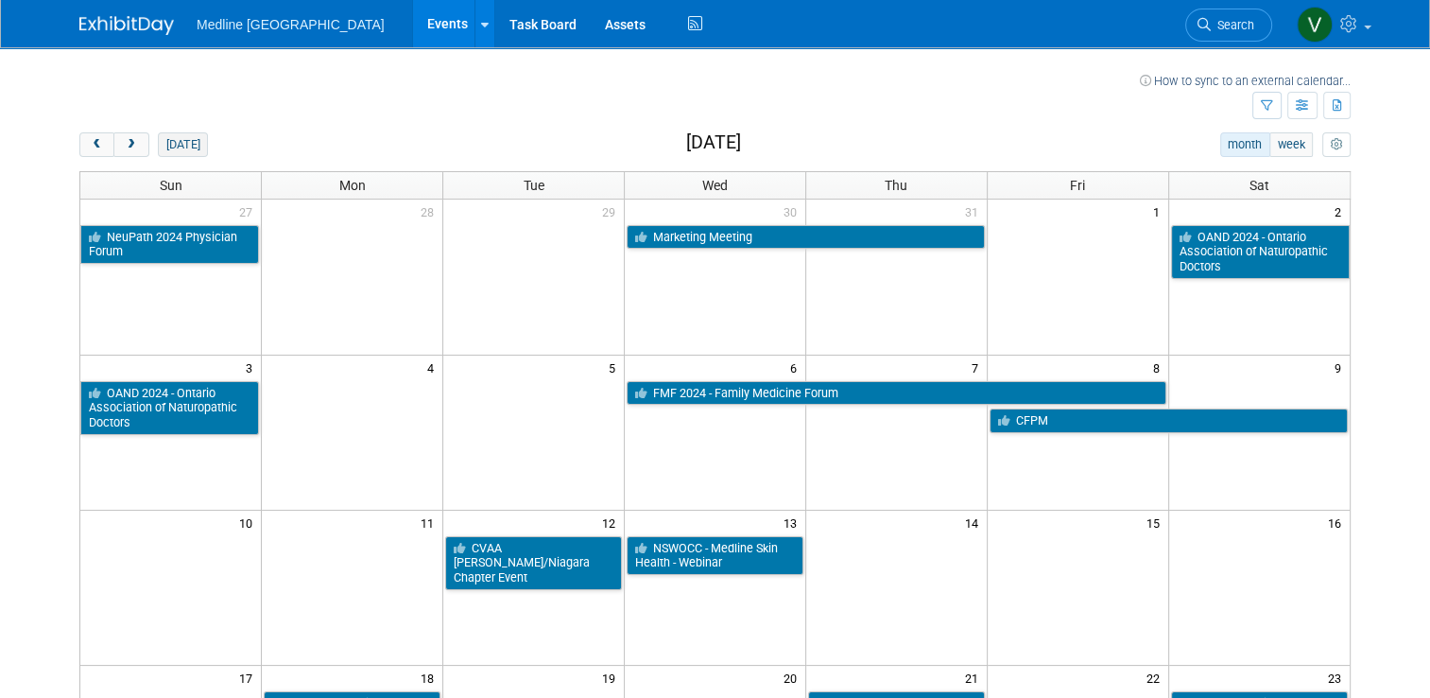
click at [158, 144] on button "today" at bounding box center [183, 144] width 50 height 25
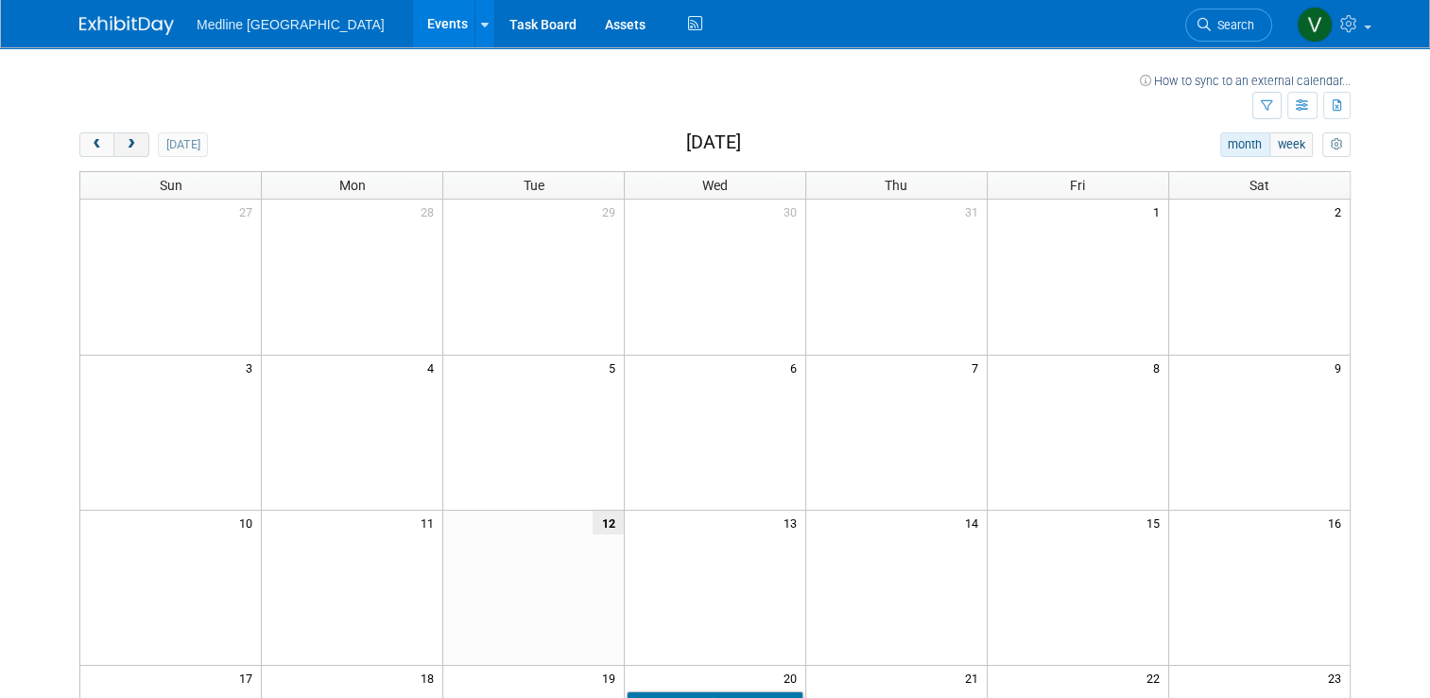
click at [124, 143] on span "next" at bounding box center [131, 145] width 14 height 12
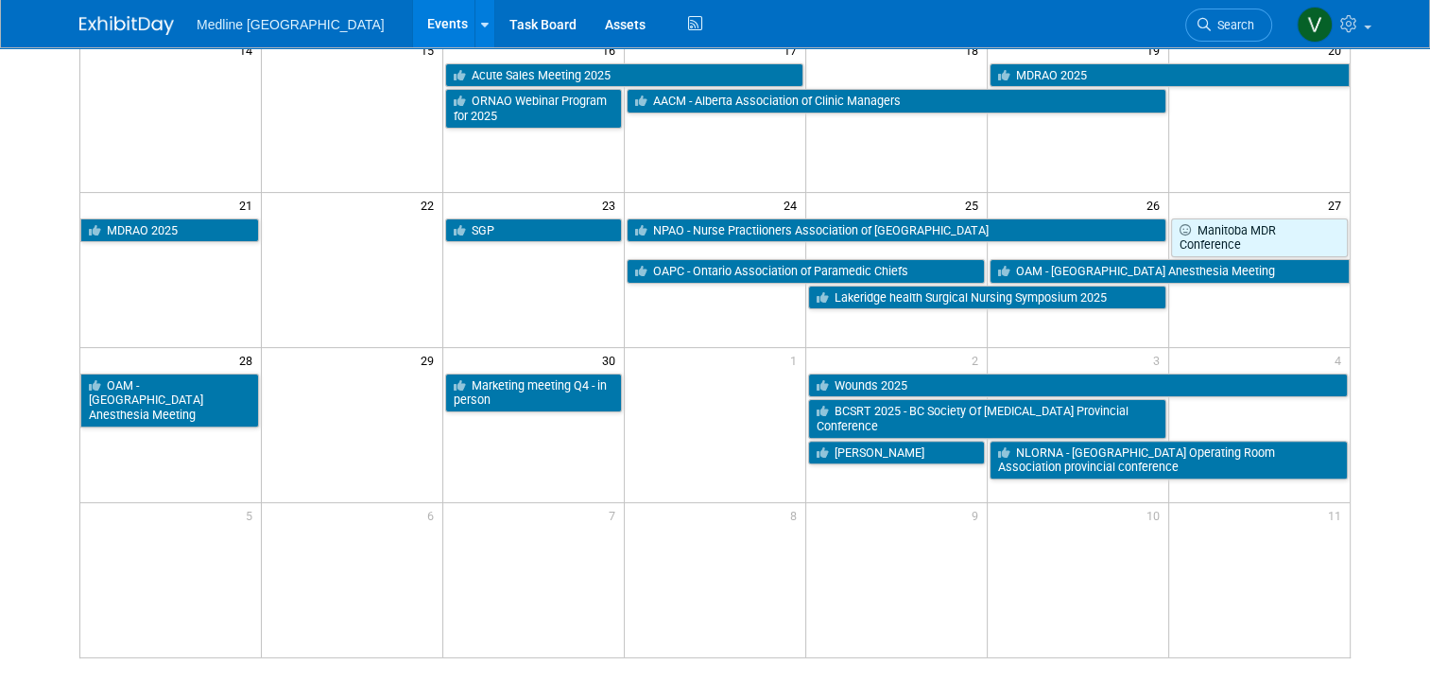
scroll to position [95, 0]
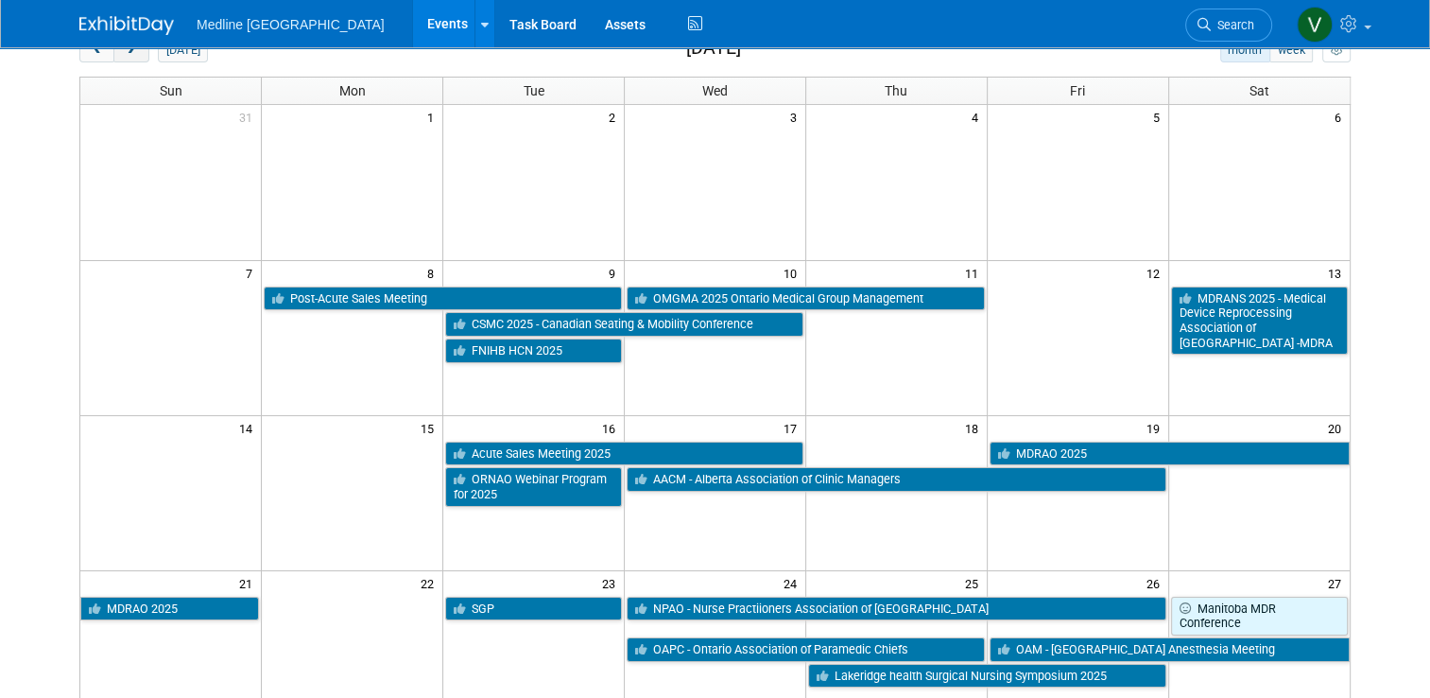
click at [124, 51] on span "next" at bounding box center [131, 50] width 14 height 12
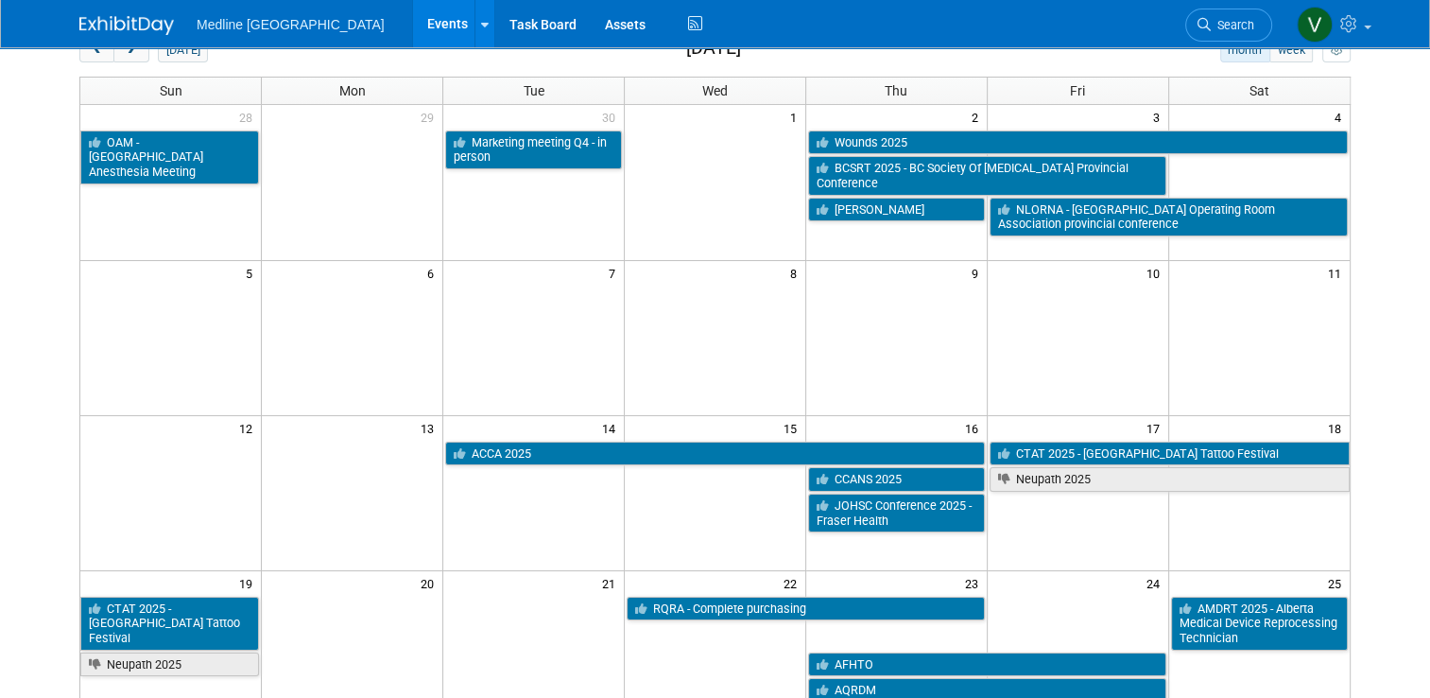
scroll to position [0, 0]
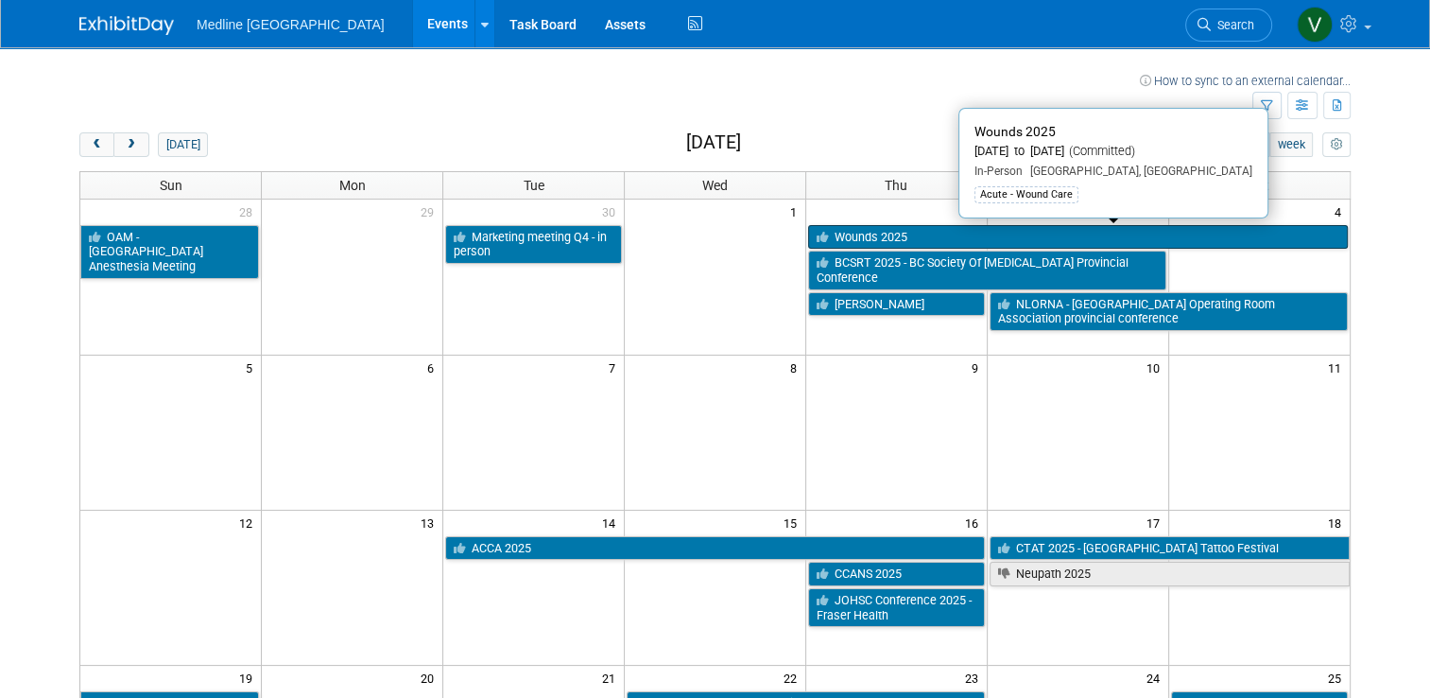
click at [898, 237] on link "Wounds 2025" at bounding box center [1078, 237] width 540 height 25
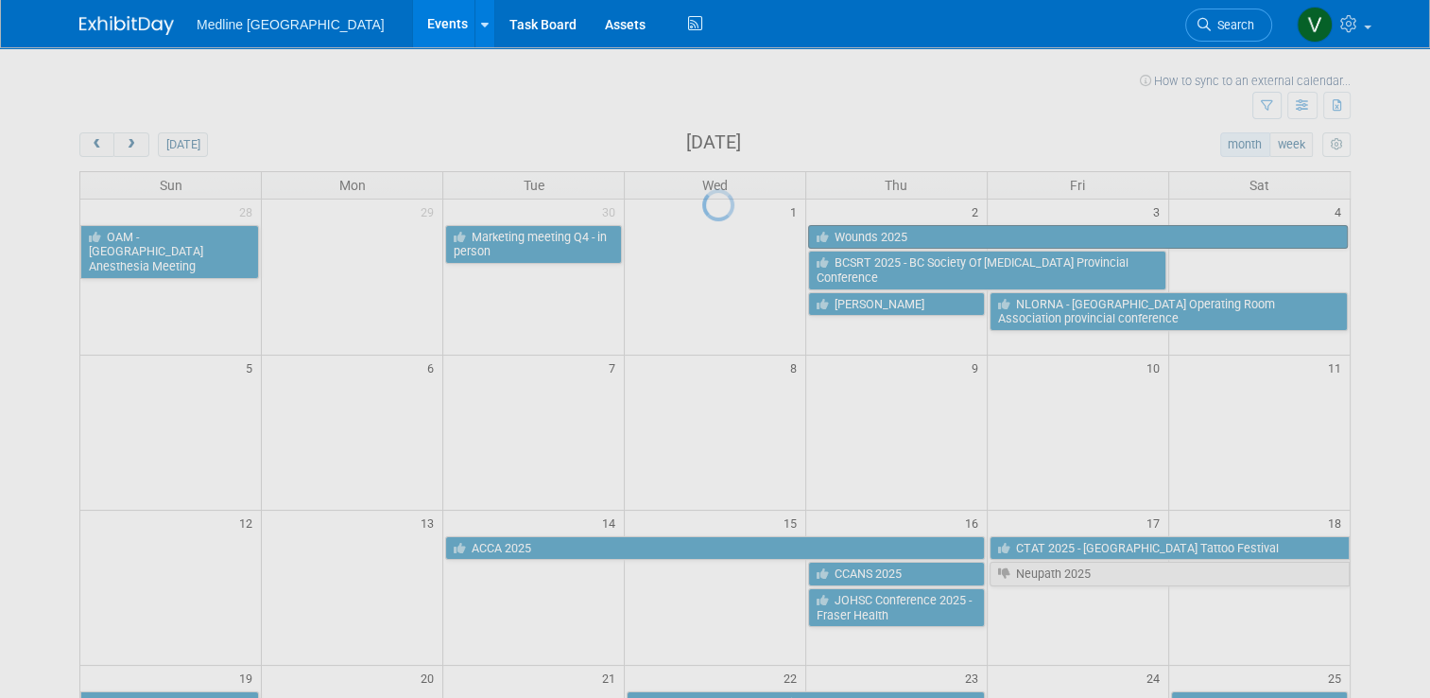
click at [729, 237] on div at bounding box center [715, 349] width 26 height 698
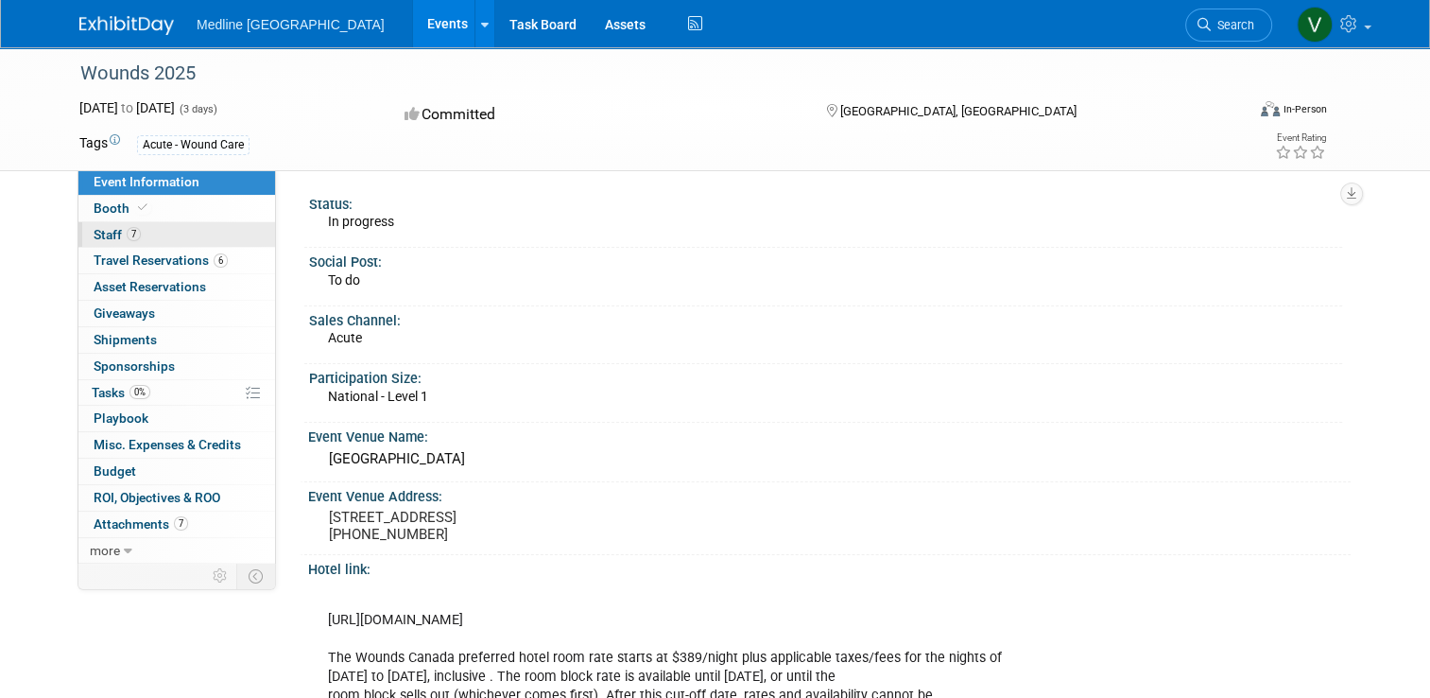
click at [100, 227] on span "Staff 7" at bounding box center [117, 234] width 47 height 15
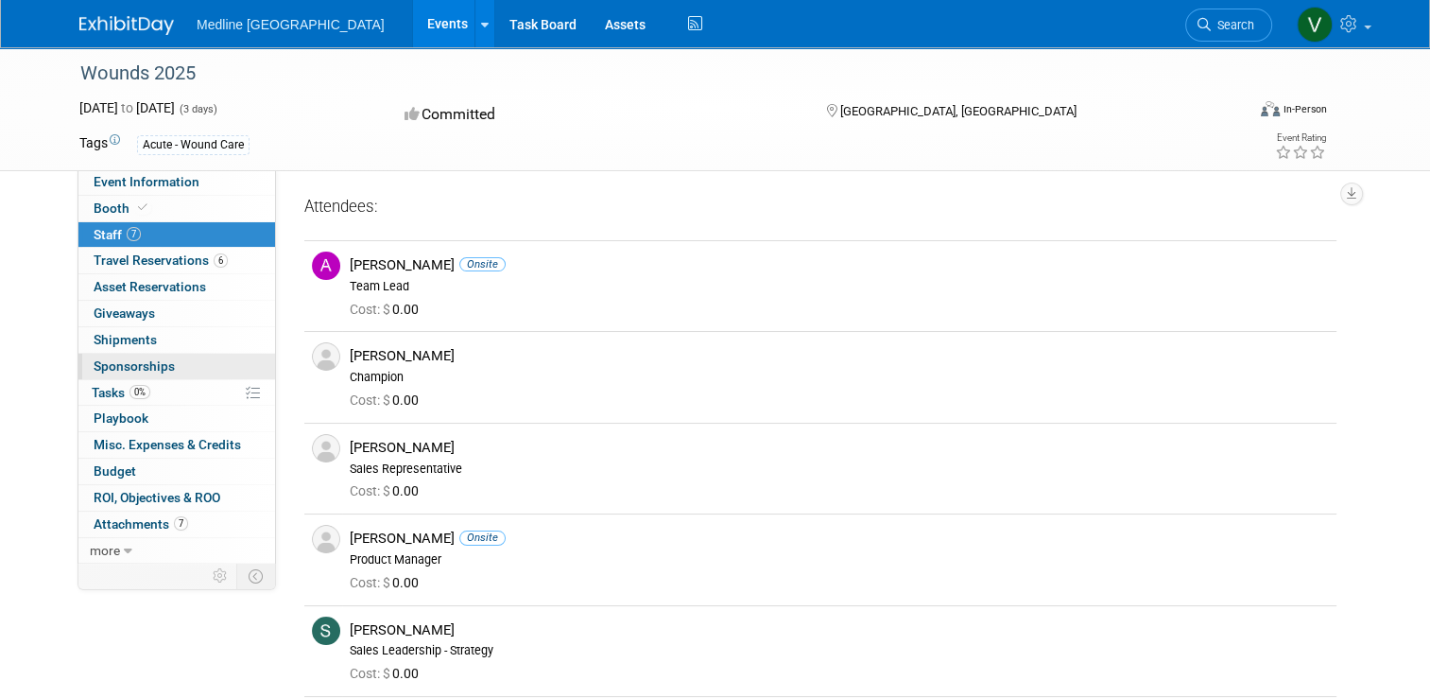
click at [132, 362] on span "Sponsorships 0" at bounding box center [134, 365] width 81 height 15
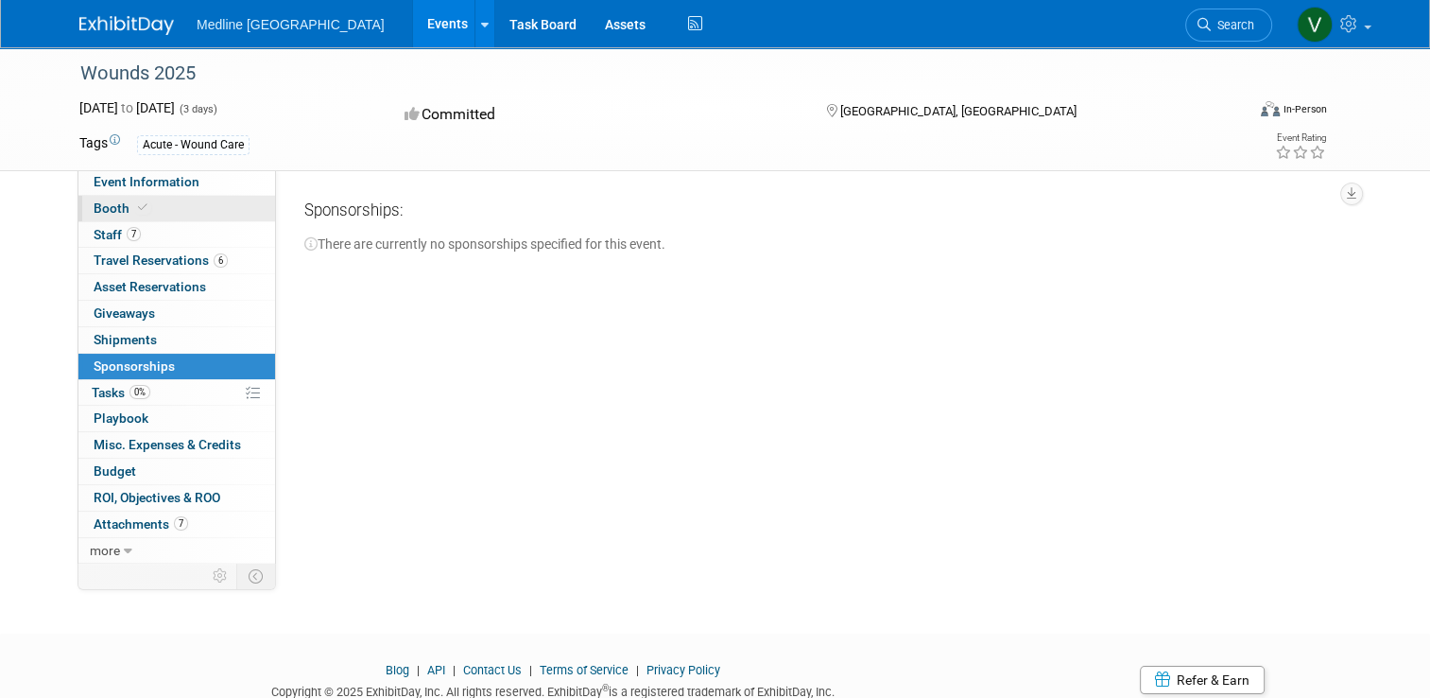
click at [95, 211] on span "Booth" at bounding box center [123, 207] width 58 height 15
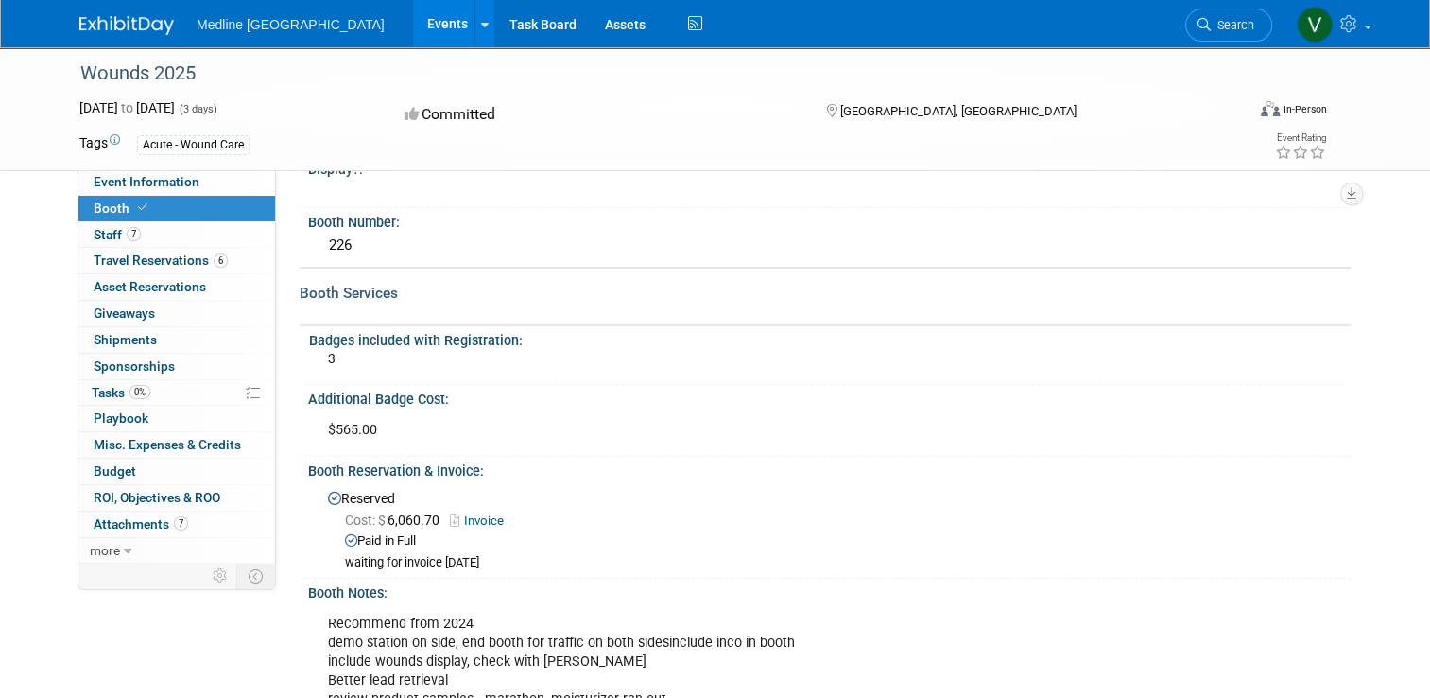
scroll to position [189, 0]
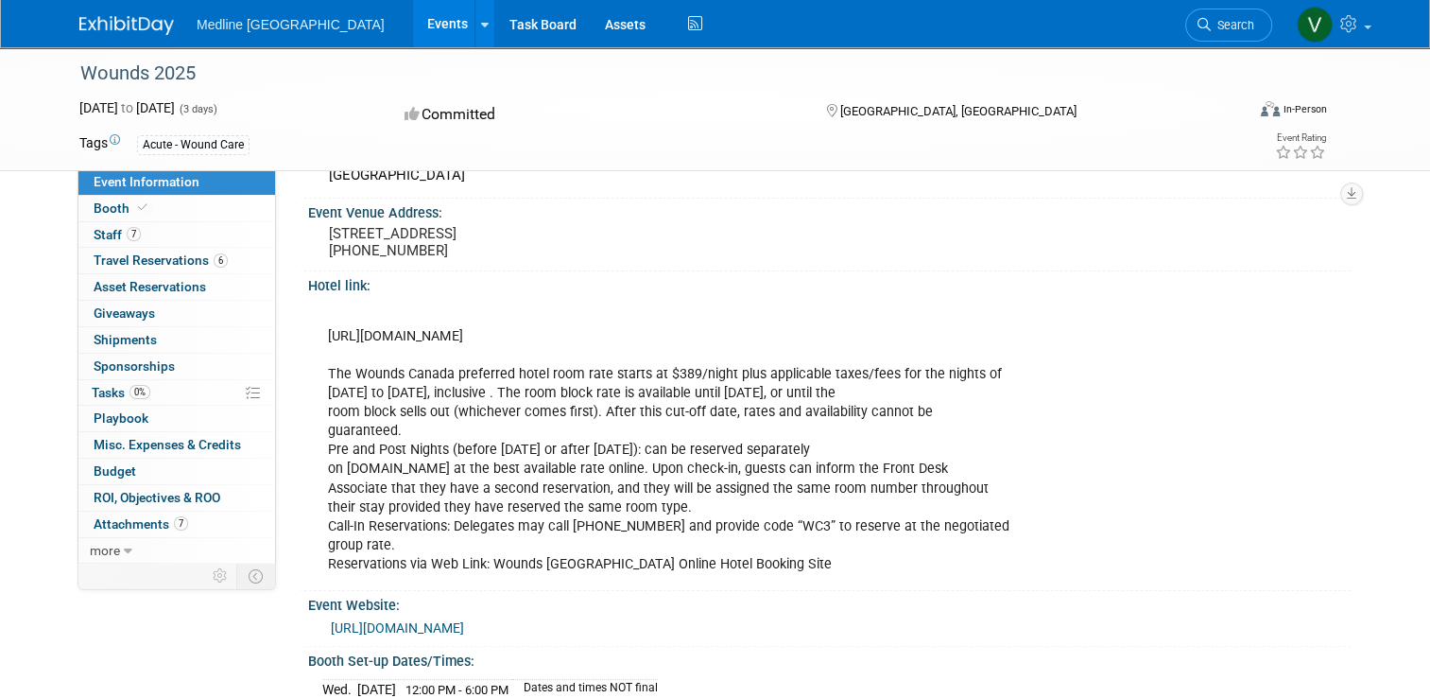
scroll to position [473, 0]
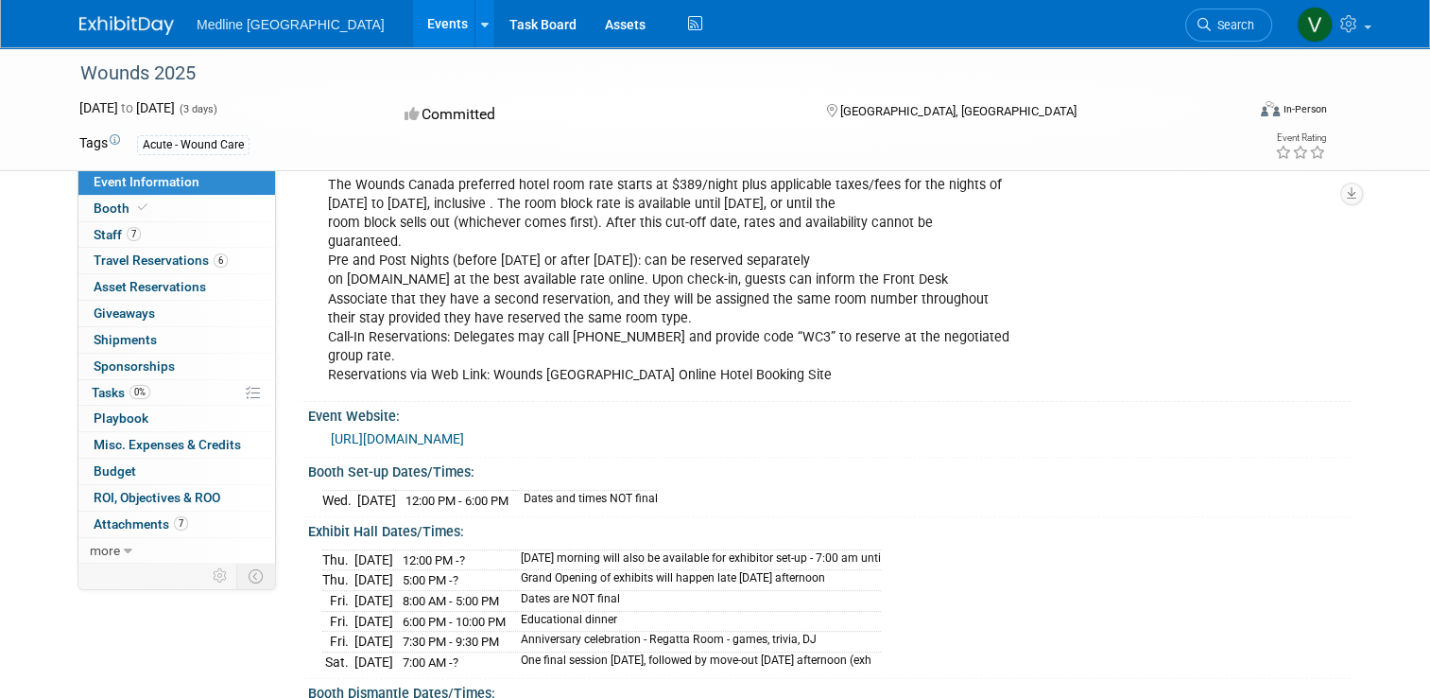
click at [464, 446] on link "[URL][DOMAIN_NAME]" at bounding box center [397, 438] width 133 height 15
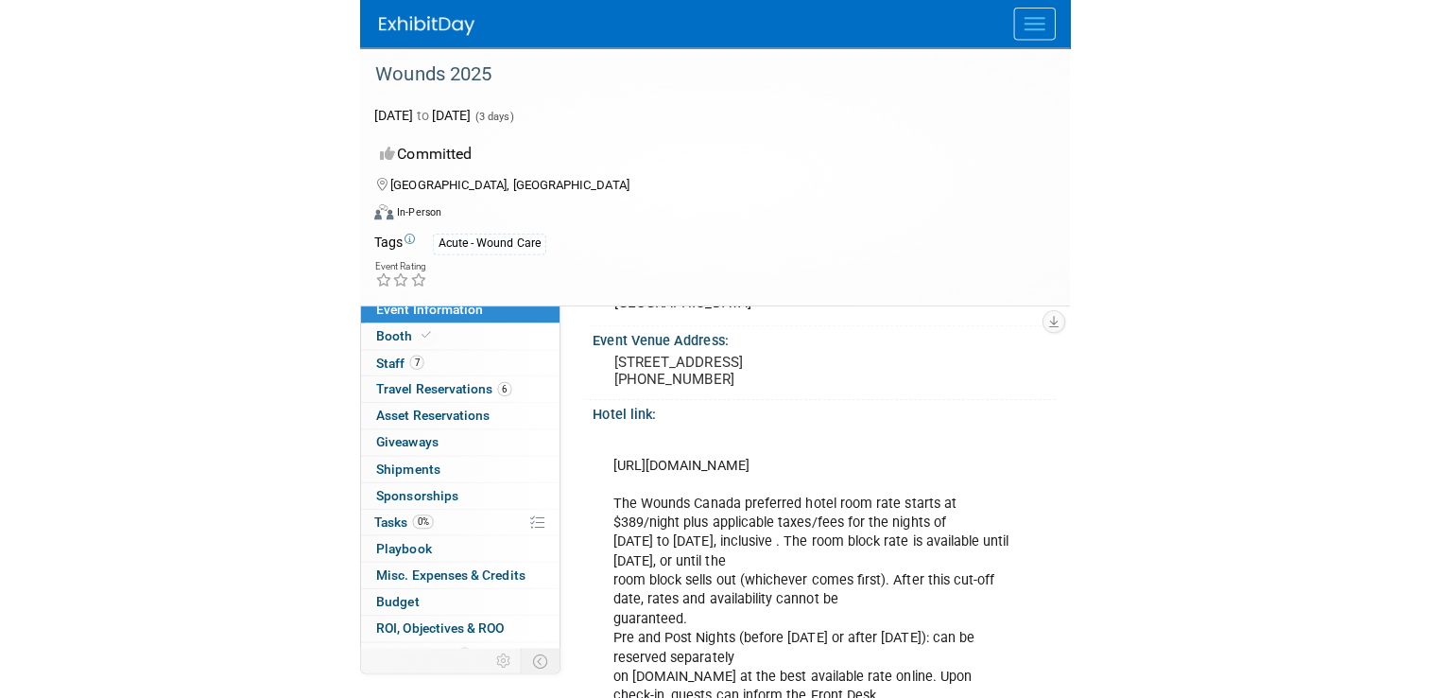
scroll to position [0, 0]
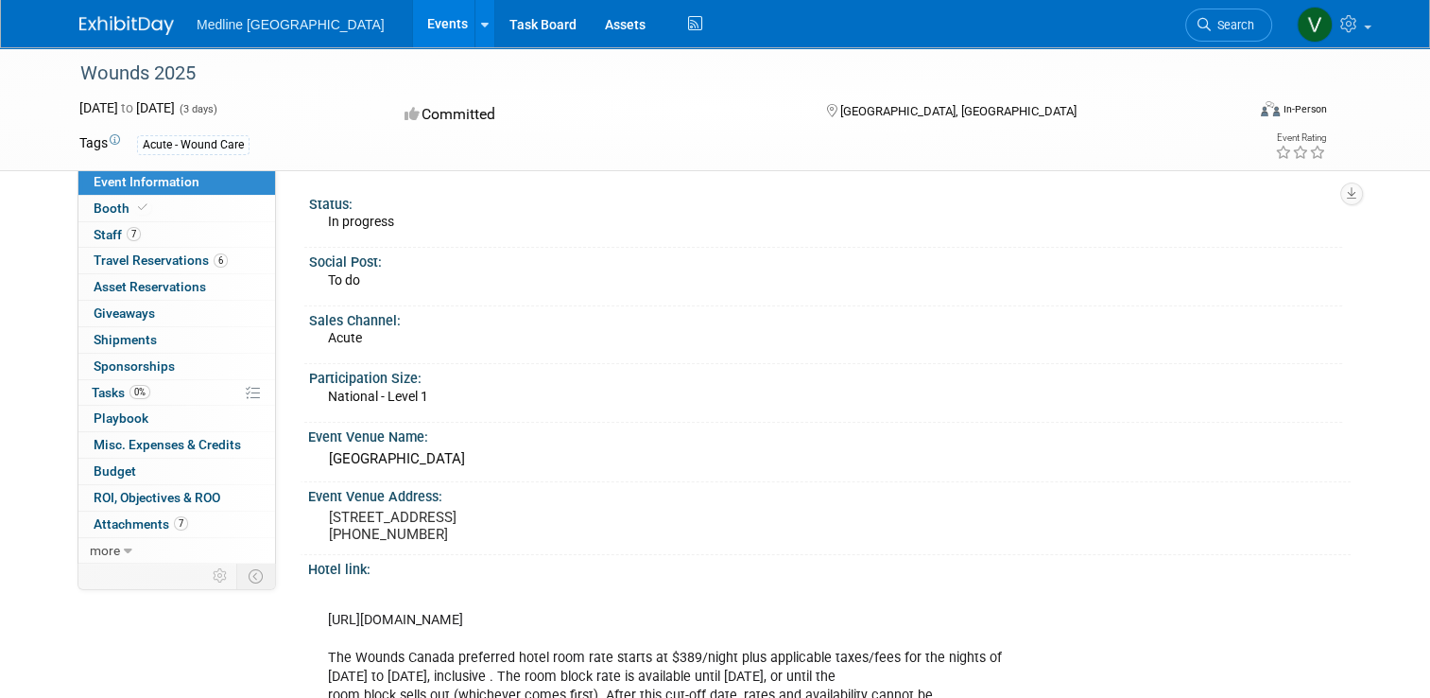
click at [111, 182] on span "Event Information" at bounding box center [147, 181] width 106 height 15
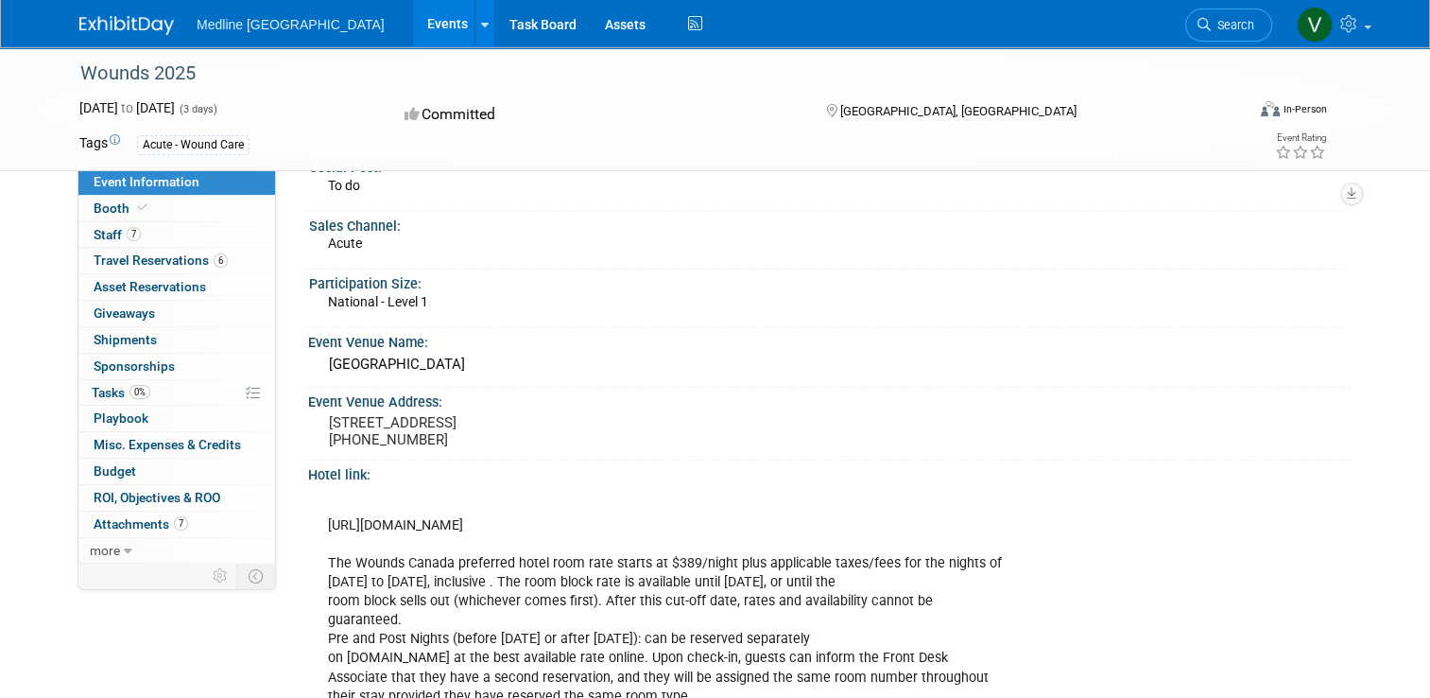
click at [466, 369] on div "[GEOGRAPHIC_DATA]" at bounding box center [829, 364] width 1014 height 29
drag, startPoint x: 465, startPoint y: 365, endPoint x: 319, endPoint y: 365, distance: 146.5
click at [322, 365] on div "[GEOGRAPHIC_DATA]" at bounding box center [829, 364] width 1014 height 29
drag, startPoint x: 319, startPoint y: 365, endPoint x: 337, endPoint y: 365, distance: 18.0
copy div "[GEOGRAPHIC_DATA]"
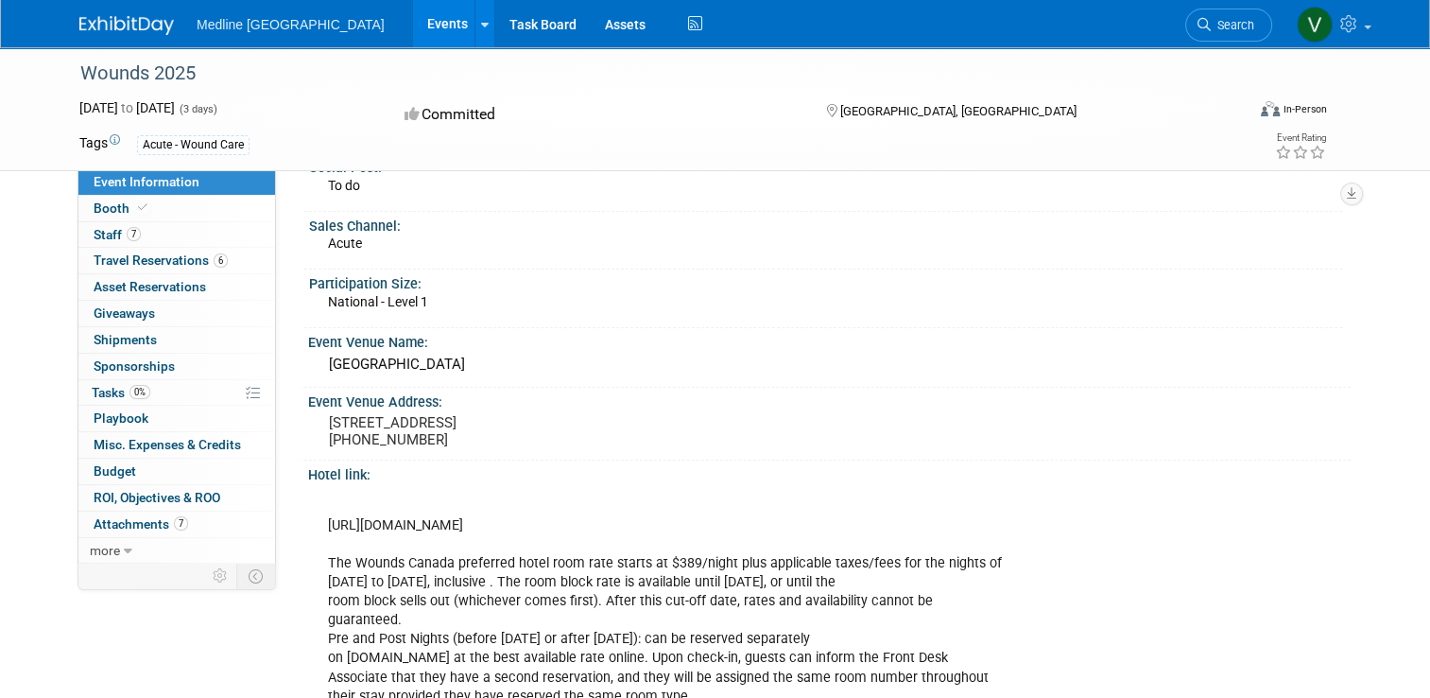
click at [374, 448] on pre "[STREET_ADDRESS] [PHONE_NUMBER]" at bounding box center [525, 431] width 393 height 34
drag, startPoint x: 372, startPoint y: 453, endPoint x: 321, endPoint y: 425, distance: 58.4
click at [329, 425] on pre "[STREET_ADDRESS] [PHONE_NUMBER]" at bounding box center [525, 431] width 393 height 34
drag, startPoint x: 321, startPoint y: 425, endPoint x: 341, endPoint y: 427, distance: 21.0
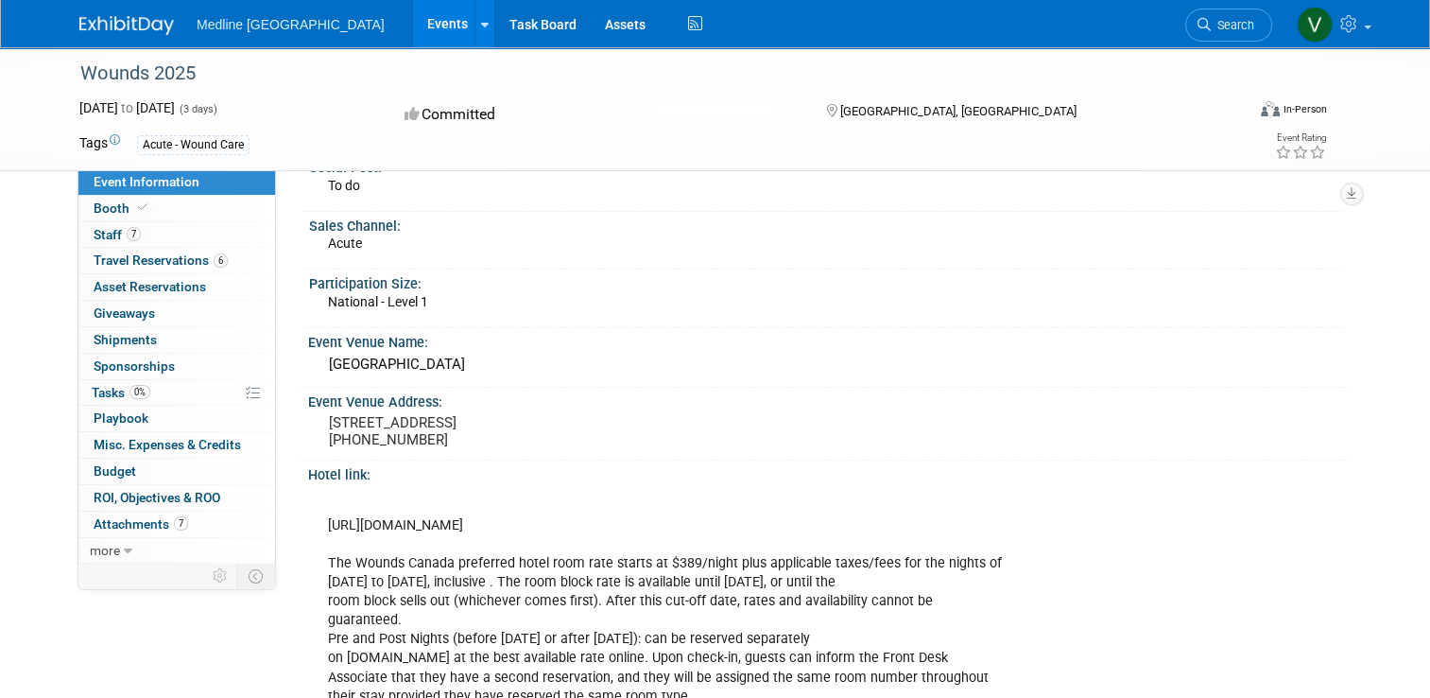
copy pre "[STREET_ADDRESS]"
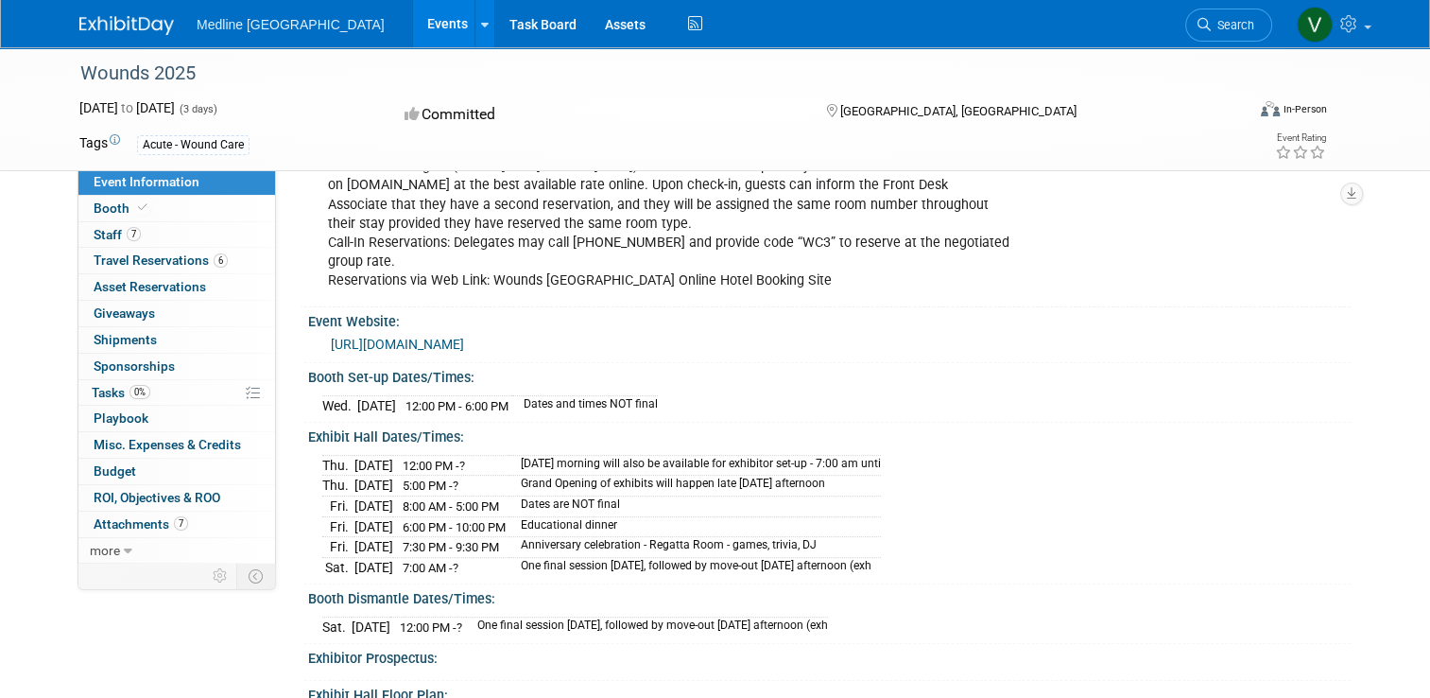
scroll to position [662, 0]
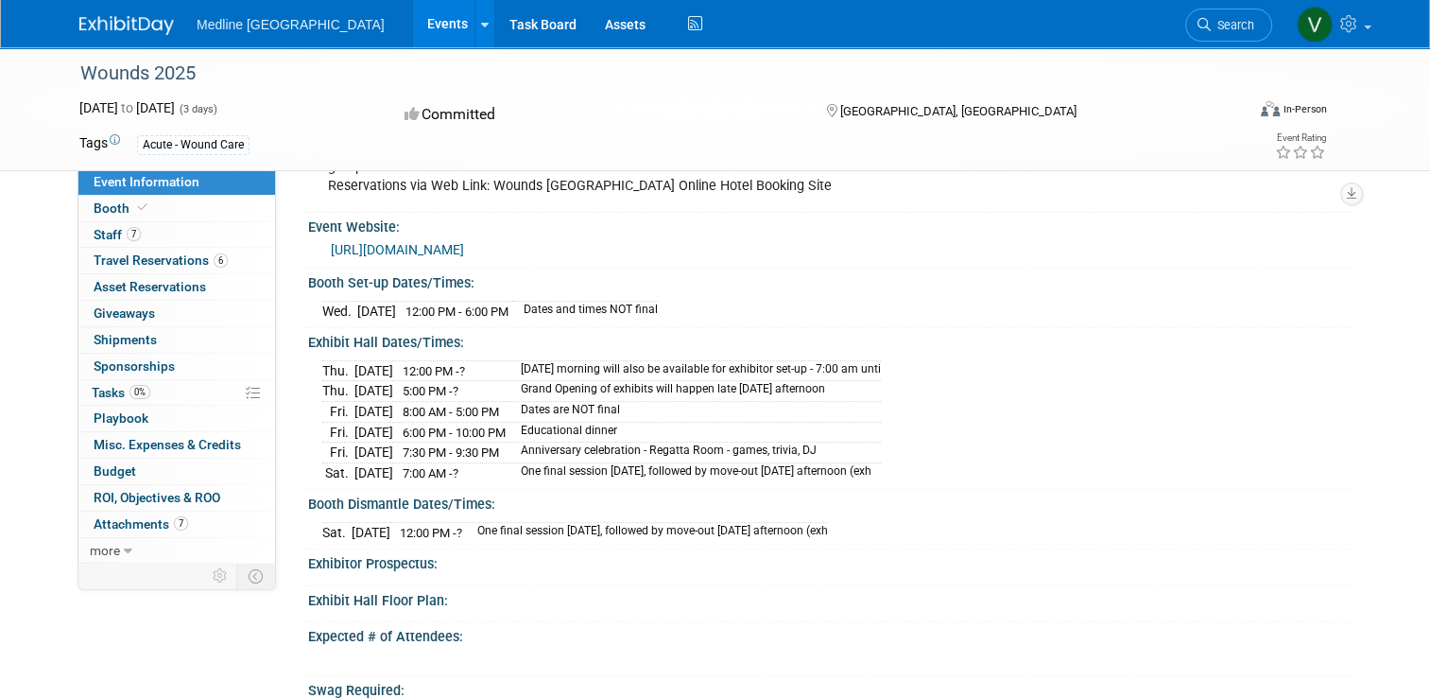
click at [327, 381] on td "Thu." at bounding box center [338, 370] width 32 height 21
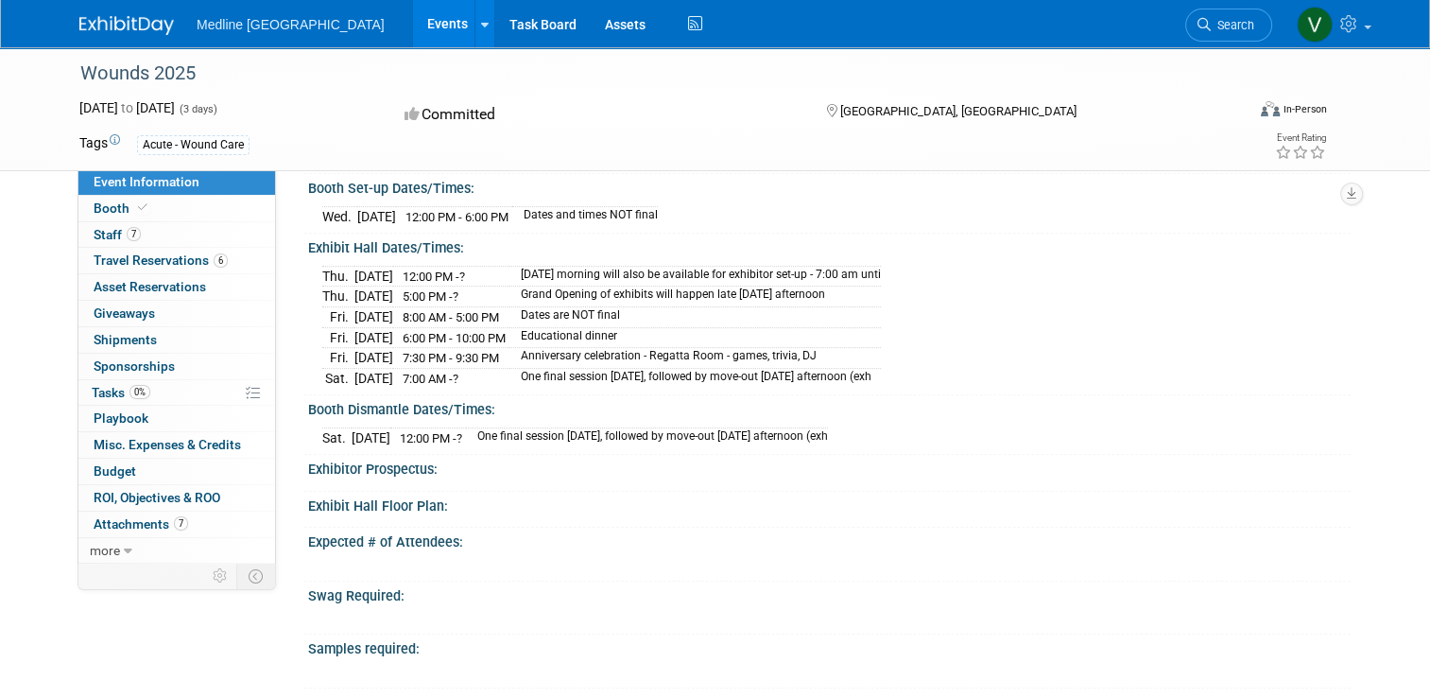
scroll to position [473, 0]
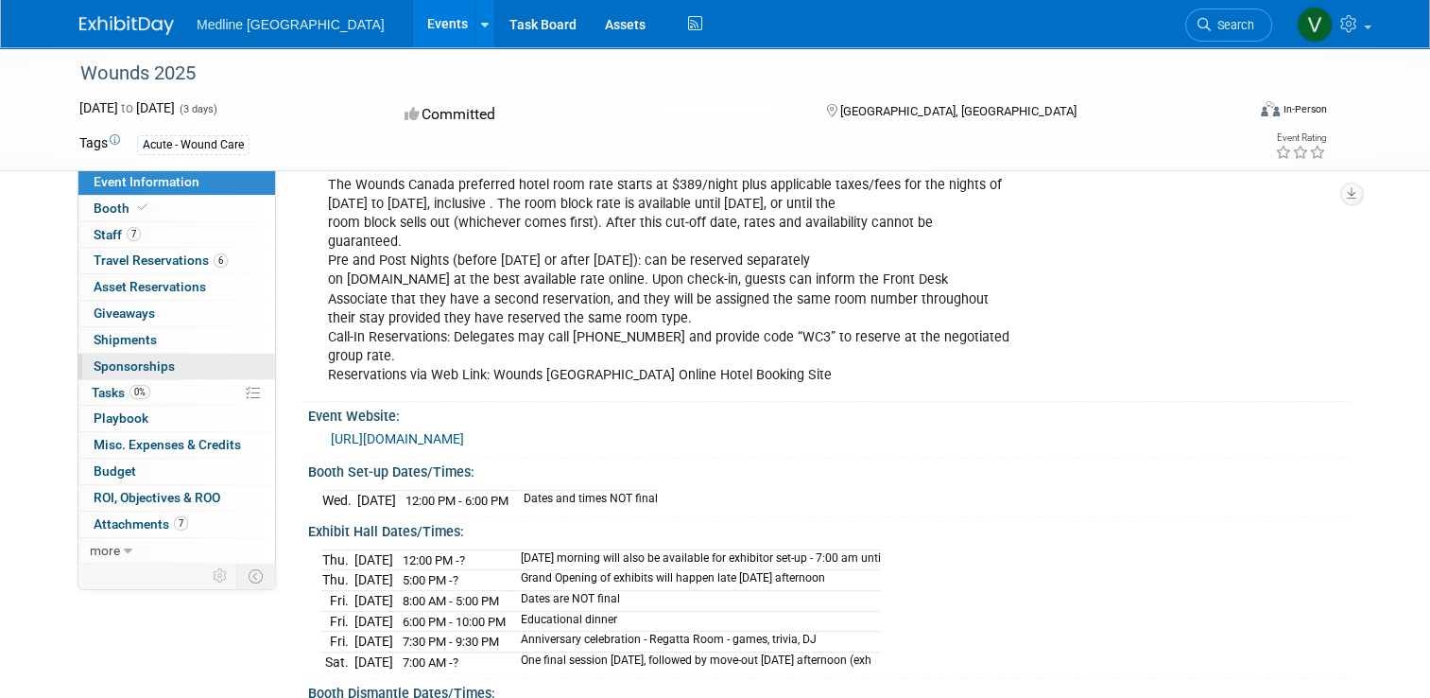
click at [131, 369] on span "Sponsorships 0" at bounding box center [134, 365] width 81 height 15
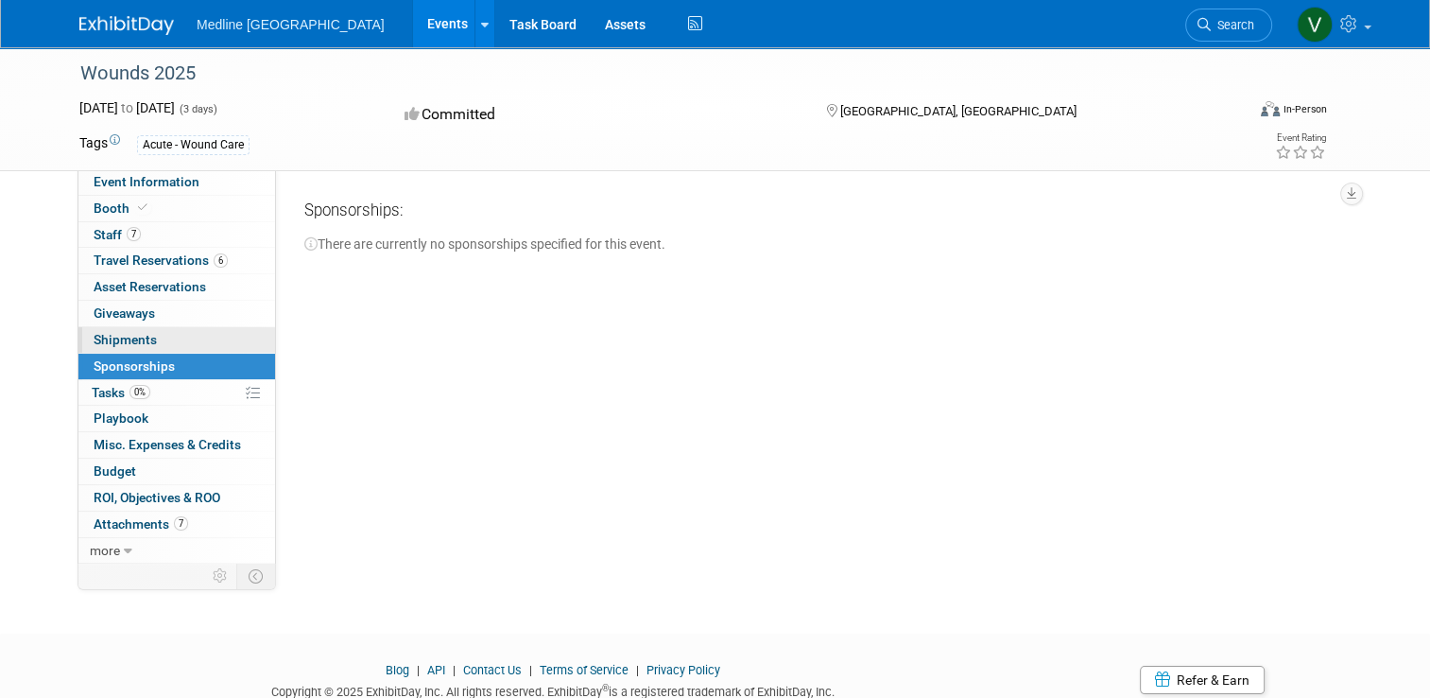
click at [98, 338] on span "Shipments 0" at bounding box center [125, 339] width 63 height 15
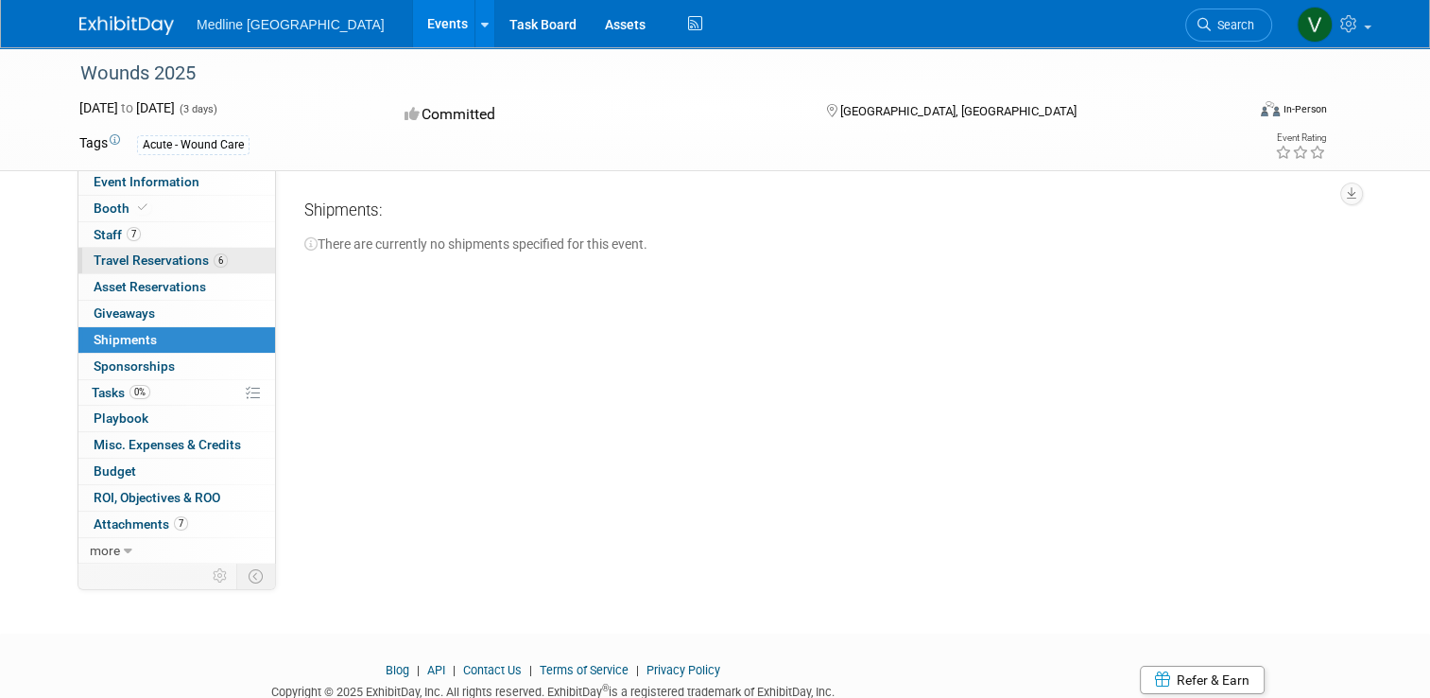
click at [124, 269] on link "6 Travel Reservations 6" at bounding box center [176, 261] width 197 height 26
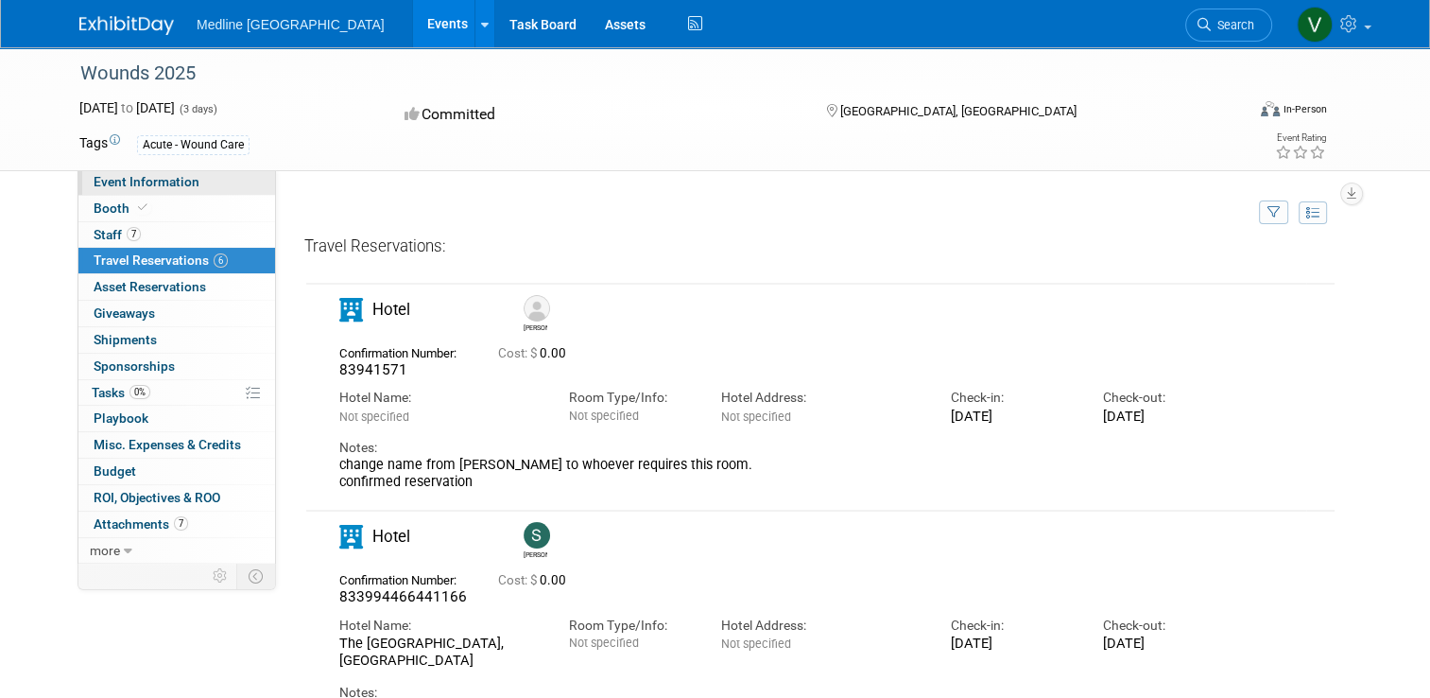
click at [102, 180] on span "Event Information" at bounding box center [147, 181] width 106 height 15
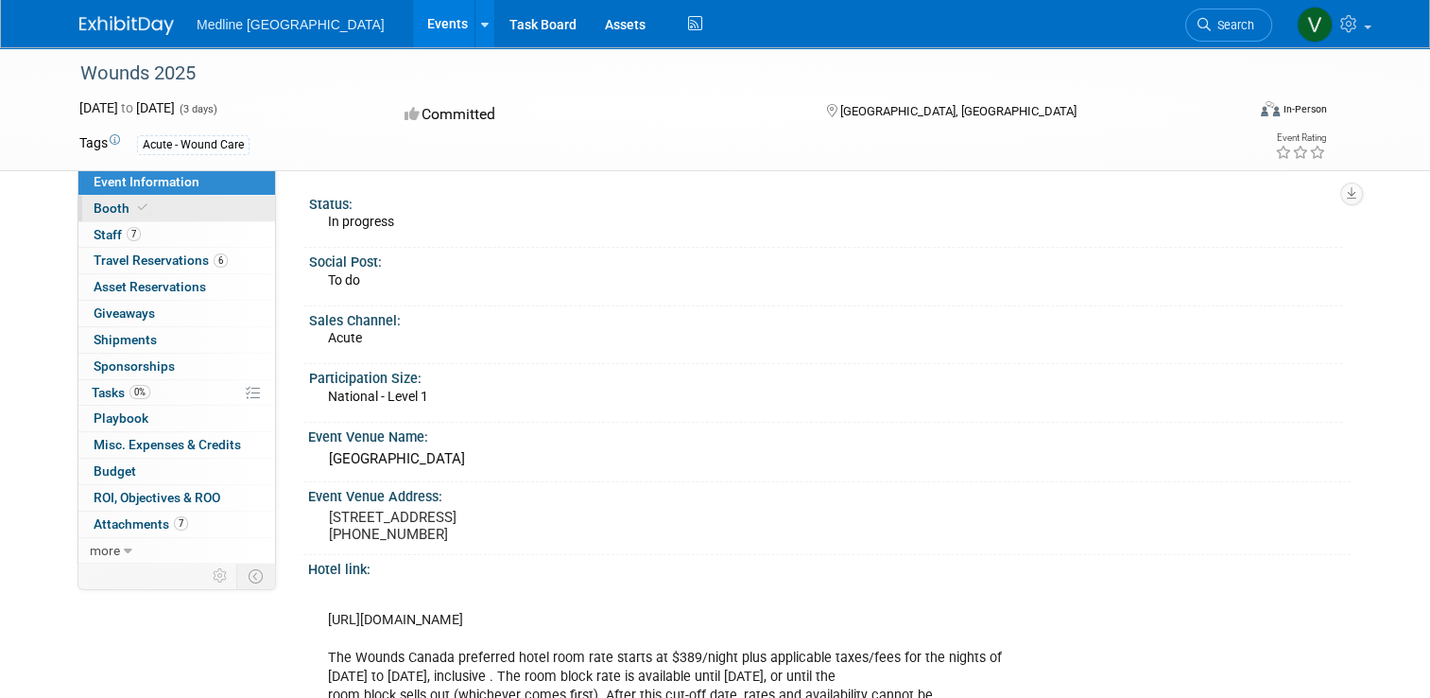
click at [102, 202] on span "Booth" at bounding box center [123, 207] width 58 height 15
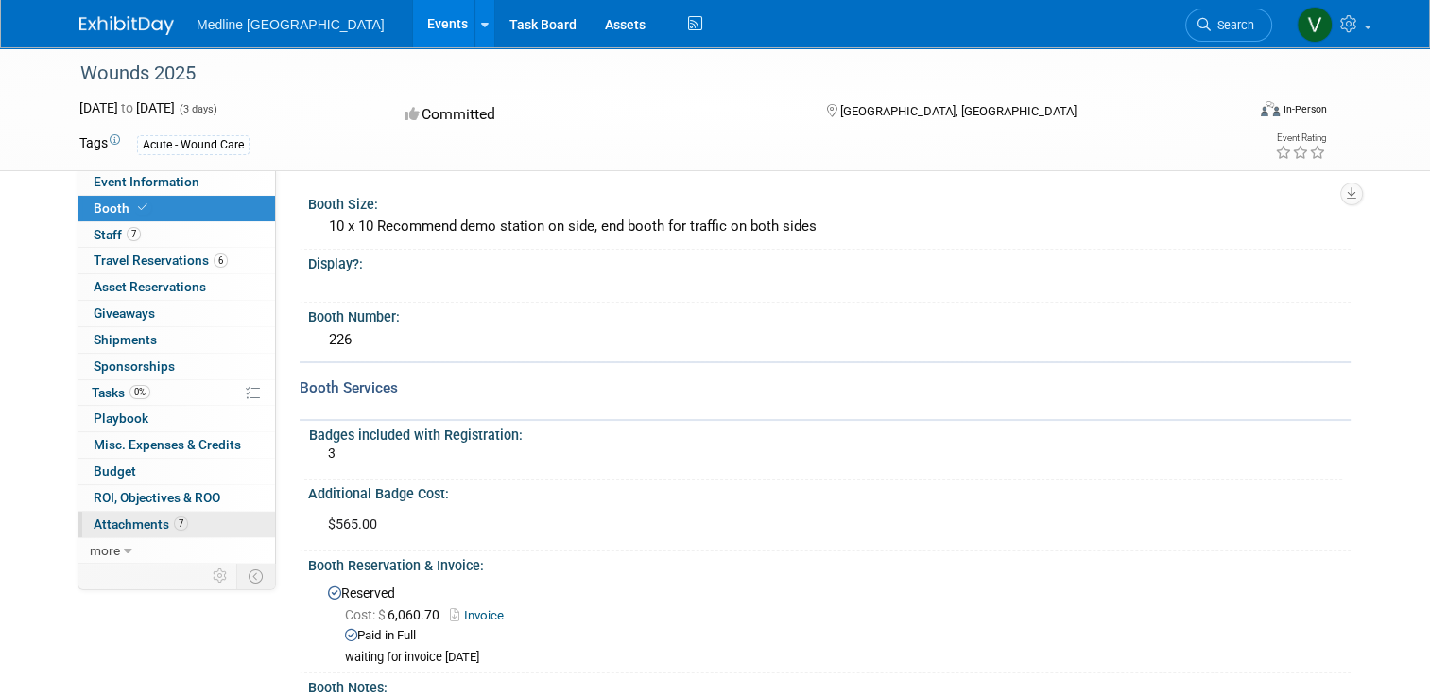
click at [106, 520] on span "Attachments 7" at bounding box center [141, 523] width 95 height 15
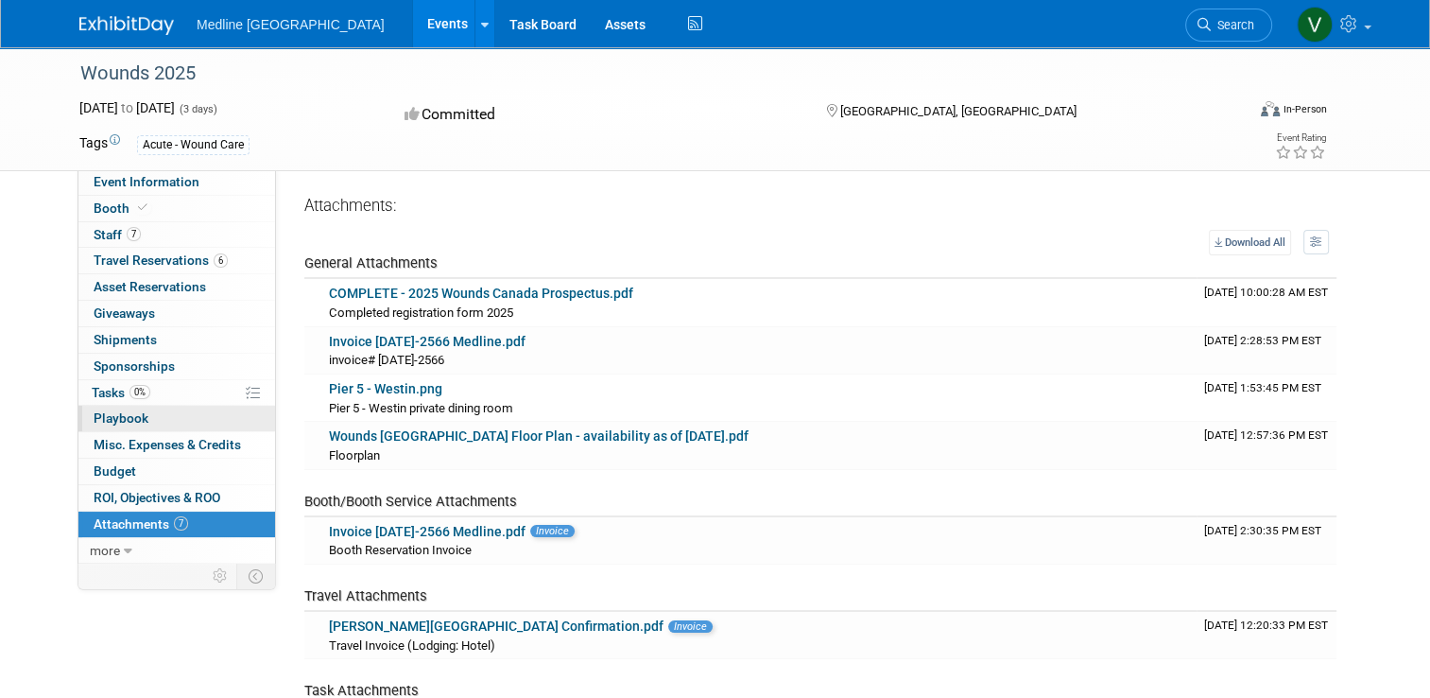
click at [127, 410] on span "Playbook 0" at bounding box center [121, 417] width 55 height 15
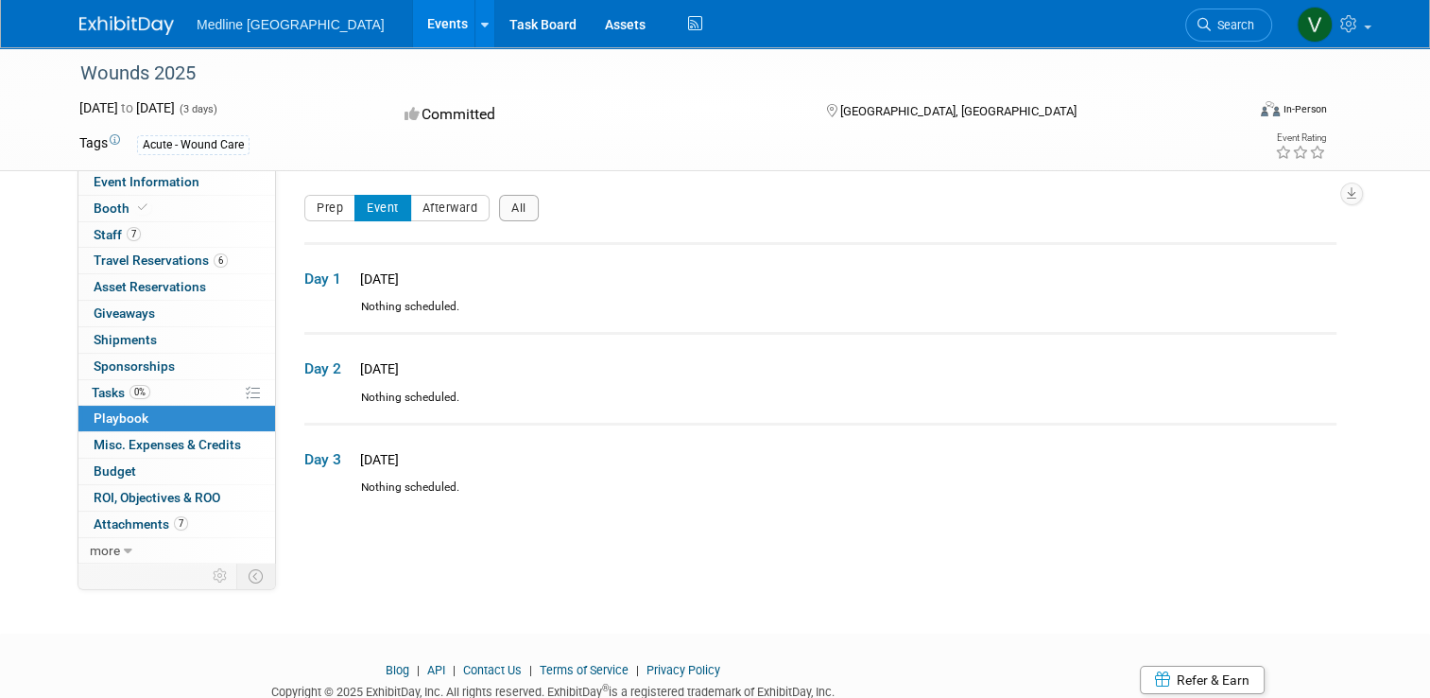
drag, startPoint x: 155, startPoint y: 360, endPoint x: 178, endPoint y: 361, distance: 22.7
click at [155, 360] on span "Sponsorships 0" at bounding box center [134, 365] width 81 height 15
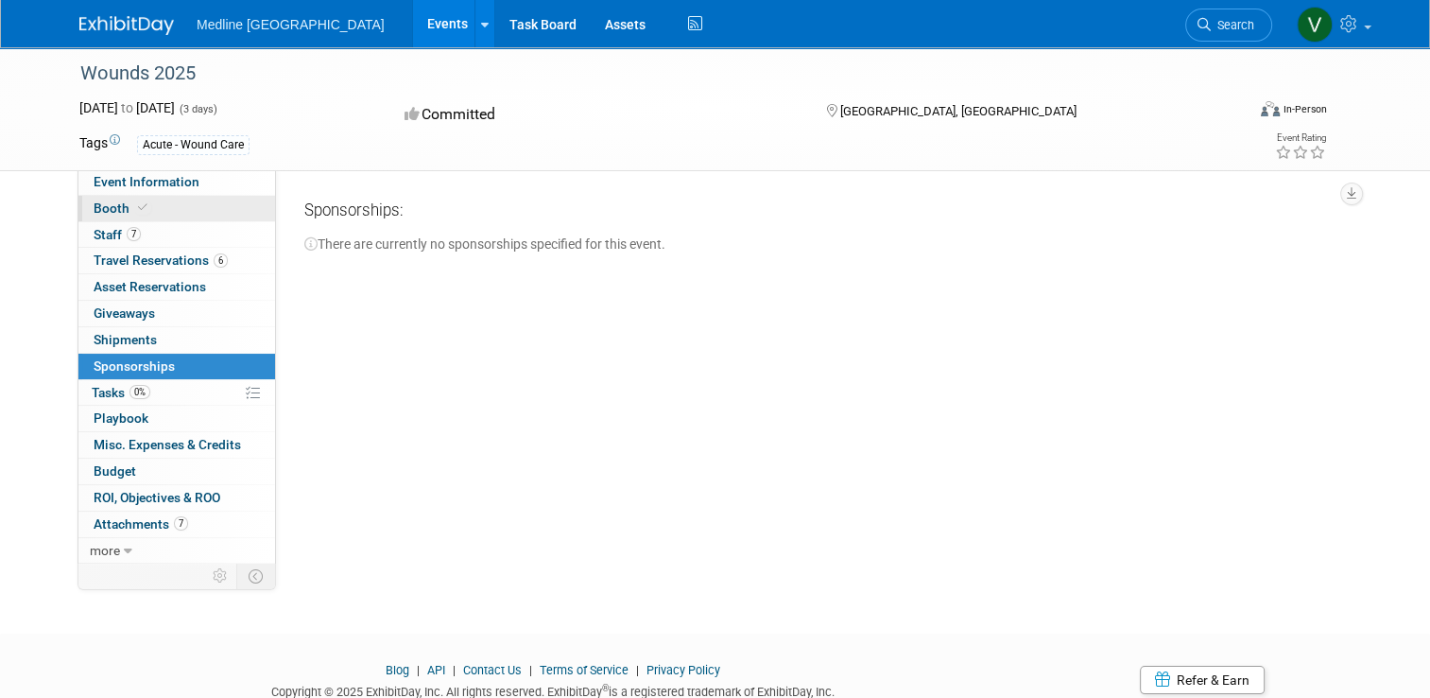
click at [110, 207] on span "Booth" at bounding box center [123, 207] width 58 height 15
